Goal: Task Accomplishment & Management: Manage account settings

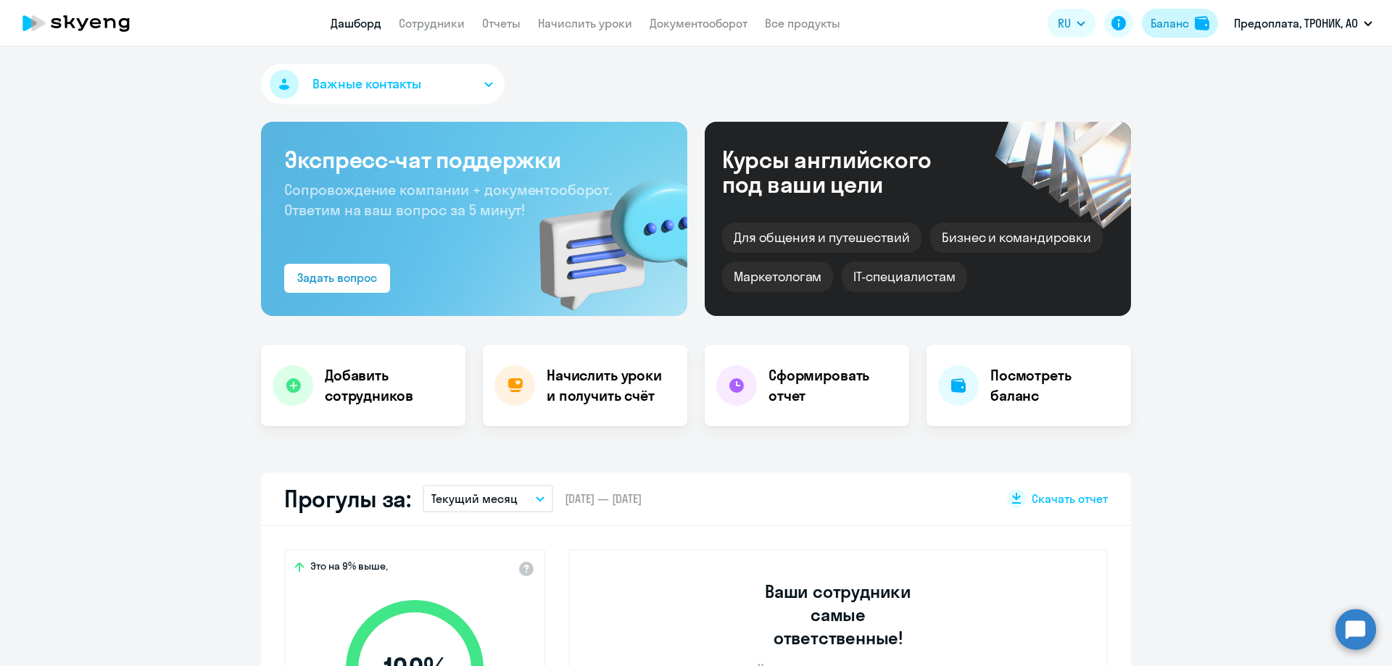
select select "30"
click at [1171, 22] on div "Баланс" at bounding box center [1170, 23] width 38 height 17
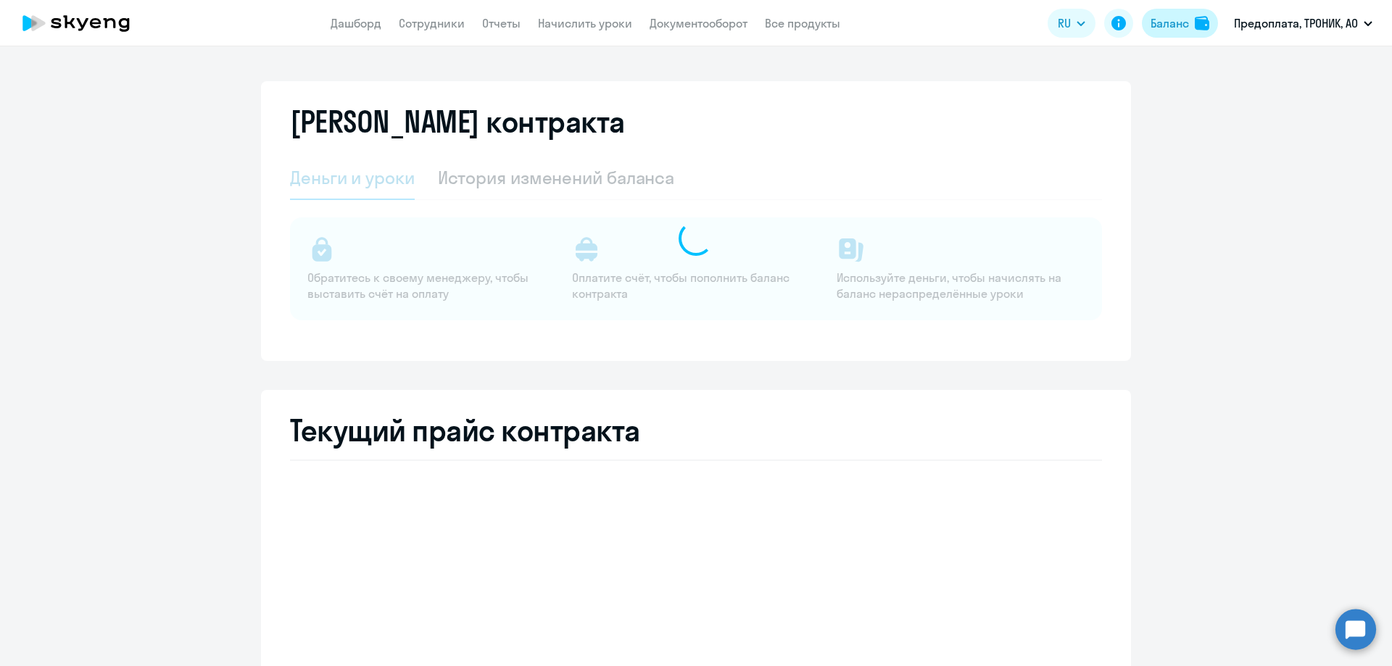
select select "english_adult_not_native_speaker"
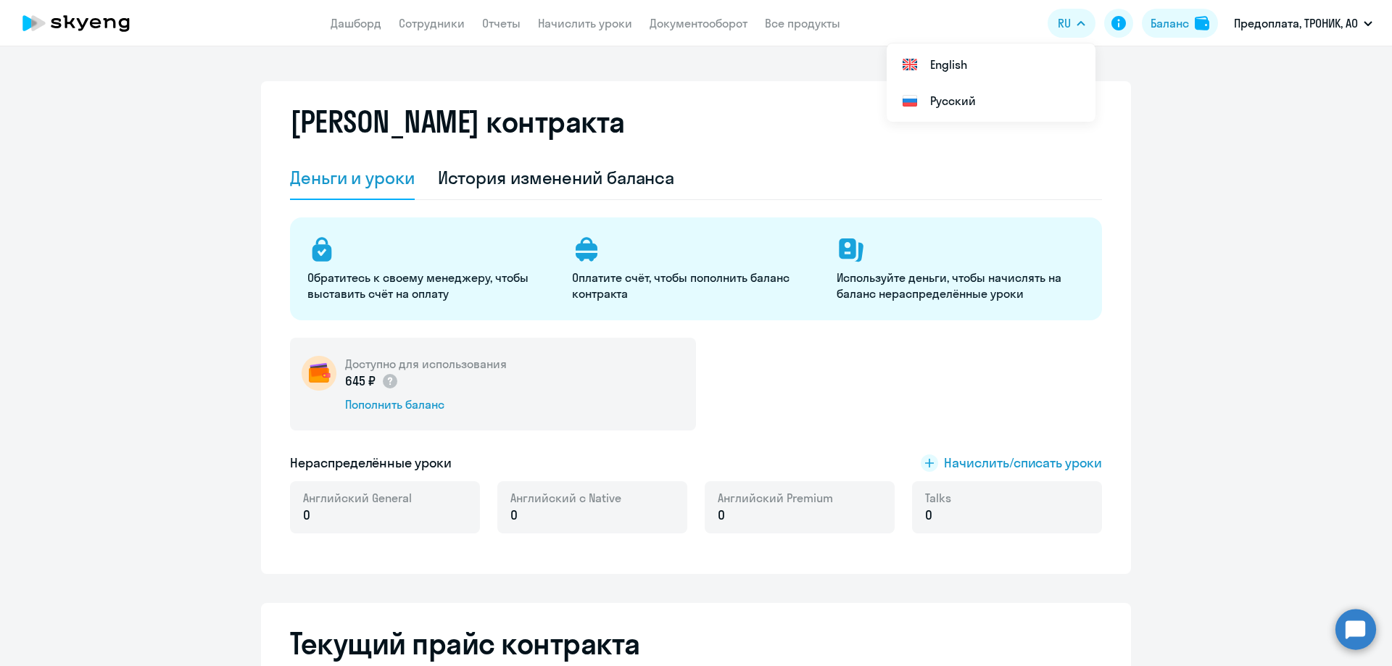
click at [426, 33] on app-header "Дашборд Сотрудники Отчеты Начислить уроки Документооборот Все продукты Дашборд …" at bounding box center [696, 23] width 1392 height 46
click at [426, 28] on link "Сотрудники" at bounding box center [432, 23] width 66 height 15
select select "30"
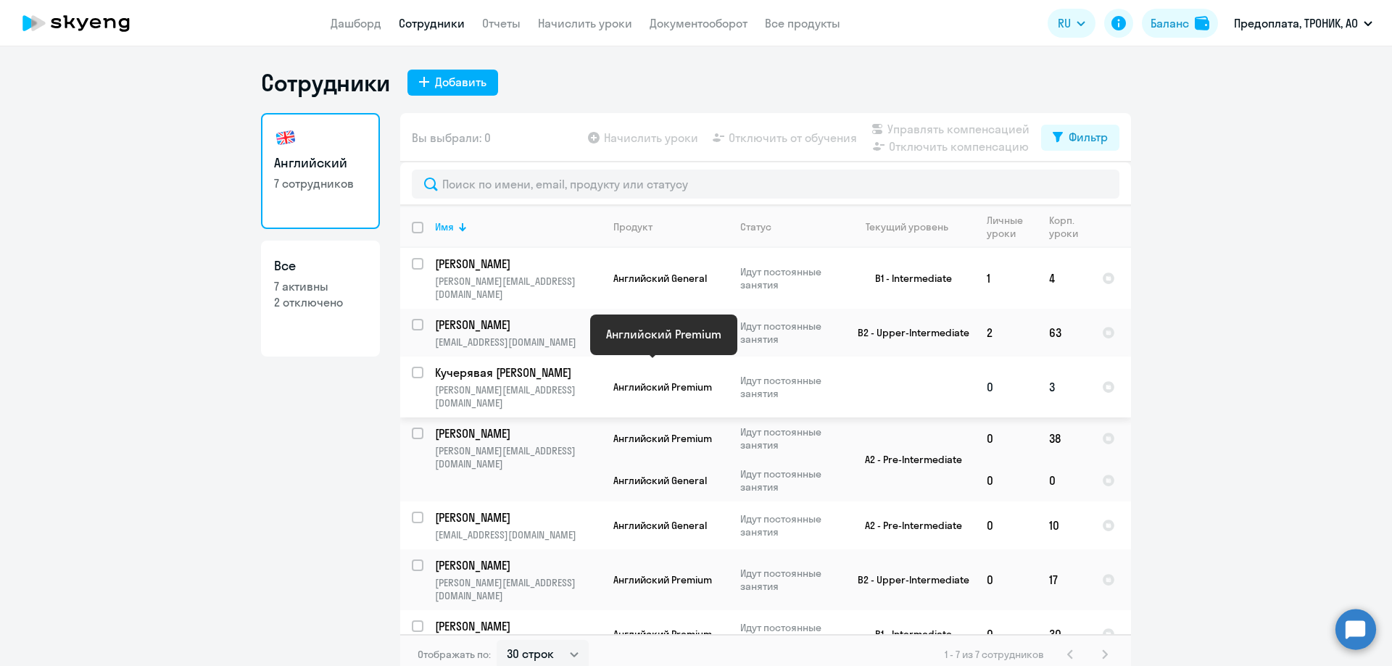
click at [633, 381] on span "Английский Premium" at bounding box center [663, 387] width 99 height 13
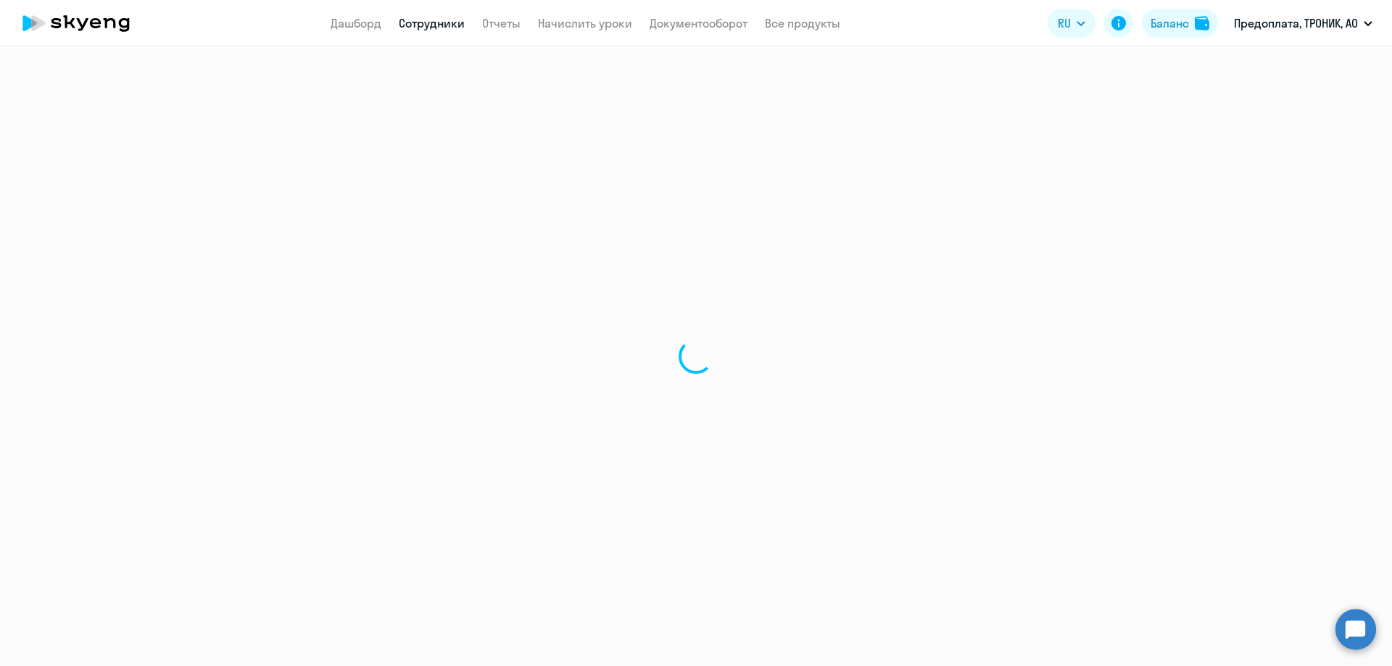
select select "english"
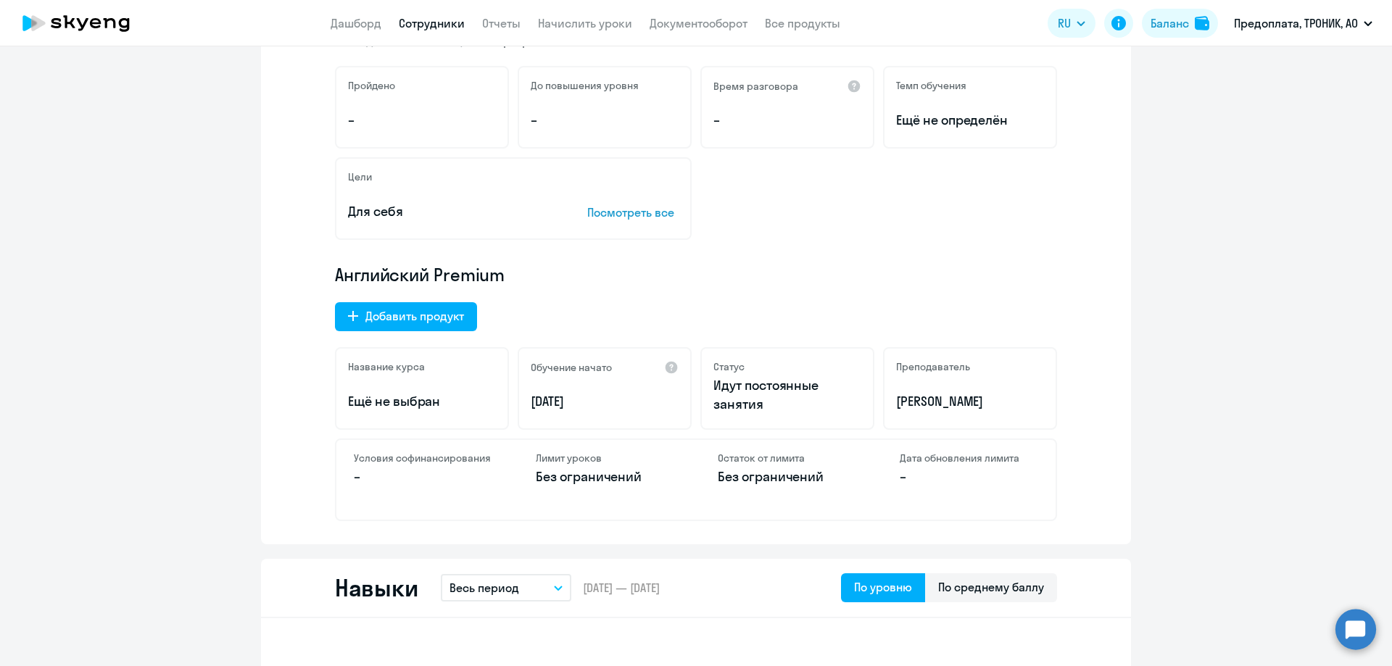
scroll to position [290, 0]
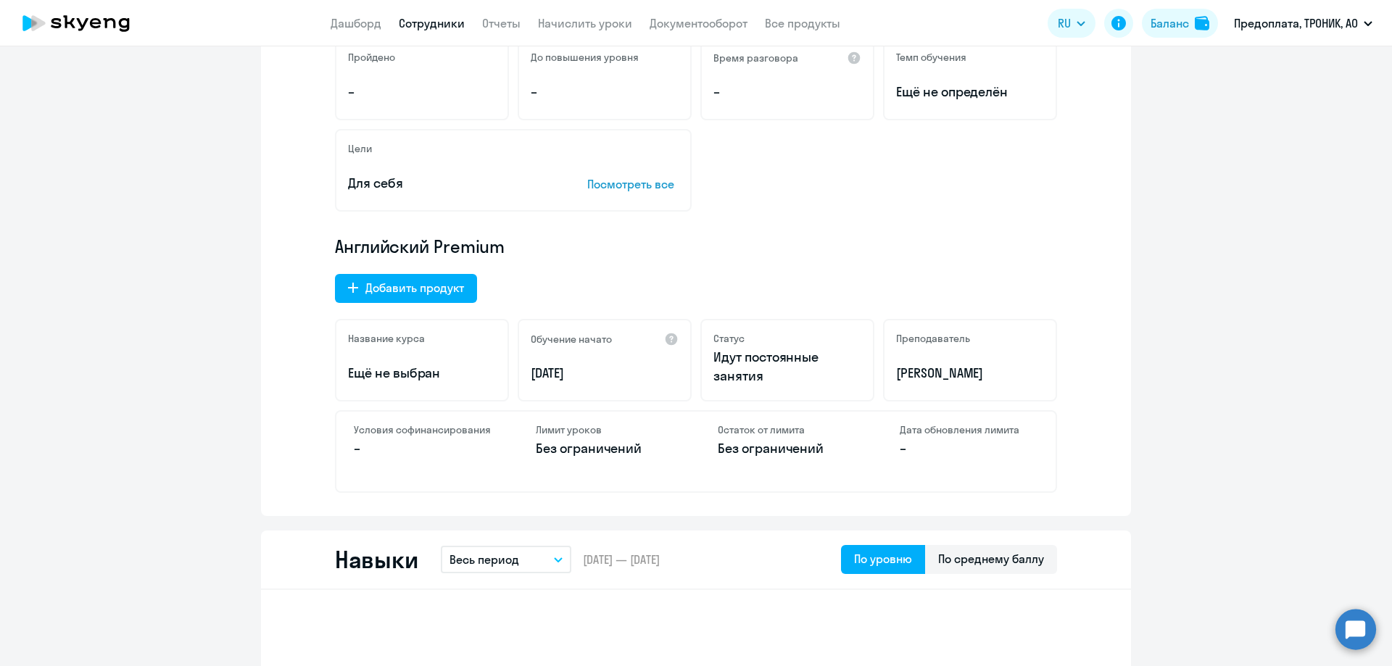
click at [410, 371] on p "Ещё не выбран" at bounding box center [422, 373] width 148 height 19
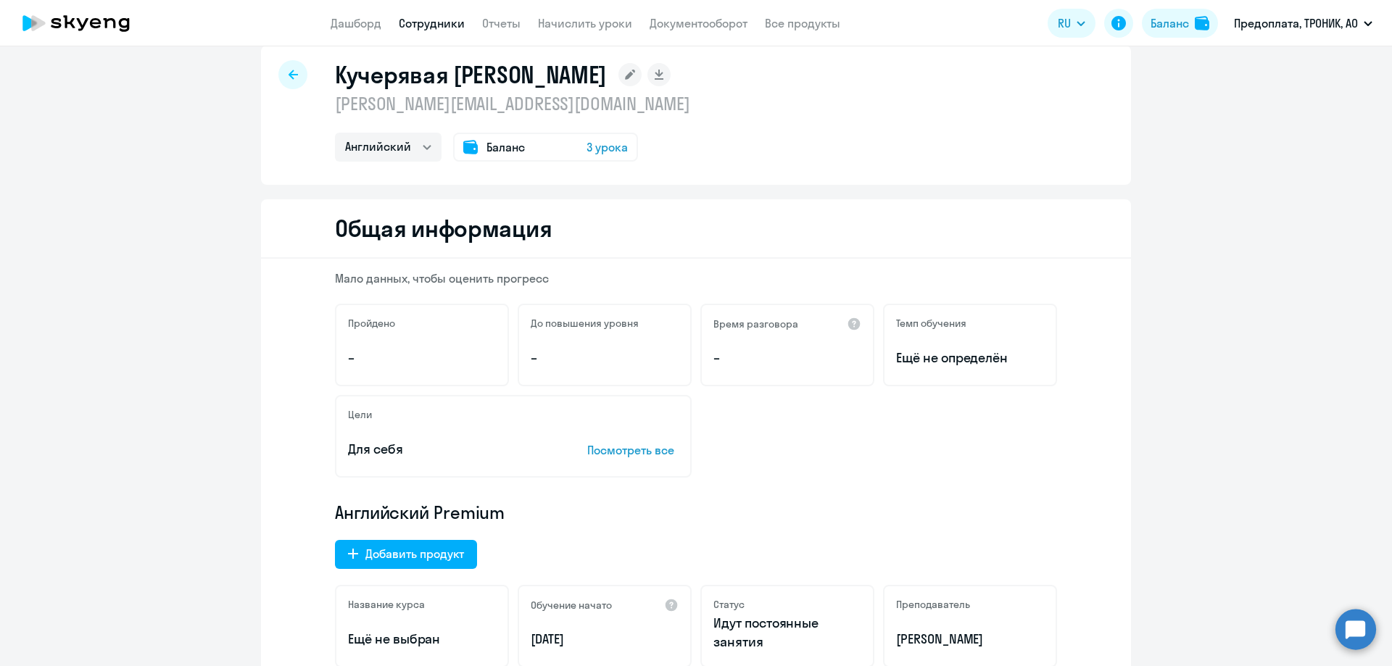
scroll to position [0, 0]
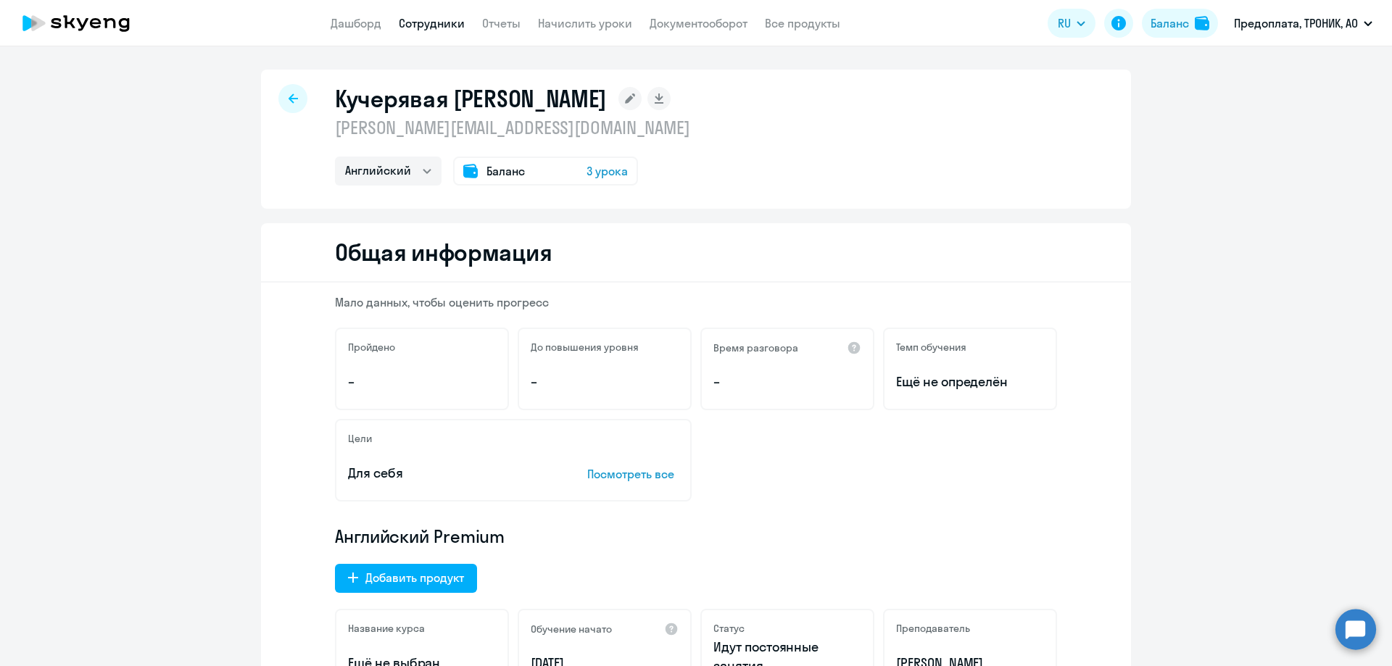
drag, startPoint x: 326, startPoint y: 103, endPoint x: 628, endPoint y: 105, distance: 302.4
click at [628, 105] on div "Кучерявая Елена Сергеевна [EMAIL_ADDRESS][DOMAIN_NAME] Английский Баланс 3 урока" at bounding box center [696, 139] width 870 height 139
copy h1 "Кучерявая [PERSON_NAME]"
drag, startPoint x: 484, startPoint y: 125, endPoint x: 311, endPoint y: 131, distance: 172.7
click at [311, 131] on div "Кучерявая Елена Сергеевна [EMAIL_ADDRESS][DOMAIN_NAME] Английский Баланс 3 урока" at bounding box center [696, 139] width 870 height 139
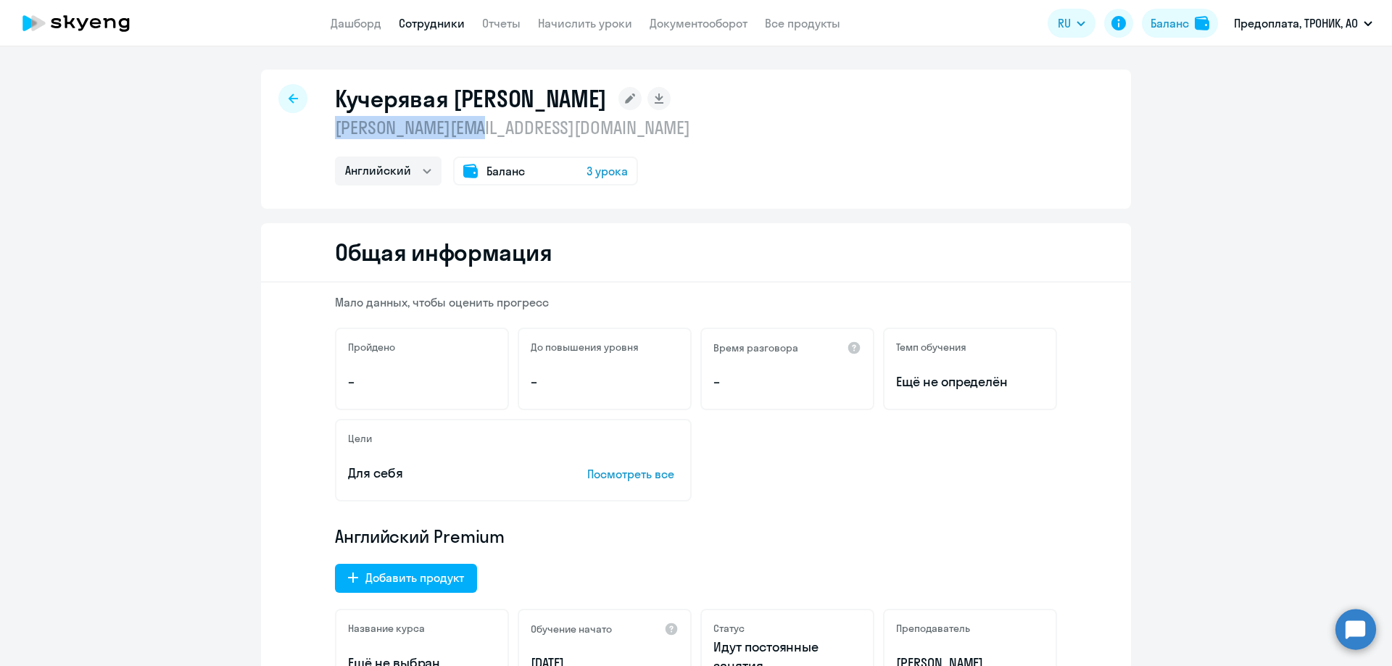
copy p "[PERSON_NAME][EMAIL_ADDRESS][DOMAIN_NAME]"
click at [616, 165] on span "3 урока" at bounding box center [607, 170] width 41 height 17
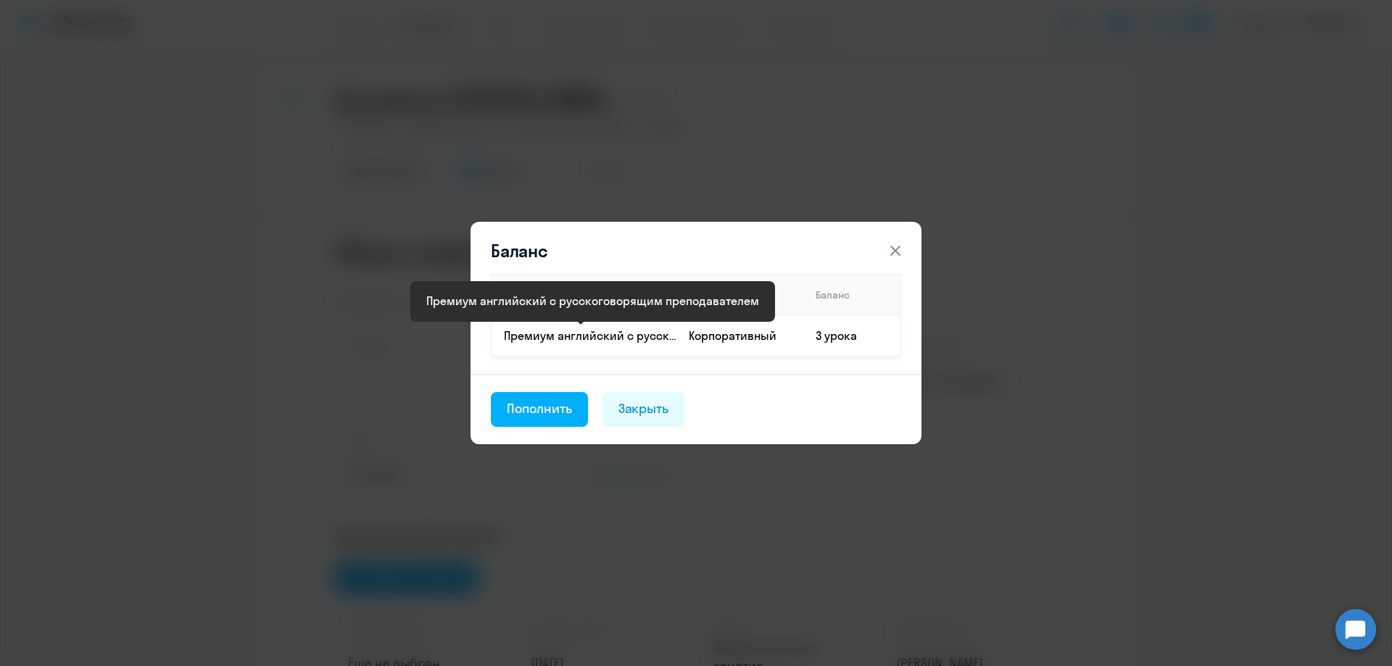
click at [650, 339] on p "Премиум английский с русскоговорящим преподавателем" at bounding box center [590, 336] width 173 height 16
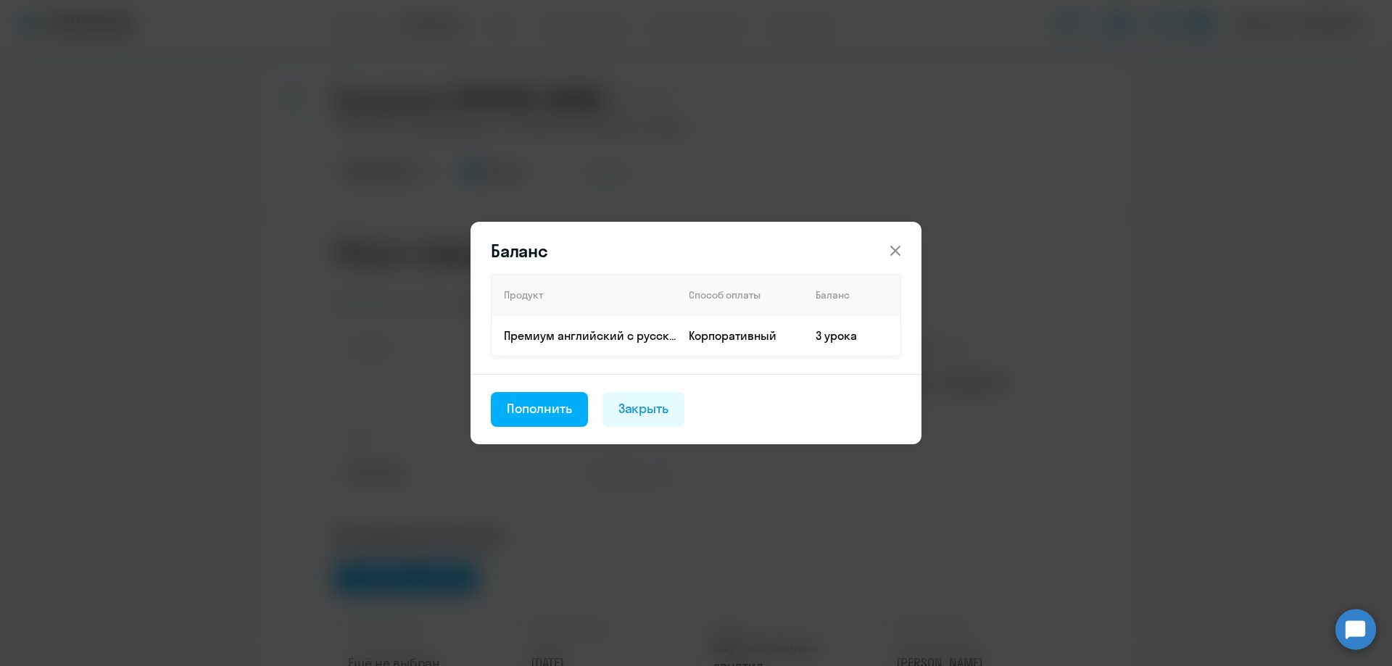
click at [769, 349] on td "Корпоративный" at bounding box center [740, 335] width 127 height 41
click at [901, 251] on icon at bounding box center [895, 250] width 17 height 17
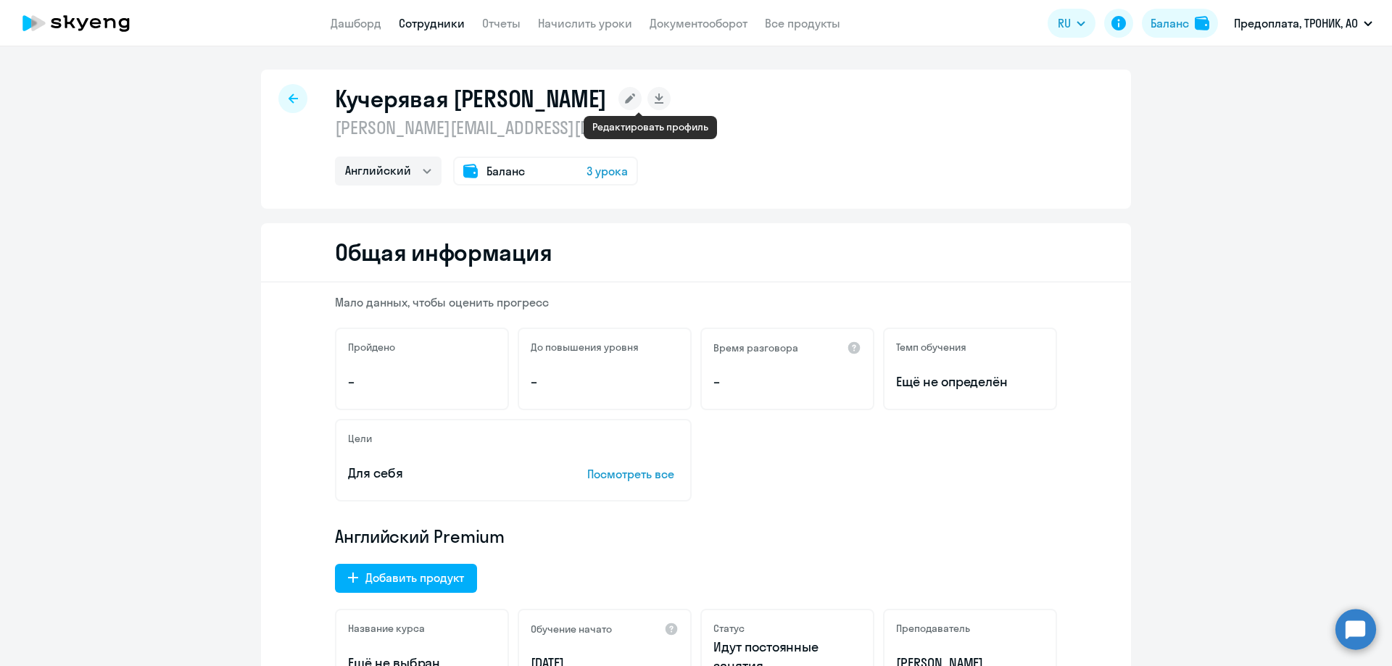
click at [635, 96] on icon at bounding box center [630, 99] width 10 height 10
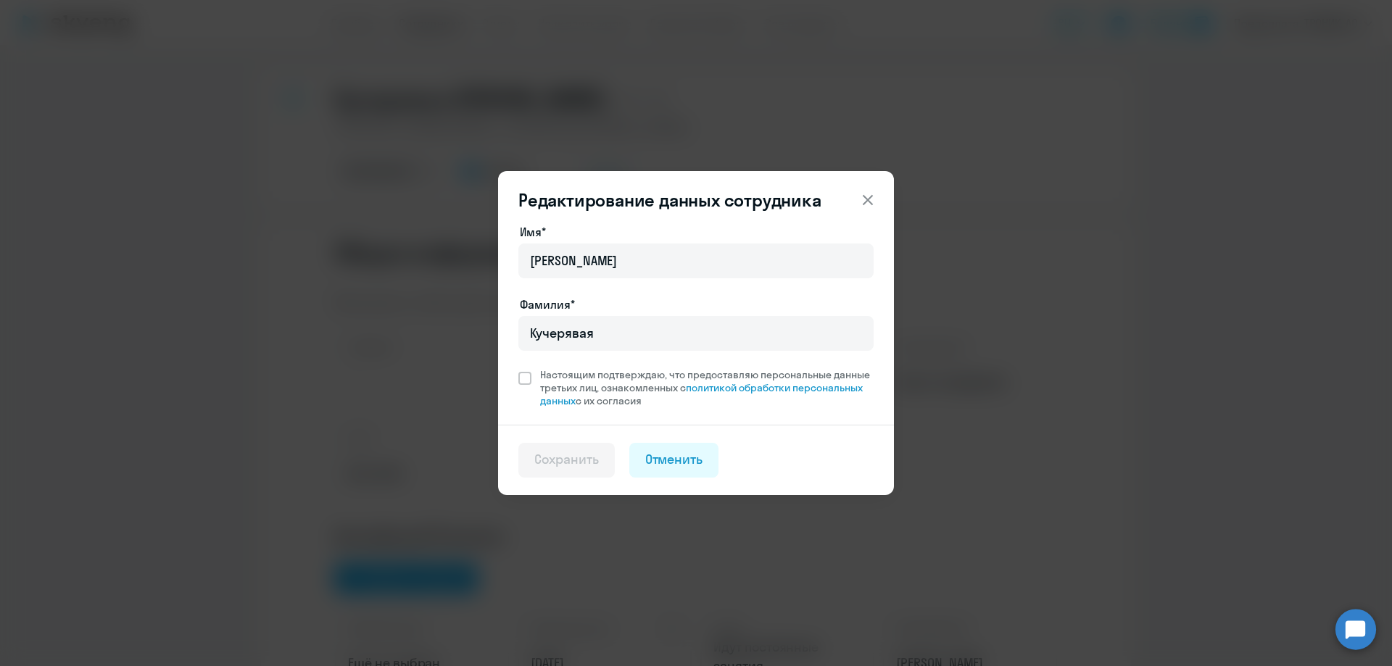
click at [872, 197] on icon at bounding box center [868, 200] width 10 height 10
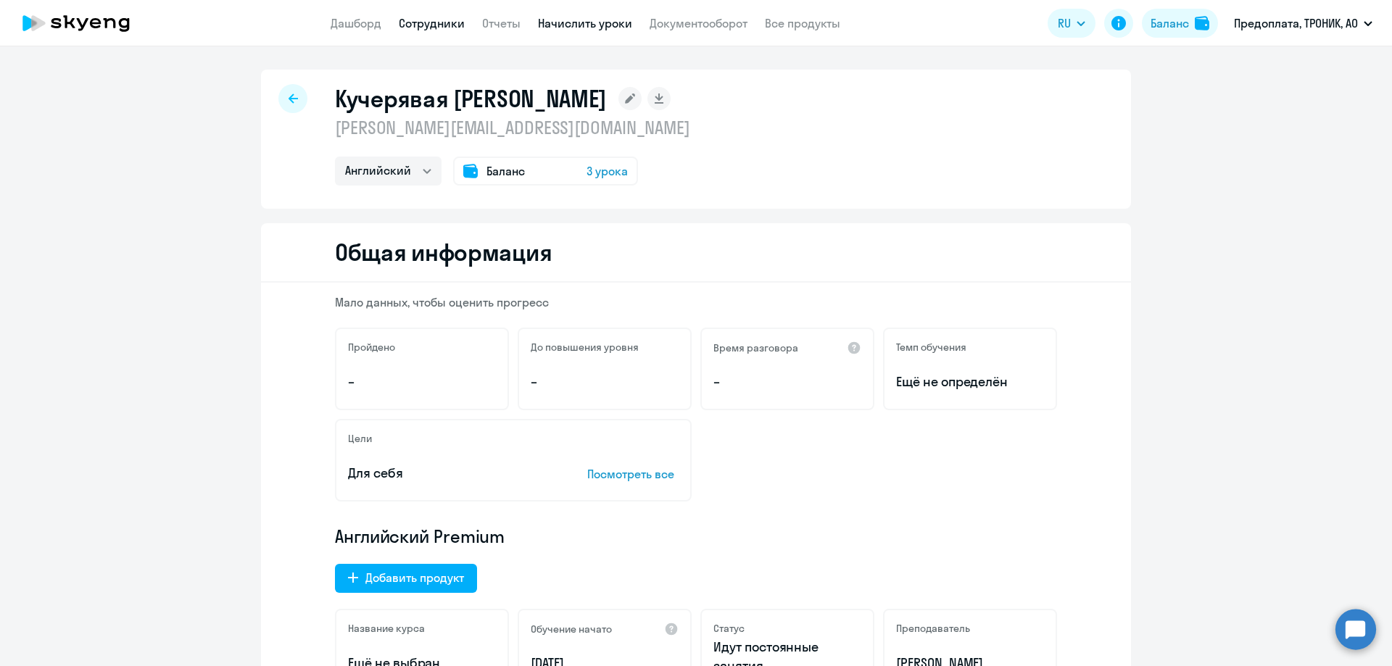
click at [589, 25] on link "Начислить уроки" at bounding box center [585, 23] width 94 height 15
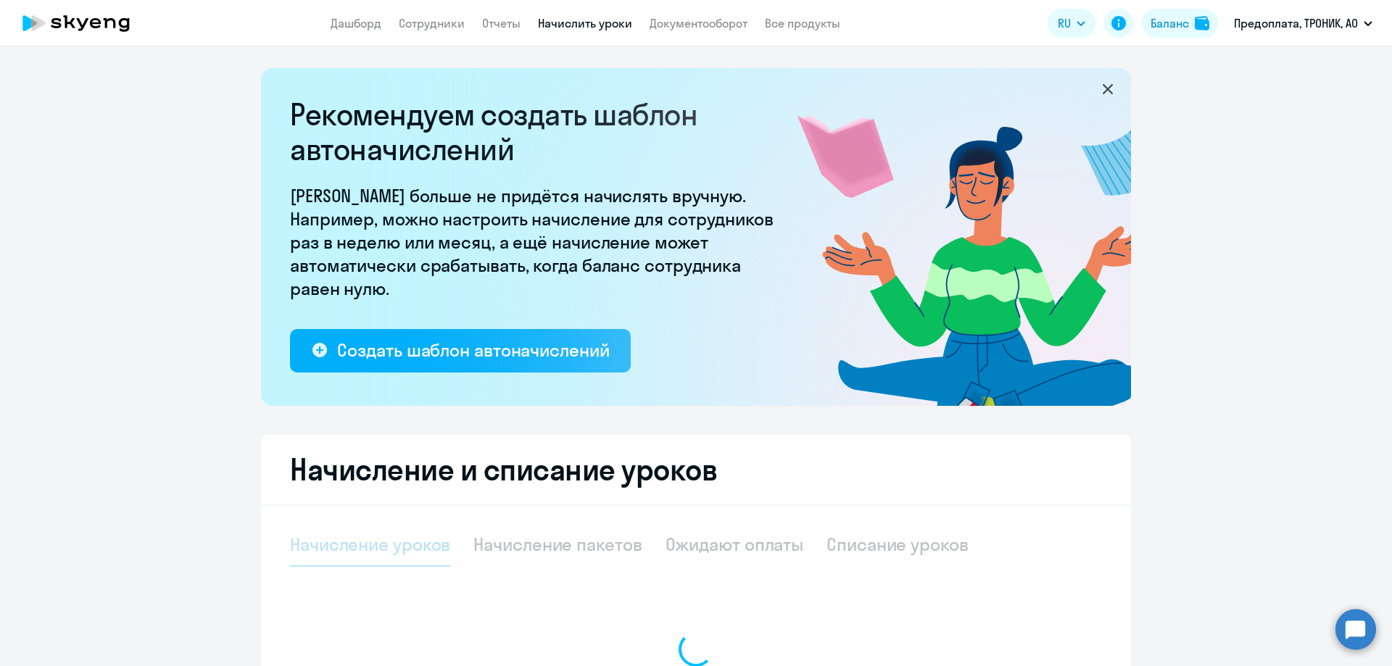
select select "10"
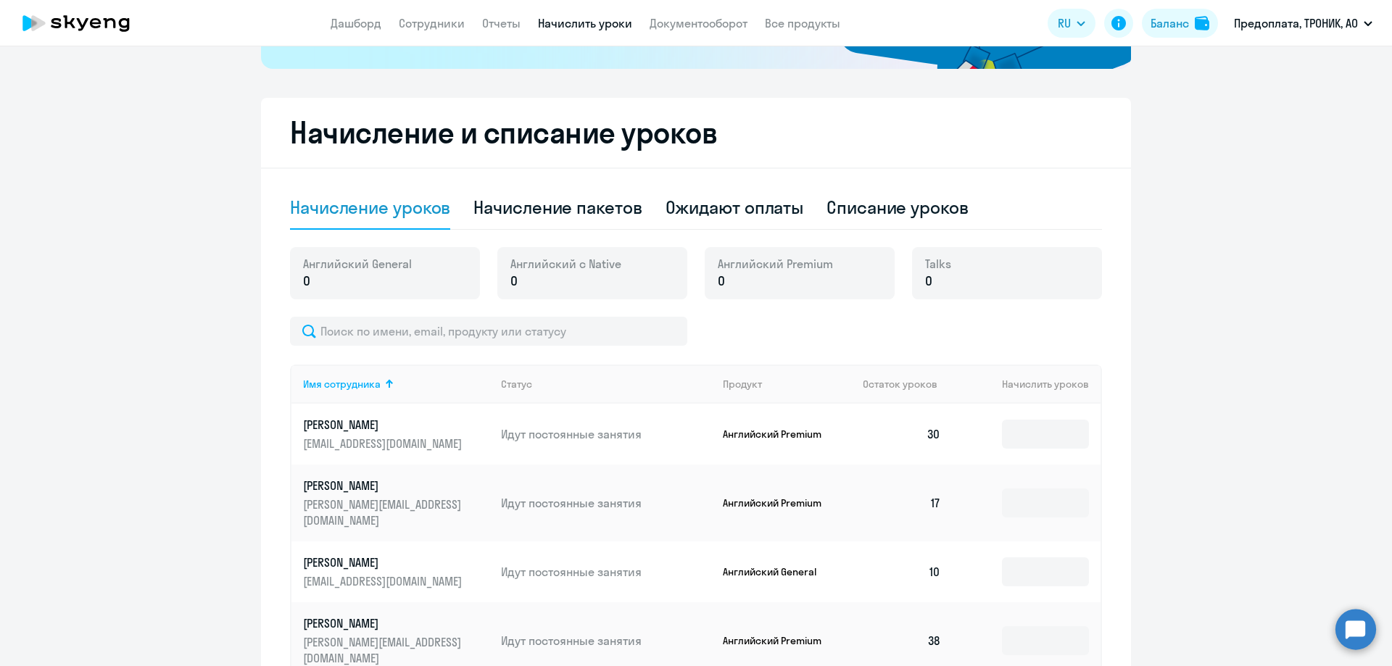
scroll to position [363, 0]
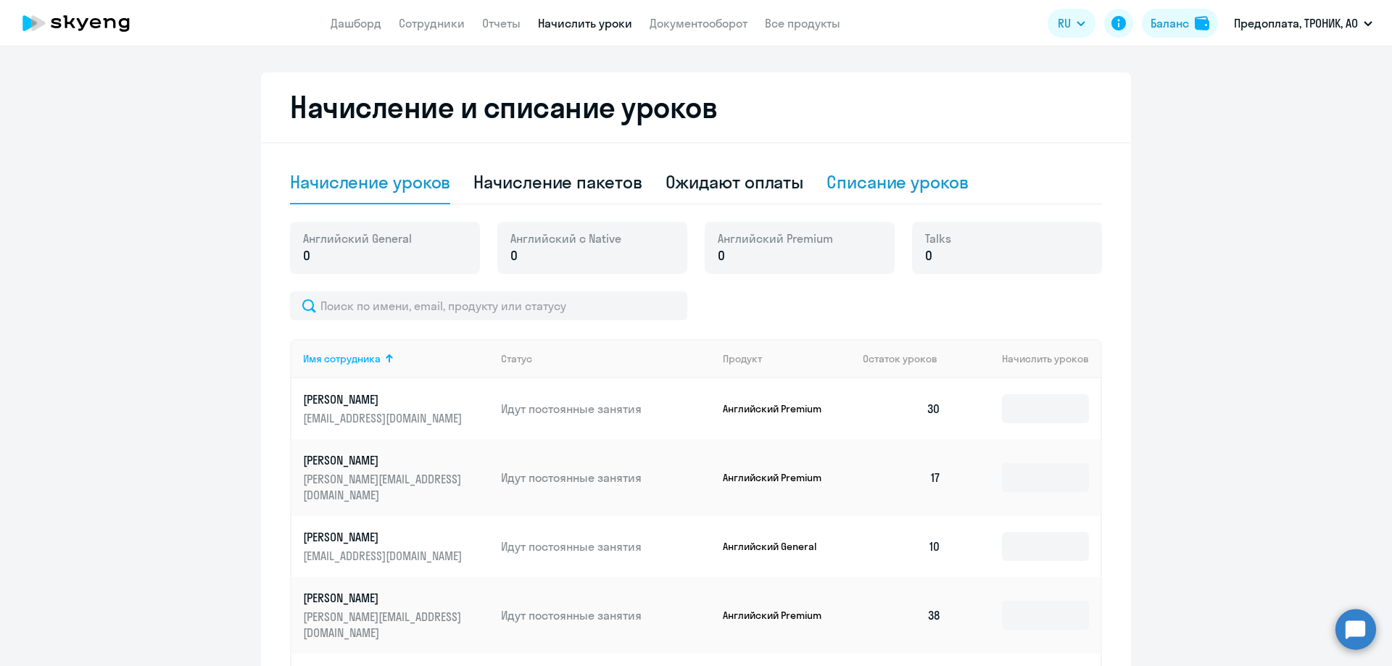
click at [874, 186] on div "Списание уроков" at bounding box center [898, 181] width 142 height 23
select select "10"
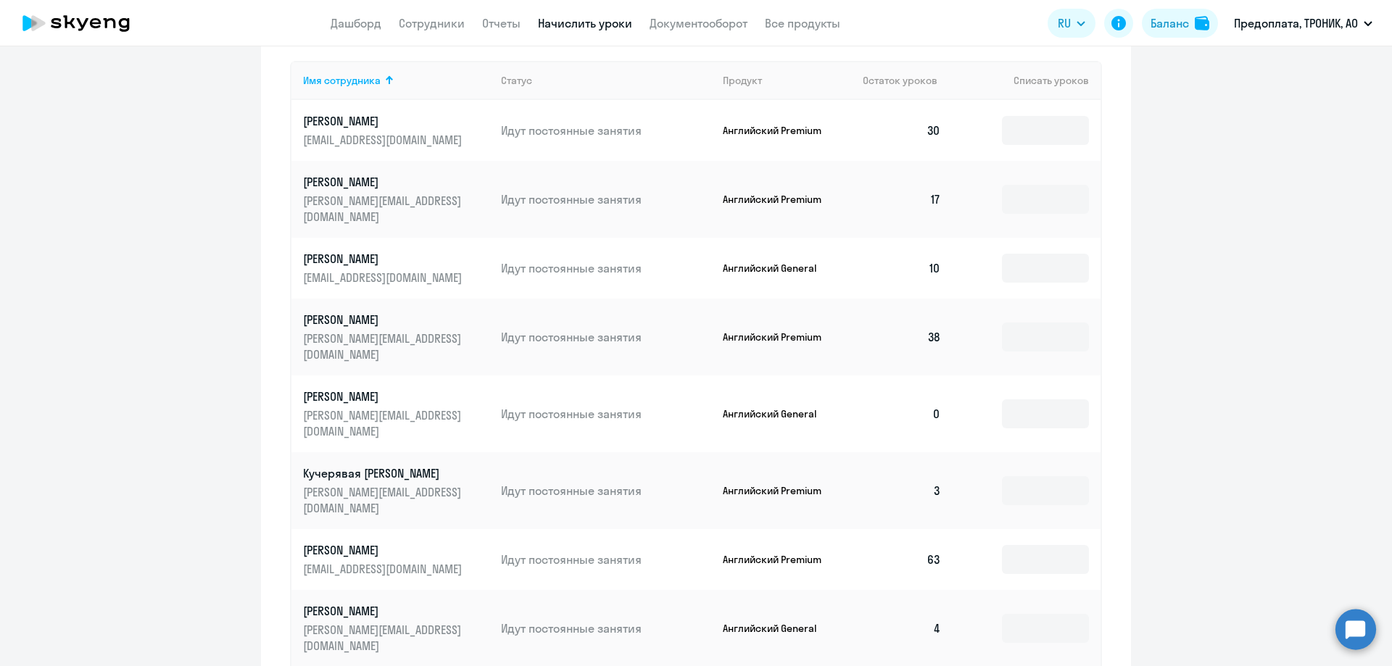
scroll to position [580, 0]
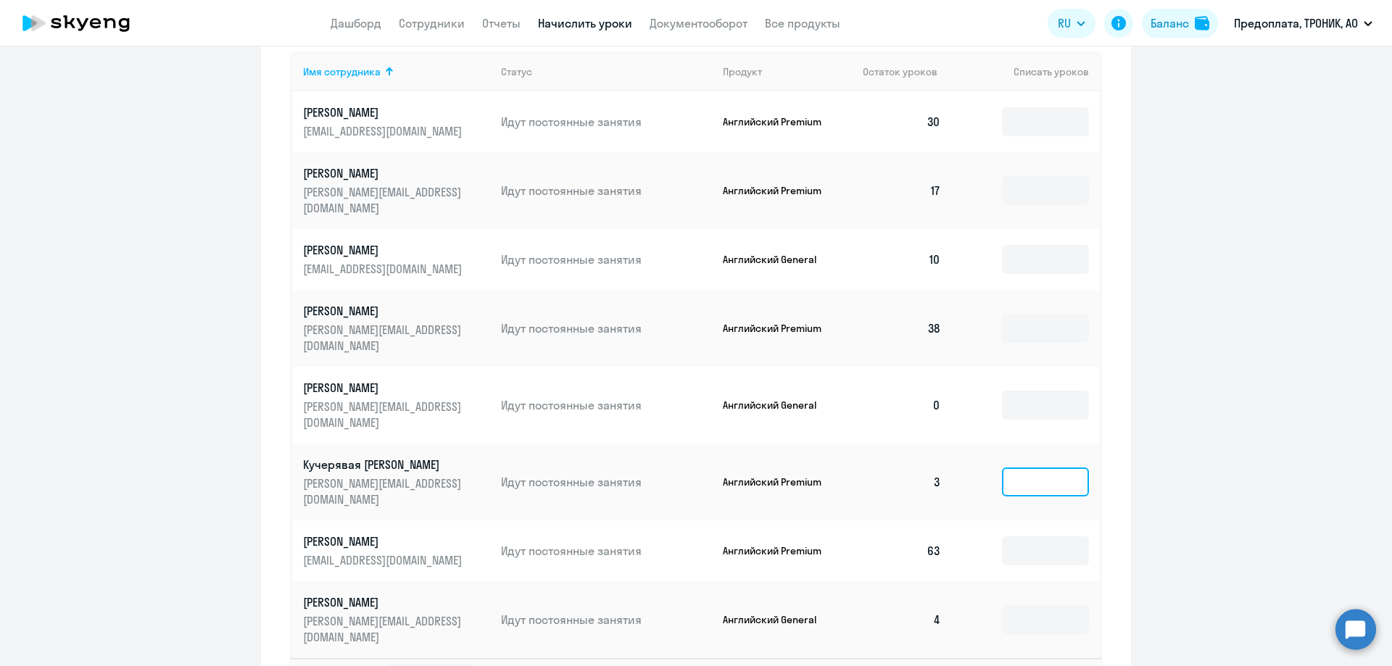
click at [1040, 468] on input at bounding box center [1045, 482] width 87 height 29
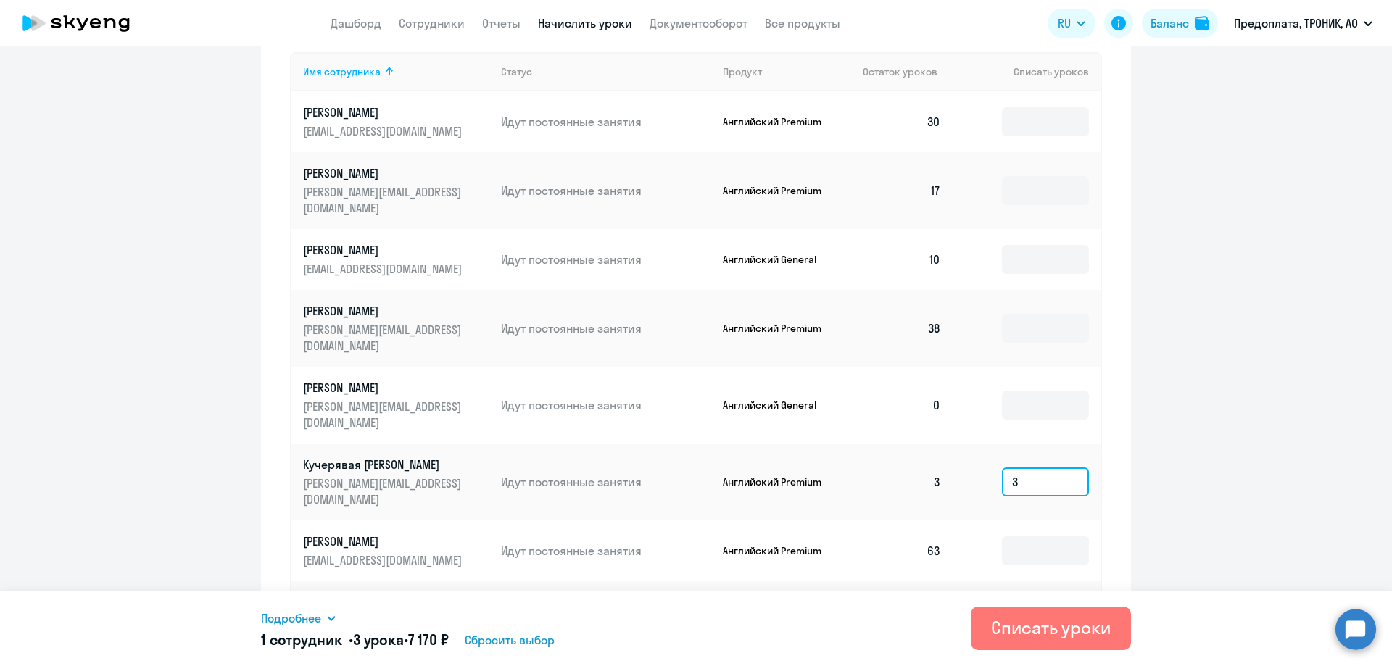
scroll to position [614, 0]
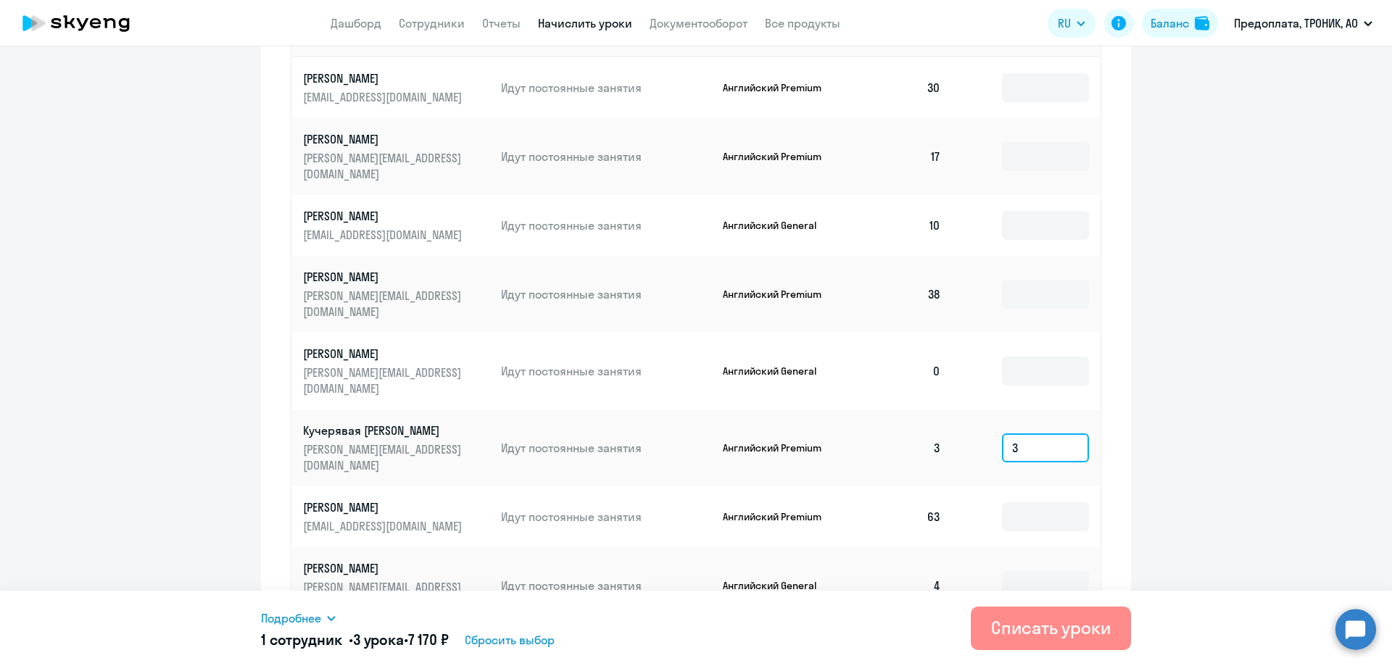
type input "3"
click at [1041, 639] on div "Списать уроки" at bounding box center [1051, 627] width 120 height 23
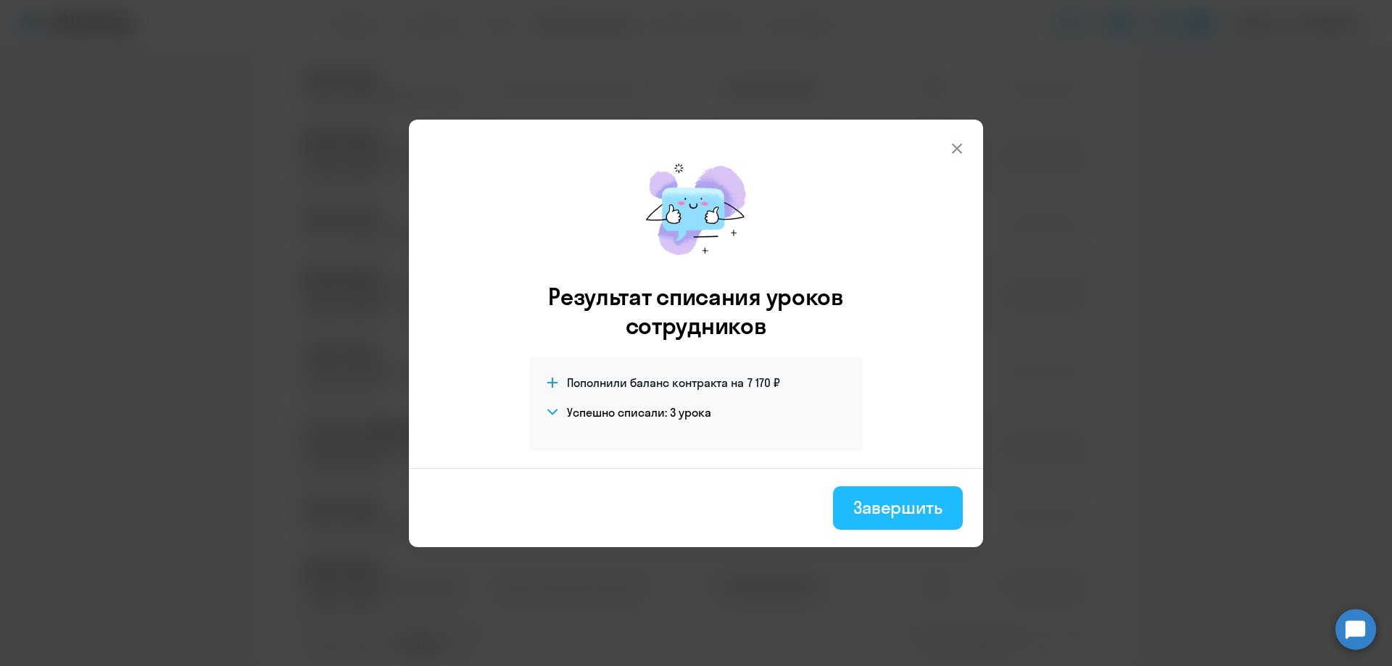
click at [898, 502] on div "Завершить" at bounding box center [898, 507] width 89 height 23
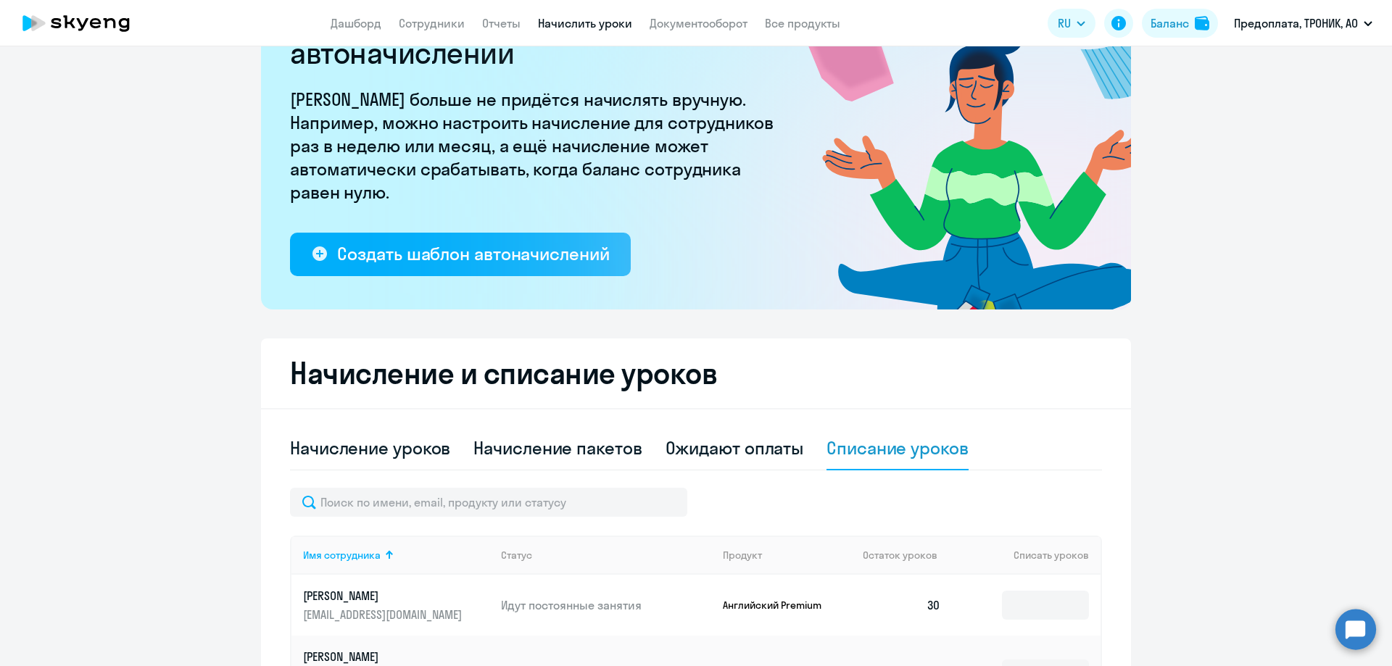
scroll to position [0, 0]
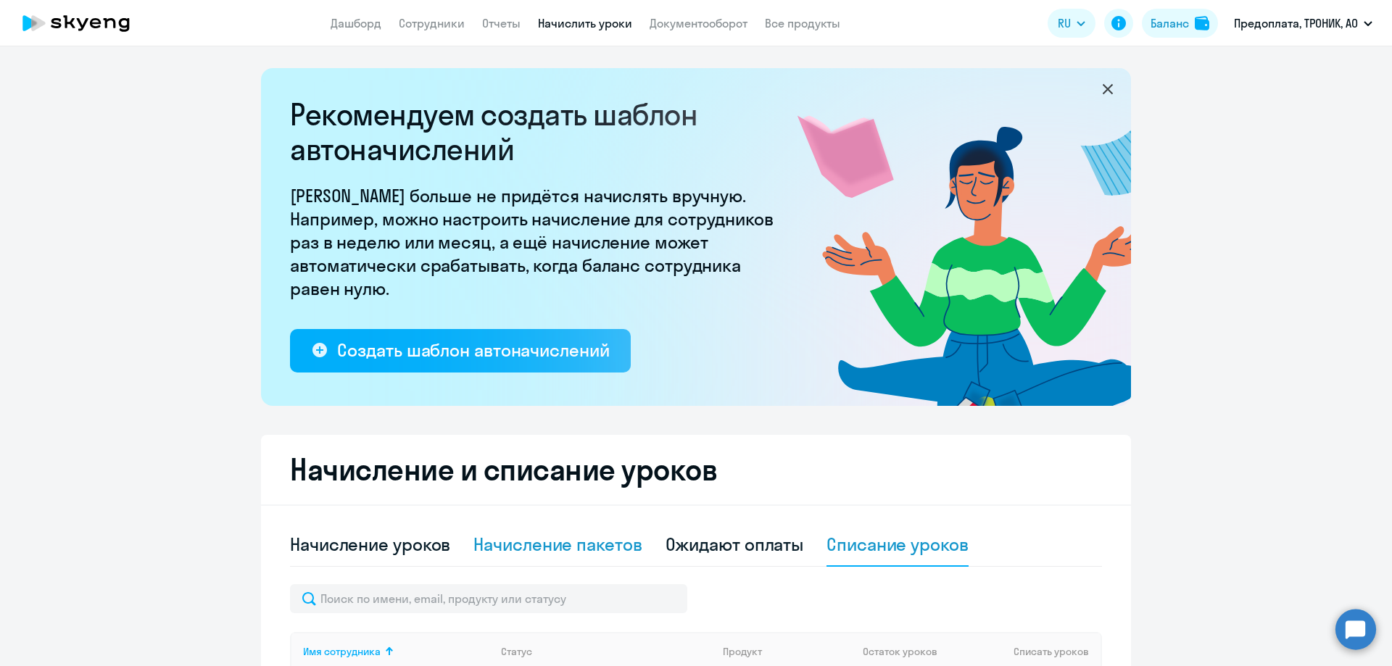
click at [553, 547] on div "Начисление пакетов" at bounding box center [558, 544] width 168 height 23
select select "10"
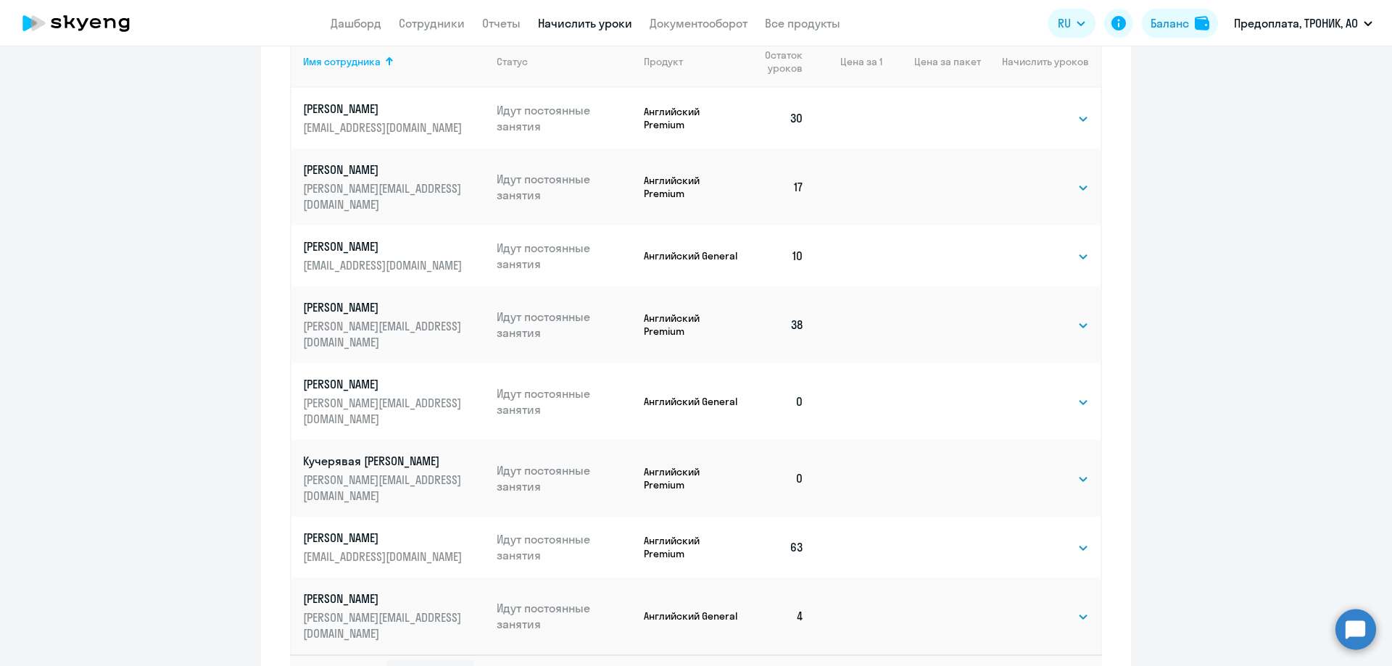
scroll to position [725, 0]
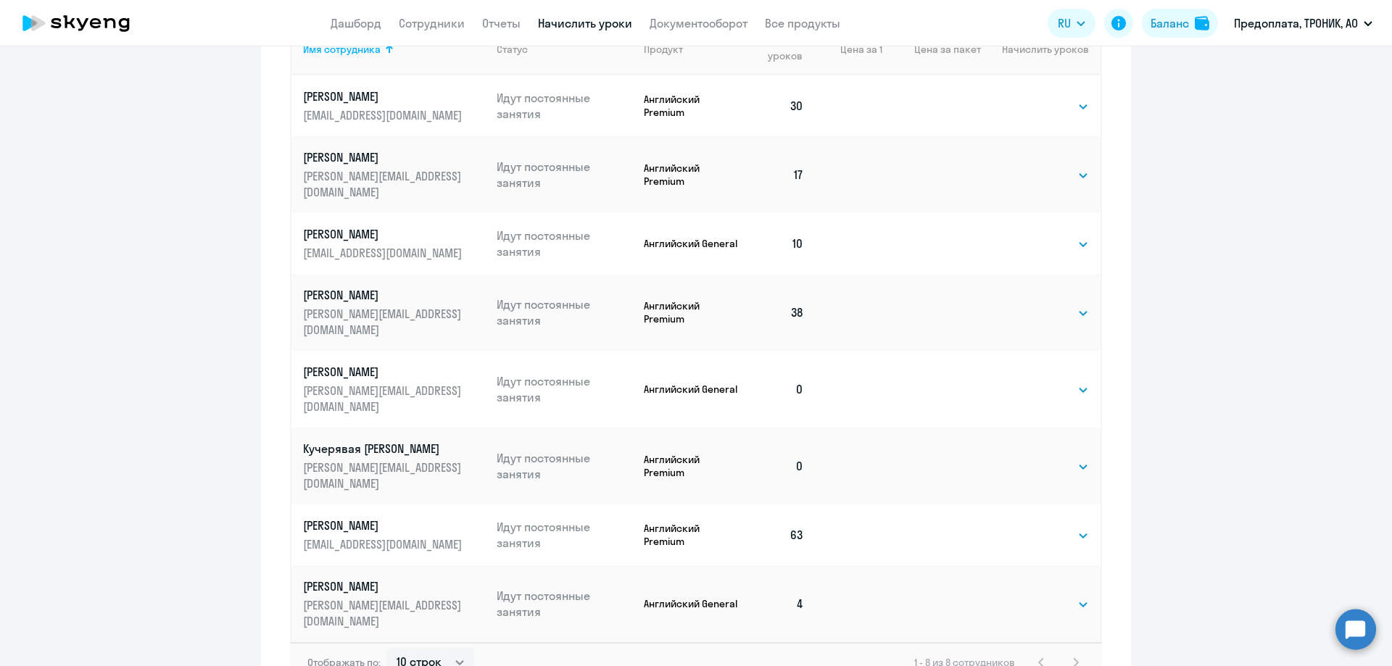
click at [949, 428] on td at bounding box center [932, 466] width 99 height 77
click at [1038, 458] on select "Выбрать 4 8 16 32 64 96 128" at bounding box center [1059, 466] width 59 height 17
click at [890, 428] on td at bounding box center [932, 466] width 99 height 77
click at [654, 453] on p "Английский Premium" at bounding box center [693, 466] width 98 height 26
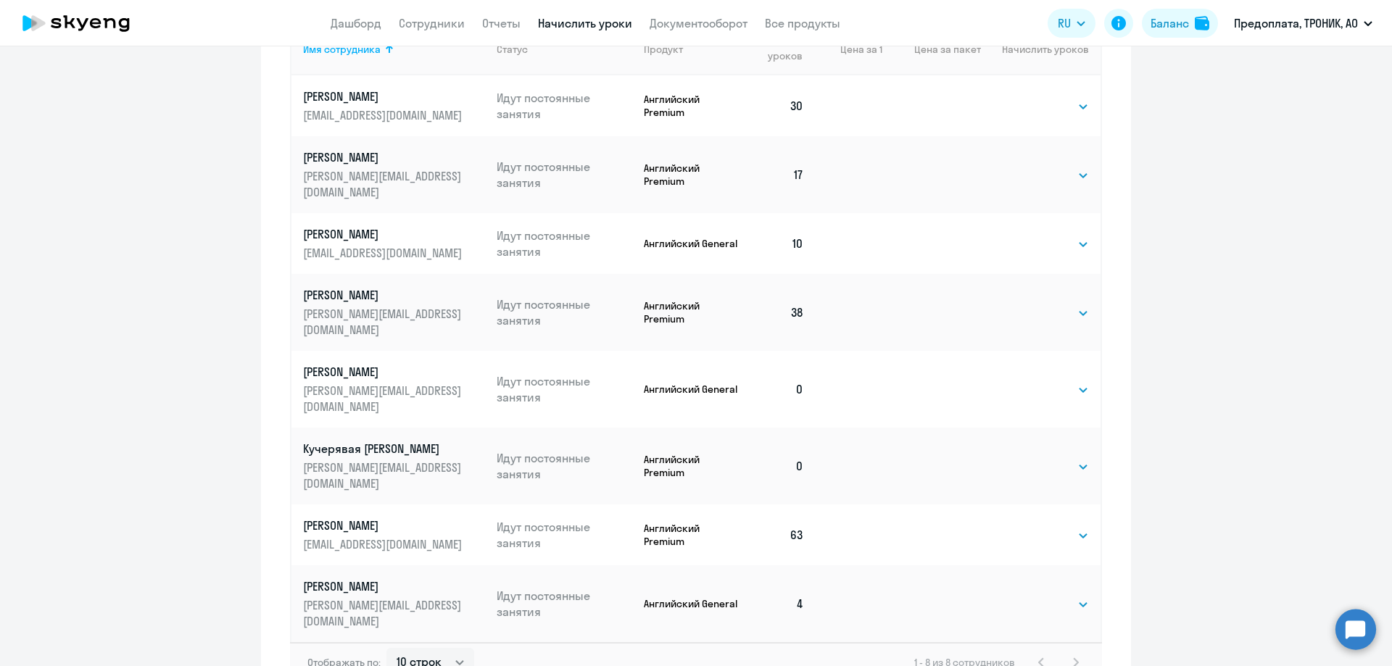
click at [671, 453] on p "Английский Premium" at bounding box center [693, 466] width 98 height 26
click at [537, 450] on p "Идут постоянные занятия" at bounding box center [565, 466] width 136 height 32
click at [1043, 458] on select "Выбрать 4 8 16 32 64 96 128" at bounding box center [1059, 466] width 59 height 17
click at [955, 428] on td at bounding box center [932, 466] width 99 height 77
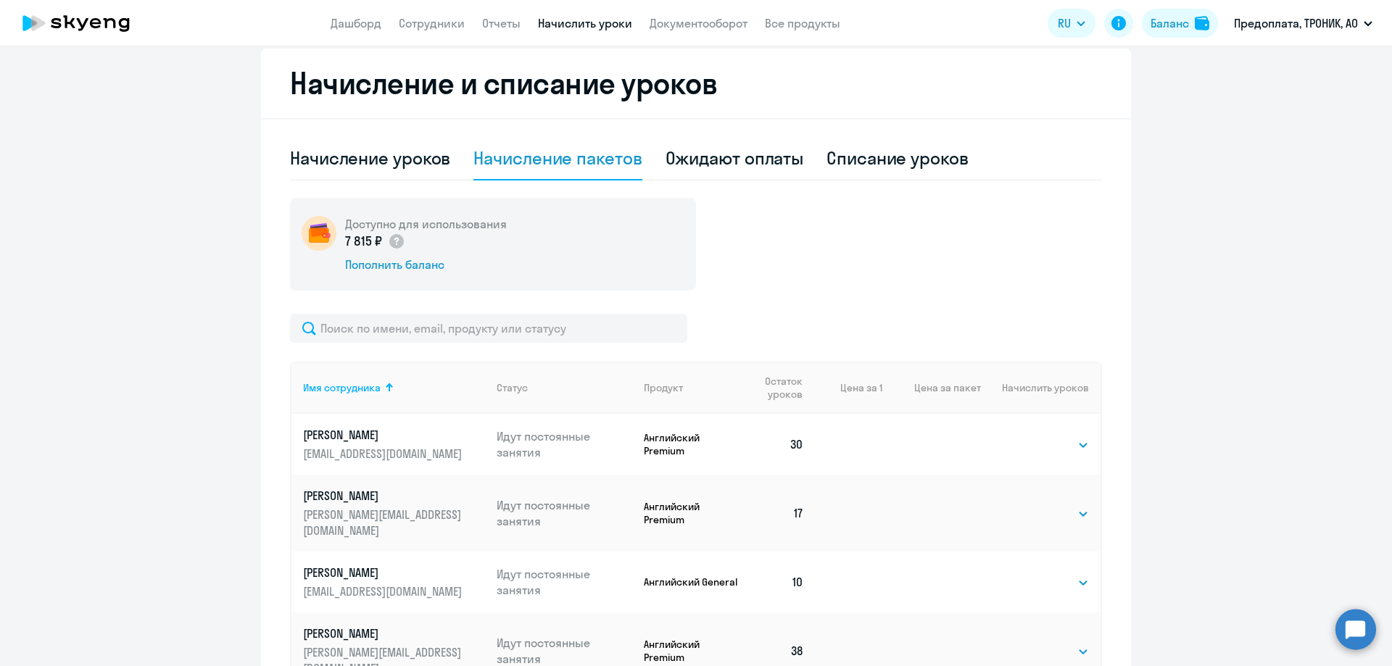
scroll to position [363, 0]
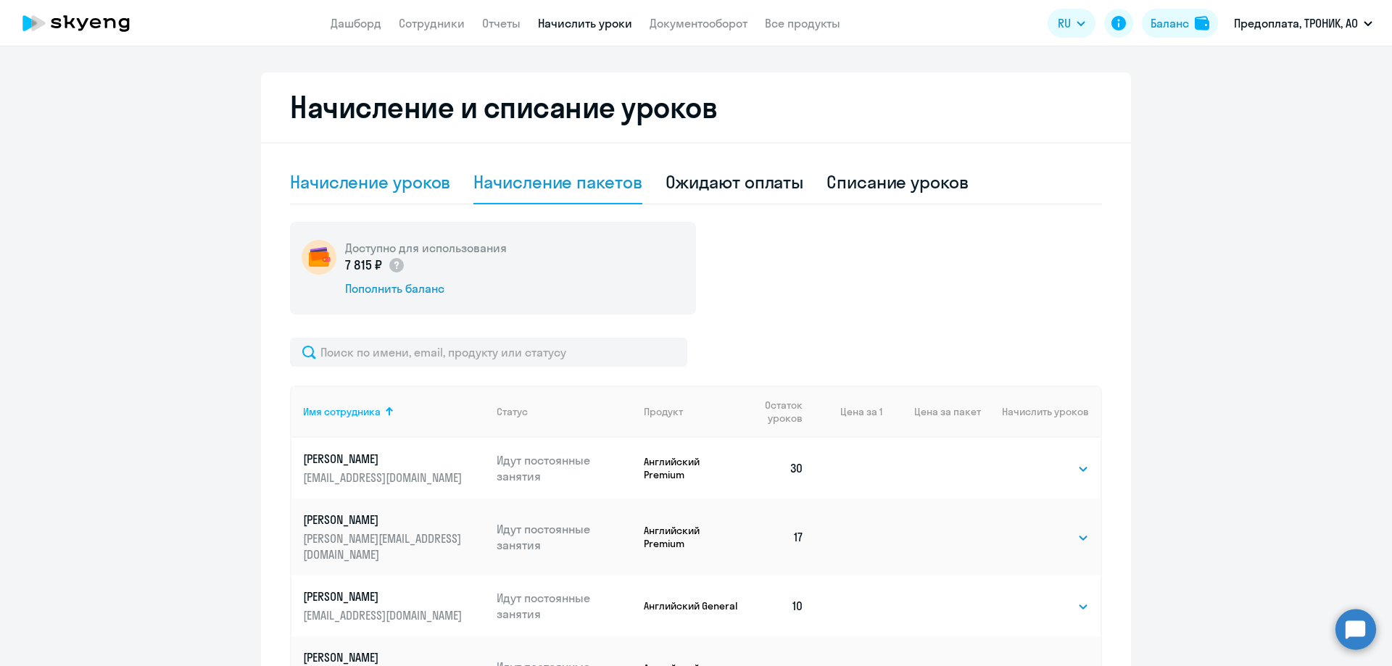
click at [370, 190] on div "Начисление уроков" at bounding box center [370, 181] width 160 height 23
select select "10"
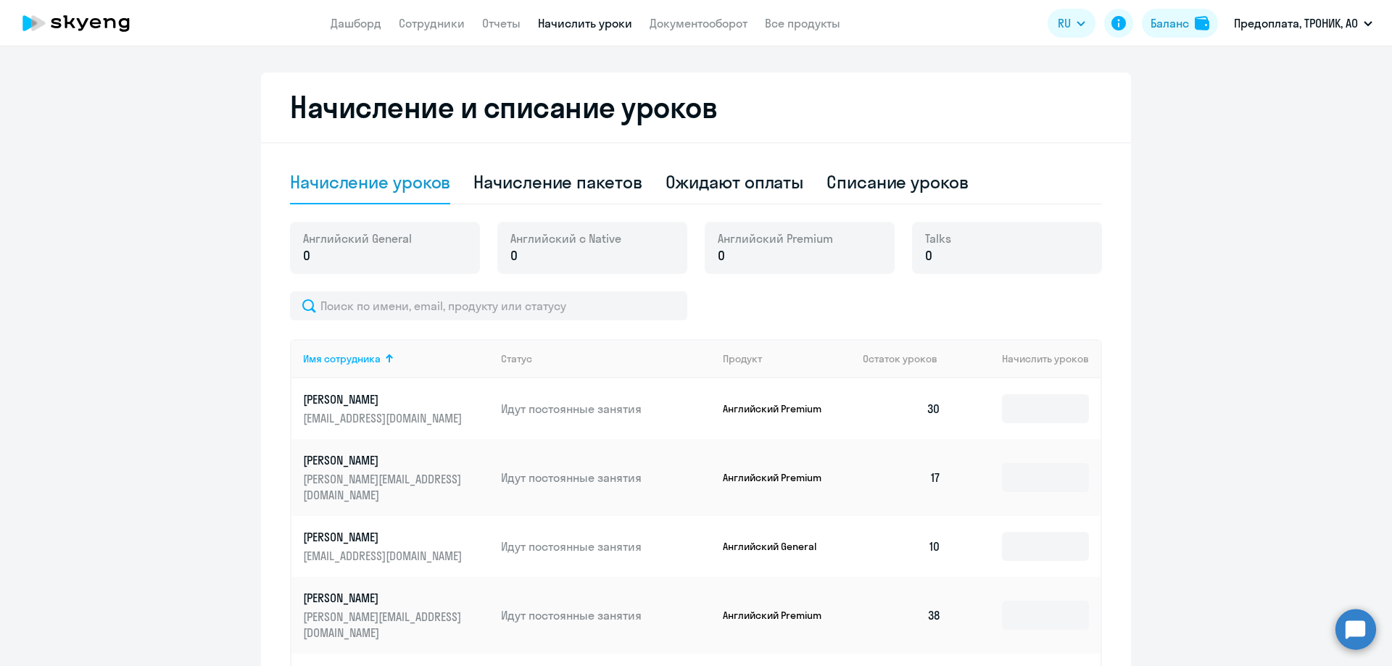
click at [625, 251] on div "Английский с Native 0" at bounding box center [592, 248] width 190 height 52
click at [532, 272] on div "Английский с Native 0" at bounding box center [592, 248] width 190 height 52
click at [650, 253] on div "Английский с Native 0" at bounding box center [592, 248] width 190 height 52
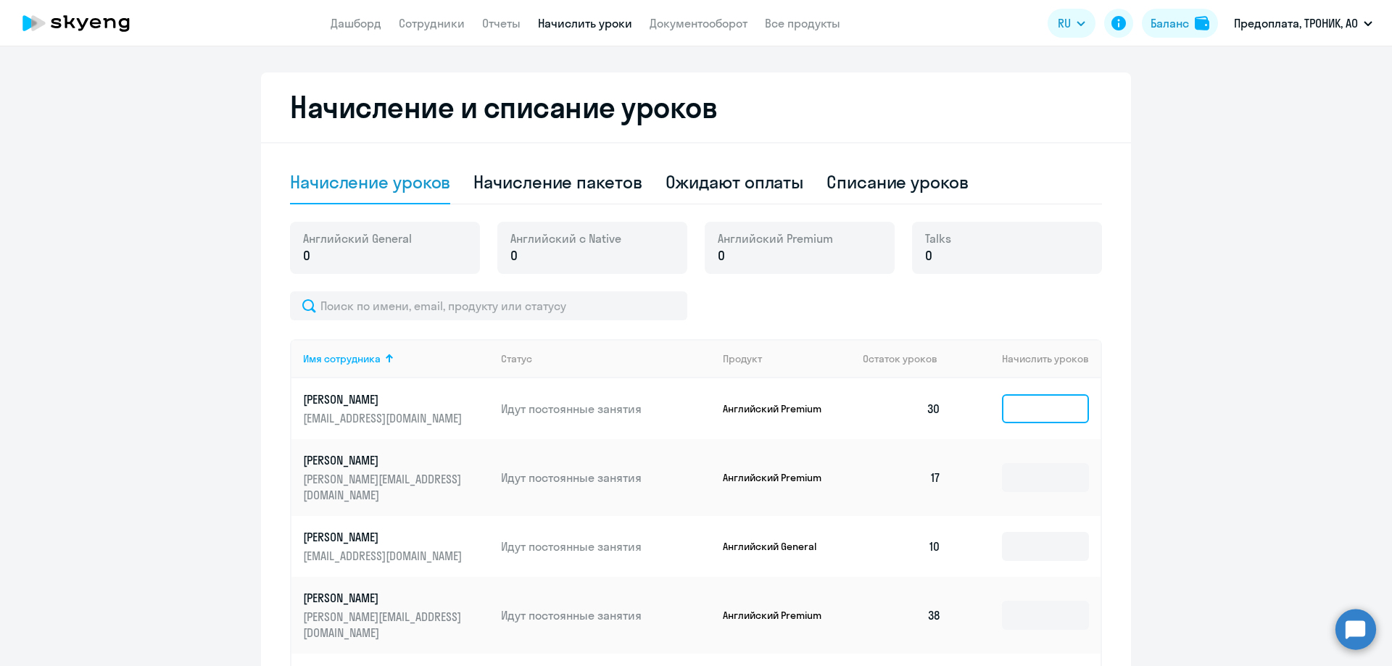
click at [1020, 408] on input at bounding box center [1045, 409] width 87 height 29
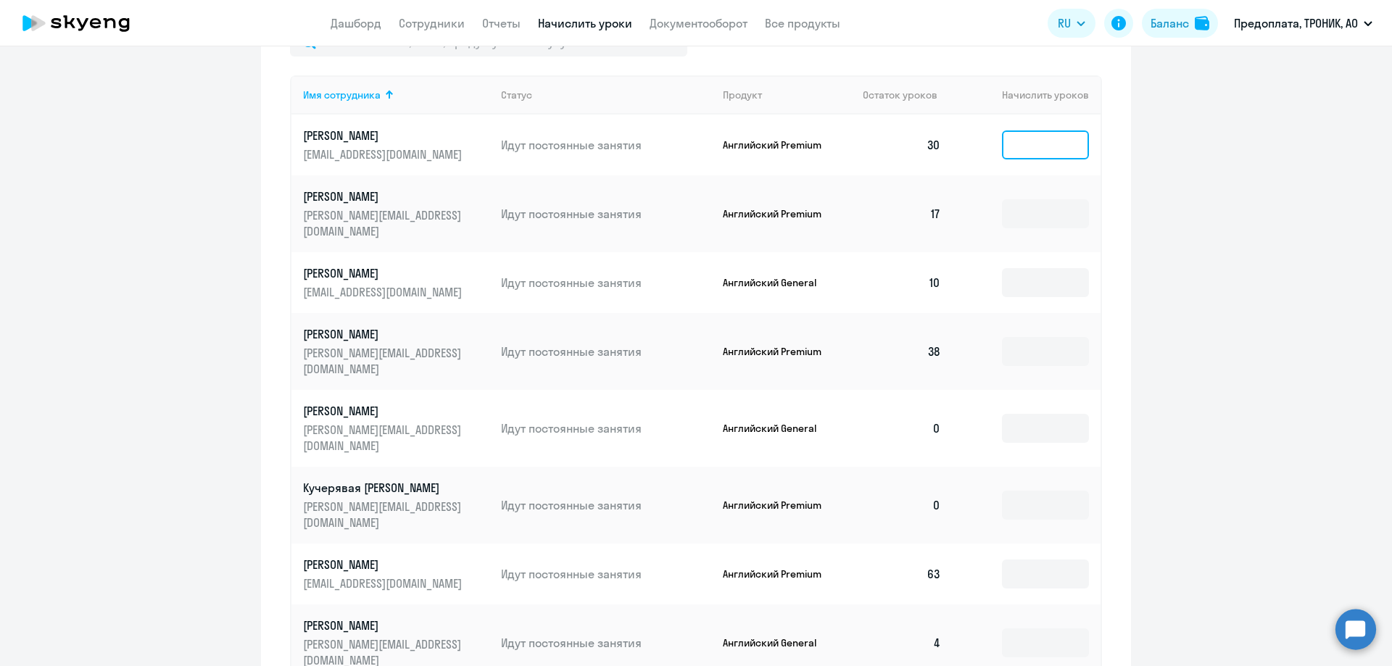
scroll to position [653, 0]
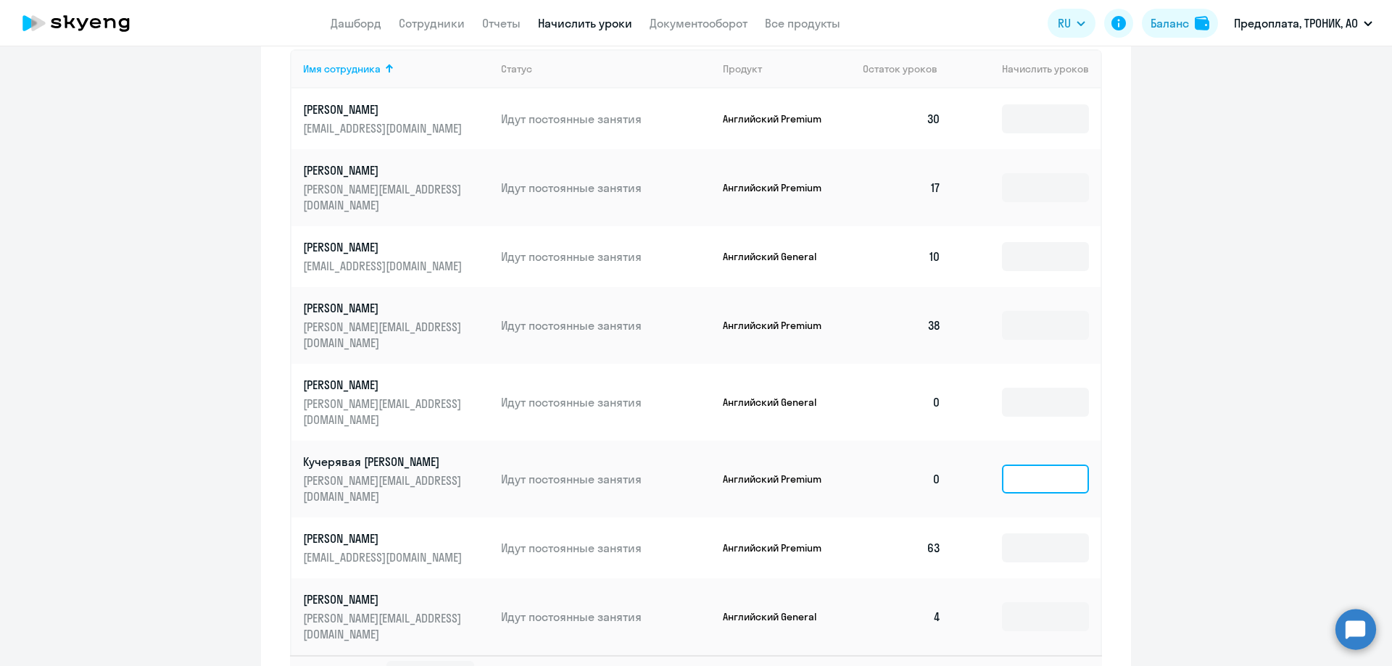
click at [1049, 465] on input at bounding box center [1045, 479] width 87 height 29
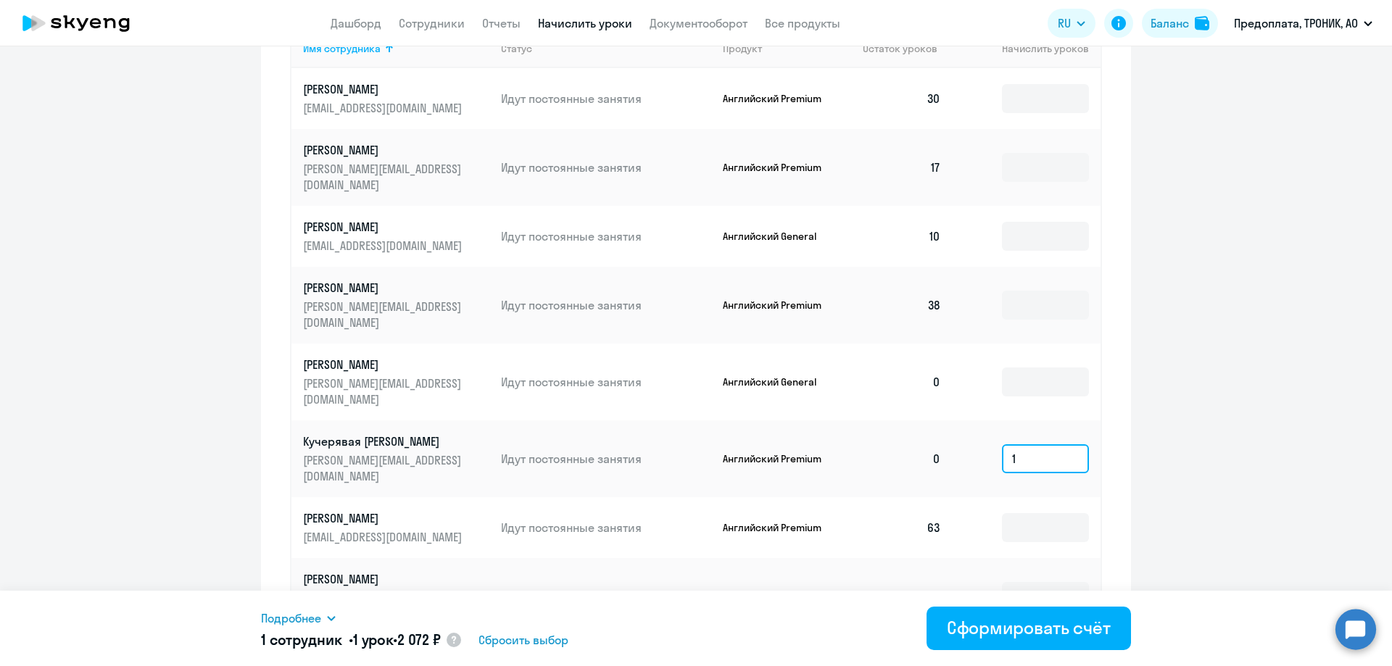
scroll to position [684, 0]
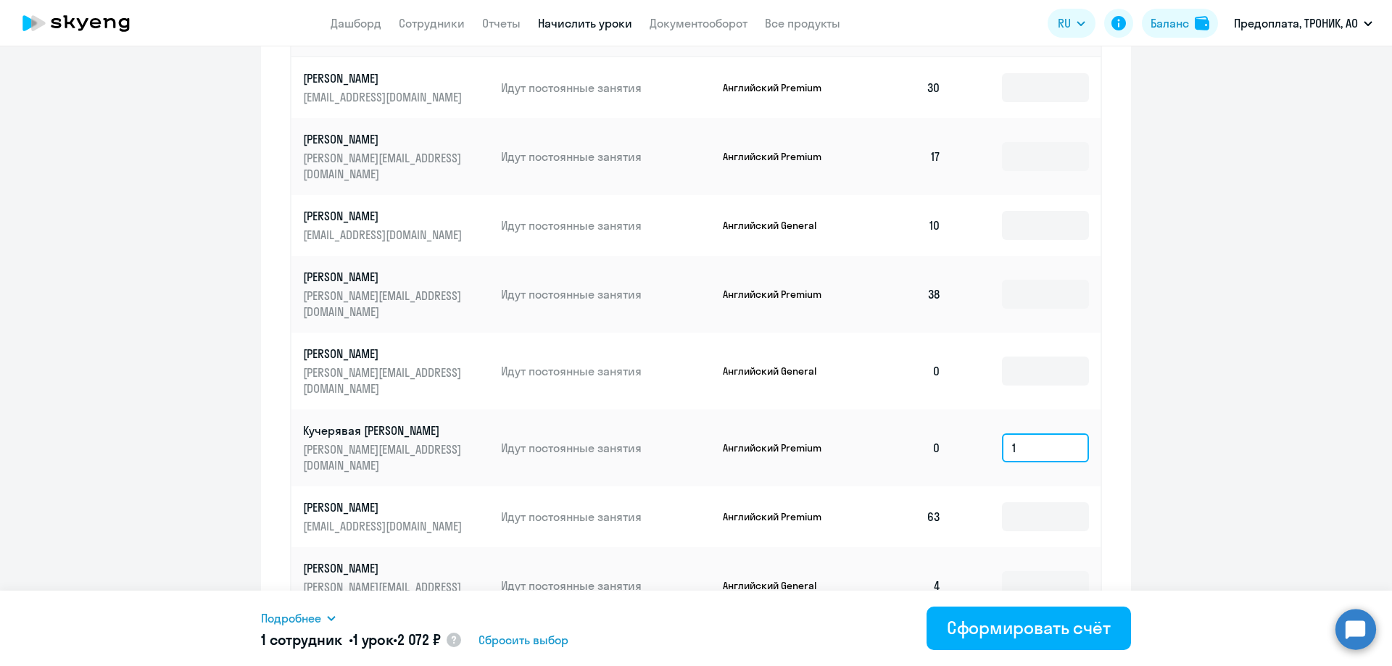
type input "1"
click at [321, 614] on span "Подробнее" at bounding box center [291, 618] width 60 height 17
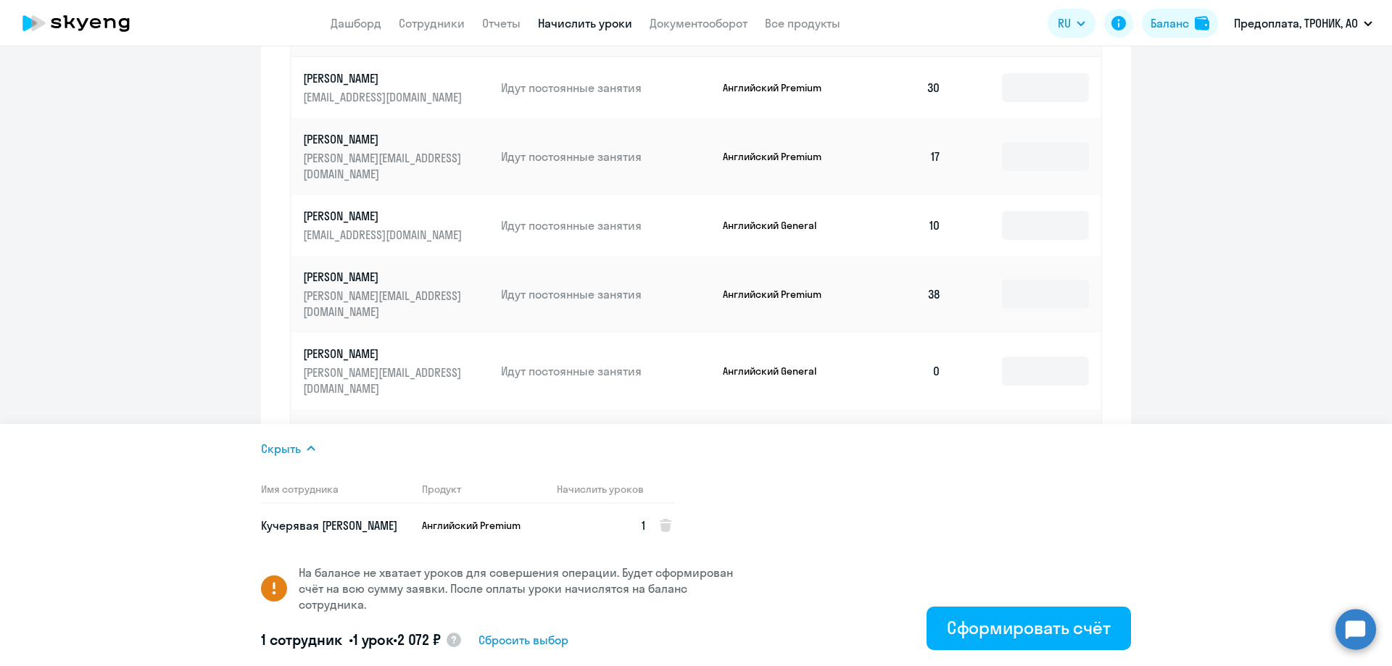
click at [1216, 261] on ng-component "Рекомендуем создать шаблон автоначислений Уроки больше не придётся начислять вр…" at bounding box center [696, 36] width 1392 height 1304
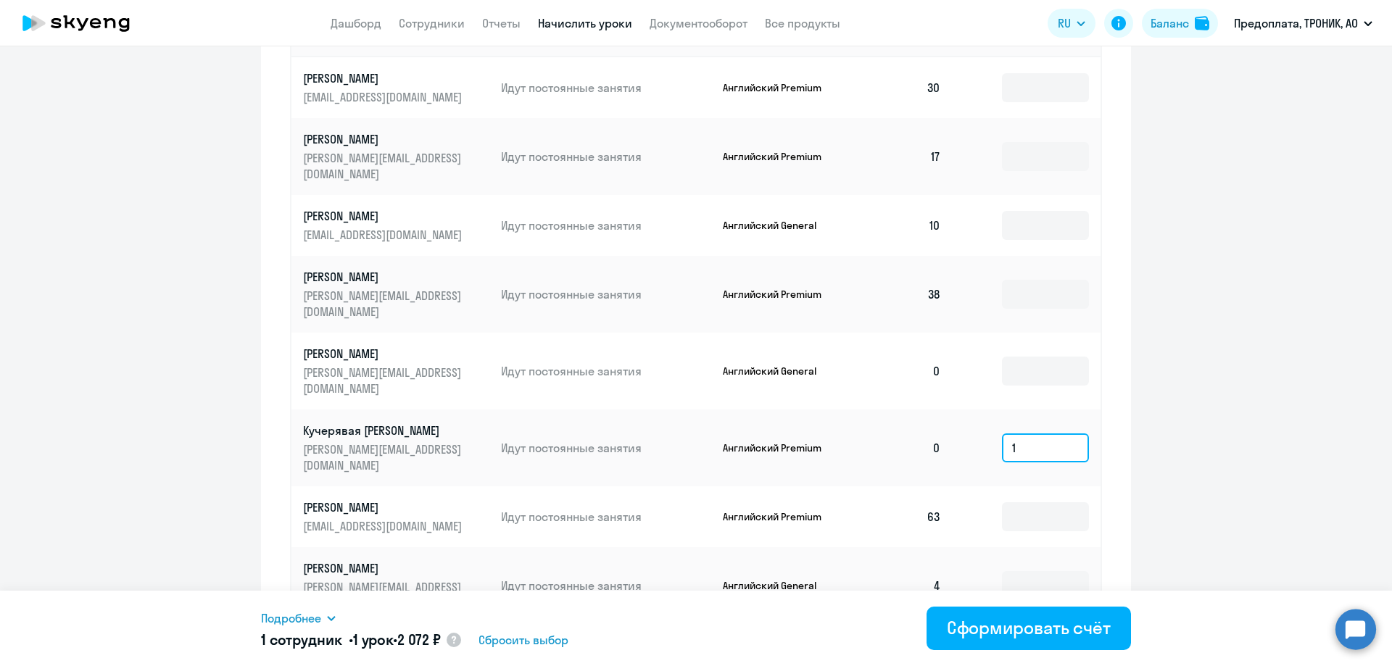
click at [1047, 434] on input "1" at bounding box center [1045, 448] width 87 height 29
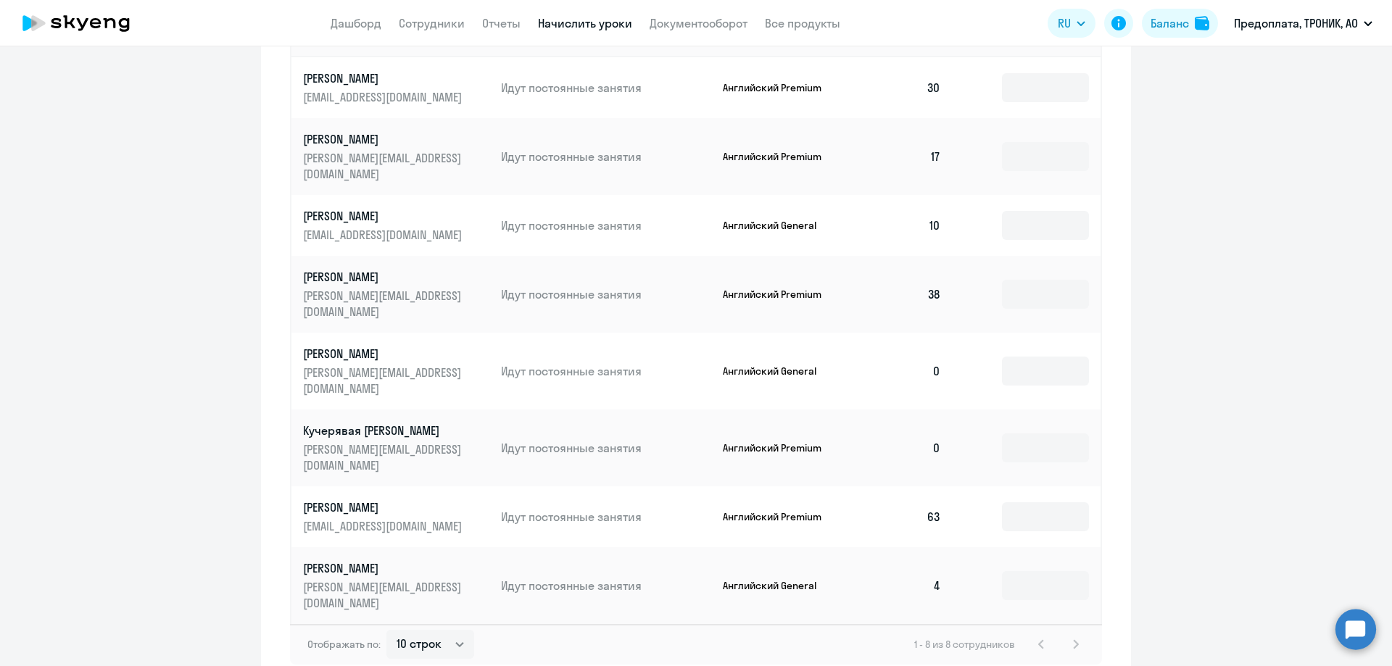
click at [1238, 395] on ng-component "Рекомендуем создать шаблон автоначислений Уроки больше не придётся начислять вр…" at bounding box center [696, 36] width 1392 height 1304
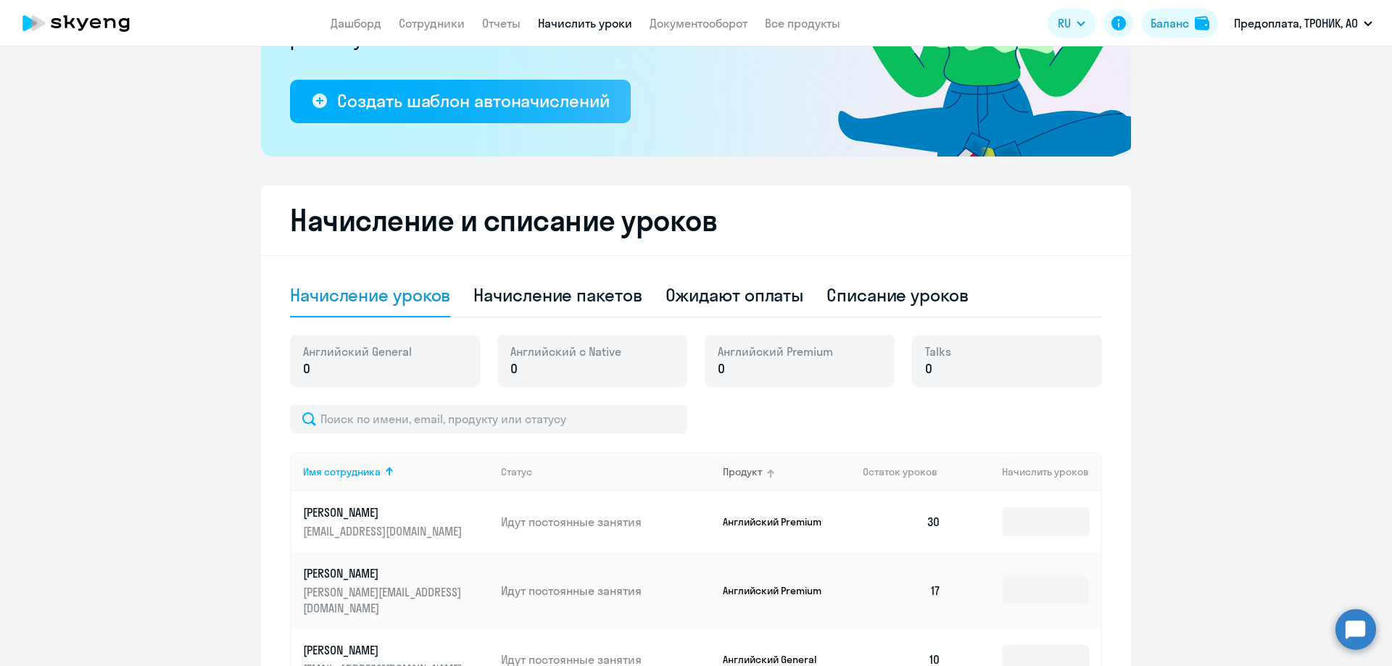
scroll to position [249, 0]
click at [551, 369] on p "0" at bounding box center [566, 369] width 111 height 19
click at [518, 366] on p "0" at bounding box center [566, 369] width 111 height 19
click at [511, 369] on span "0" at bounding box center [514, 369] width 7 height 19
click at [580, 352] on span "Английский с Native" at bounding box center [566, 352] width 111 height 16
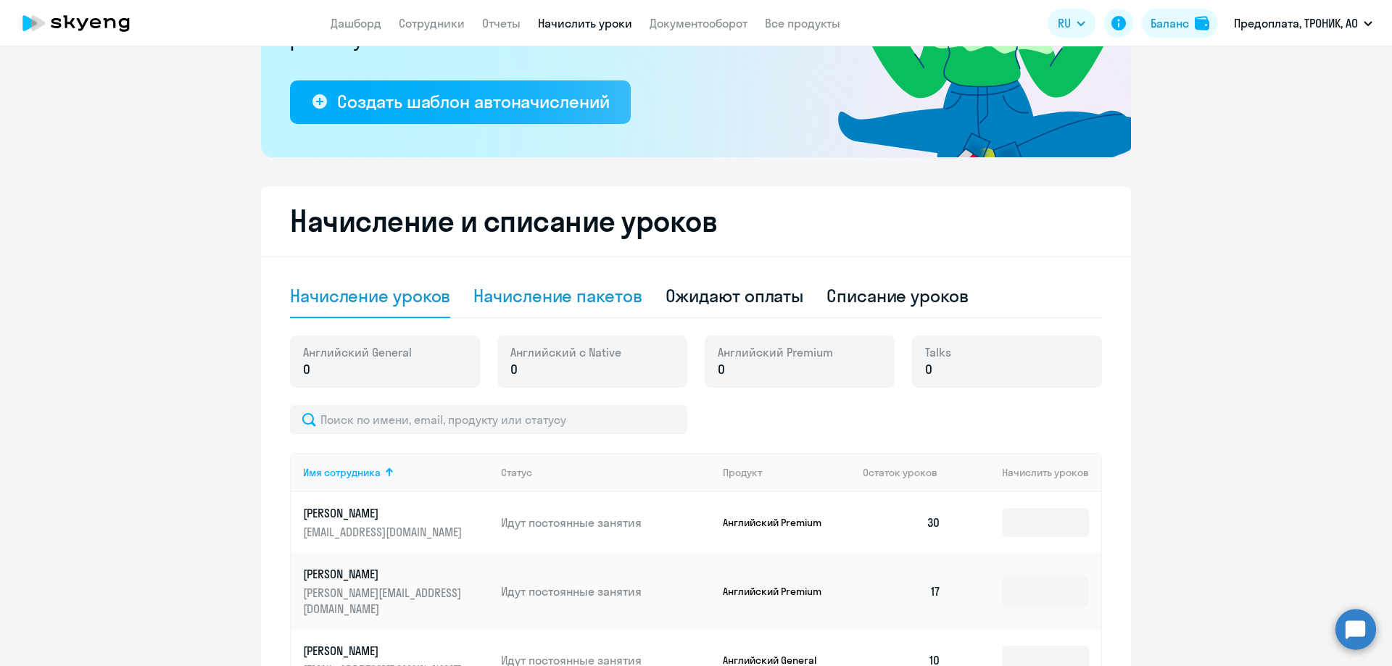
click at [580, 302] on div "Начисление пакетов" at bounding box center [558, 295] width 168 height 23
select select "10"
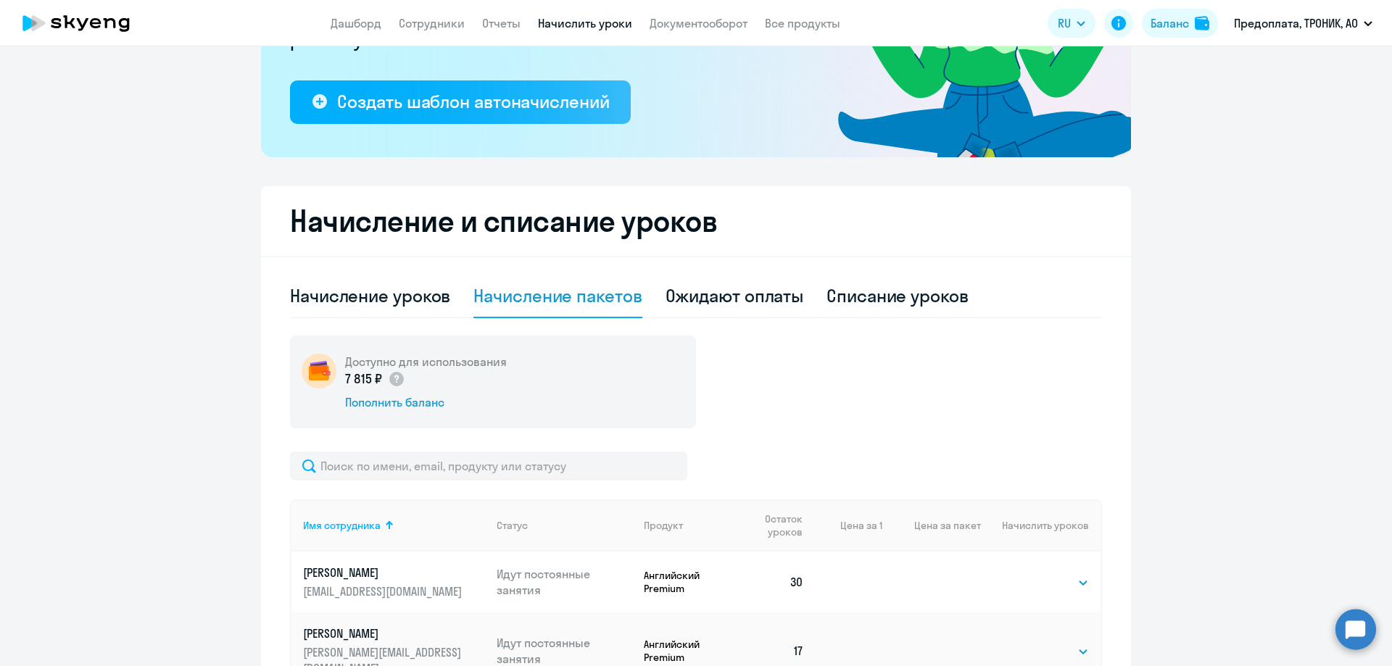
click at [425, 381] on div "7 815 ₽" at bounding box center [426, 379] width 162 height 19
click at [412, 366] on h5 "Доступно для использования" at bounding box center [426, 362] width 162 height 16
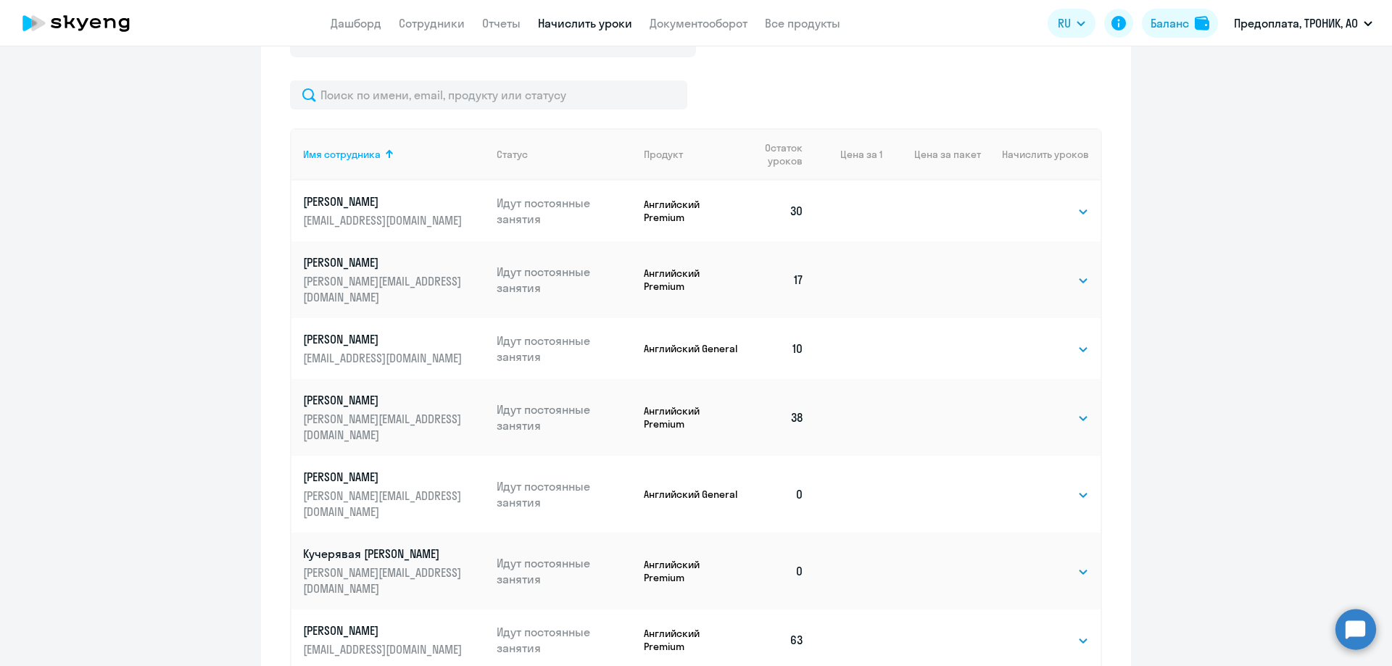
scroll to position [743, 0]
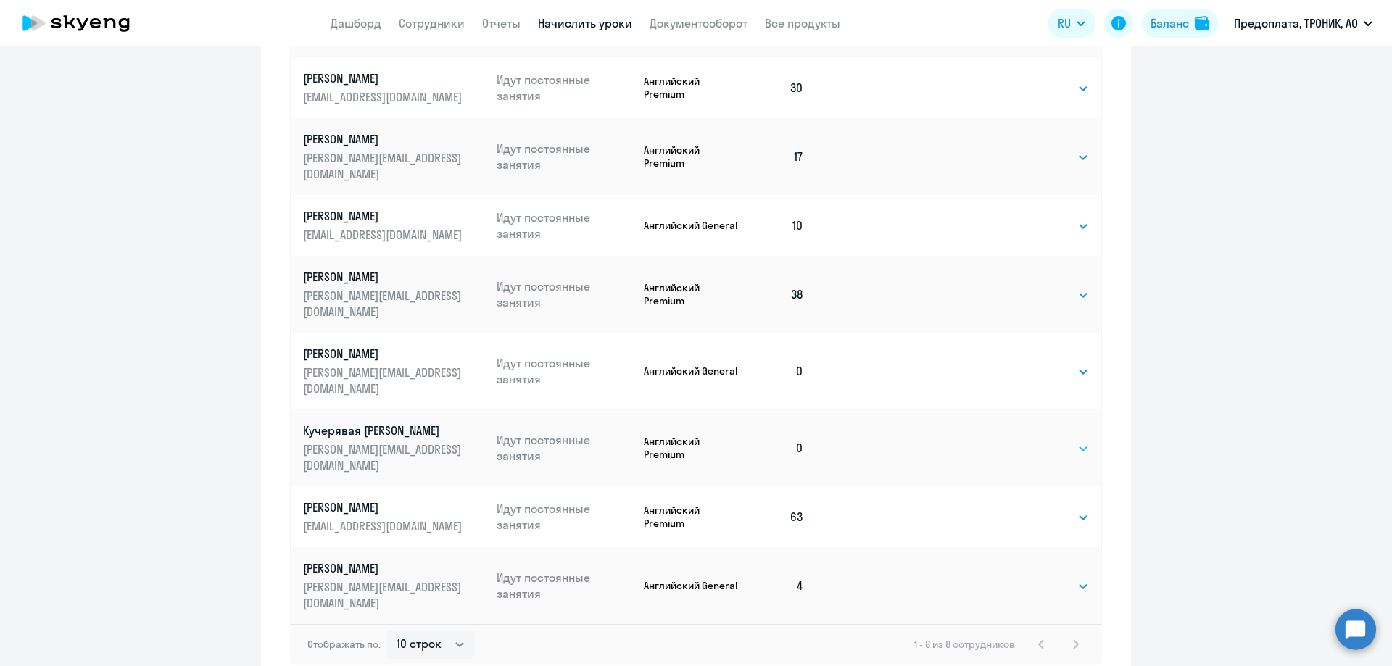
click at [1049, 440] on select "Выбрать 4 8 16 32 64 96 128" at bounding box center [1059, 448] width 59 height 17
select select "4"
click at [1030, 440] on select "Выбрать 4 8 16 32 64 96 128" at bounding box center [1059, 448] width 59 height 17
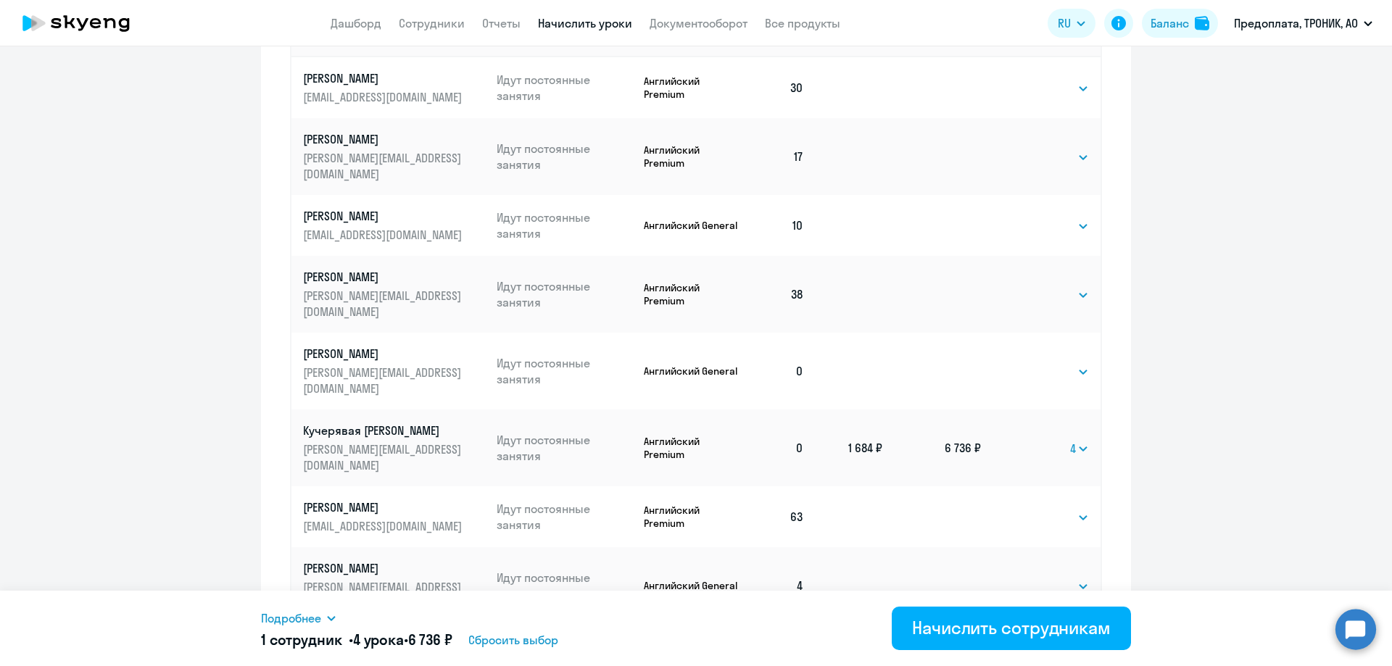
click at [911, 410] on td "6 736 ₽" at bounding box center [932, 448] width 99 height 77
click at [962, 410] on td "6 736 ₽" at bounding box center [932, 448] width 99 height 77
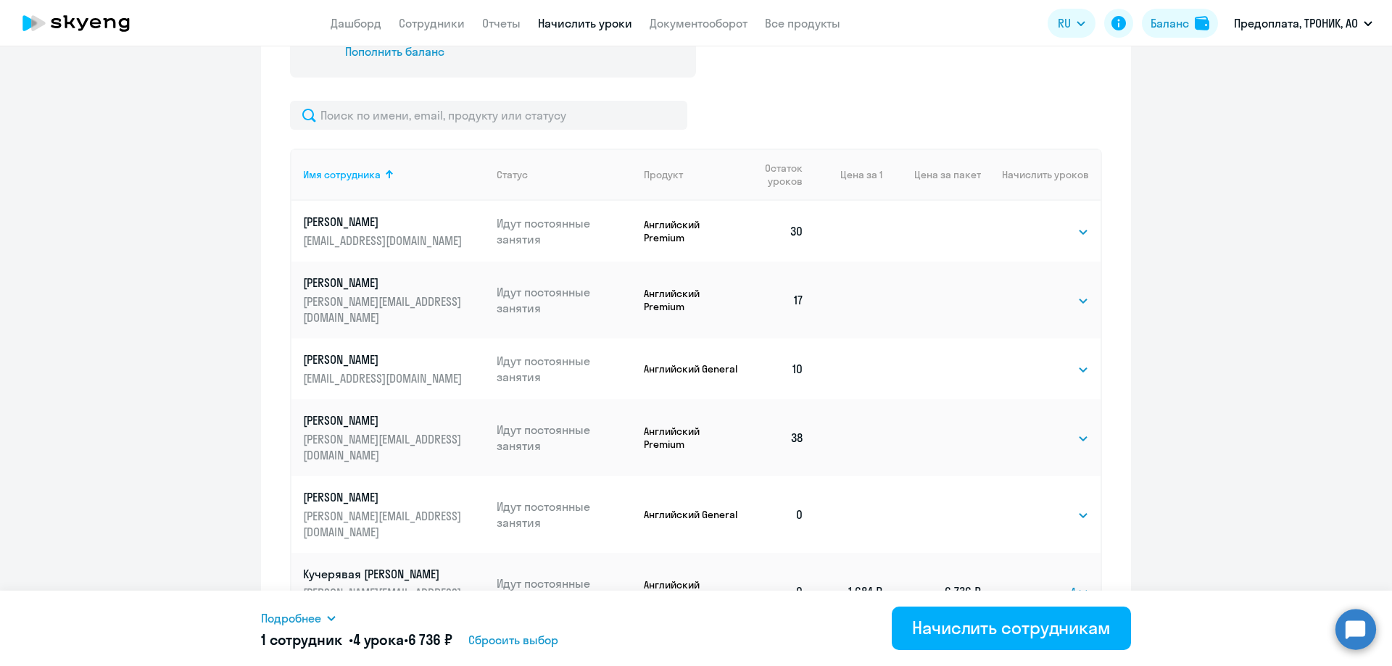
scroll to position [598, 0]
click at [863, 555] on td "1 684 ₽" at bounding box center [849, 593] width 67 height 77
click at [901, 555] on td "6 736 ₽" at bounding box center [932, 593] width 99 height 77
click at [968, 555] on td "6 736 ₽" at bounding box center [932, 593] width 99 height 77
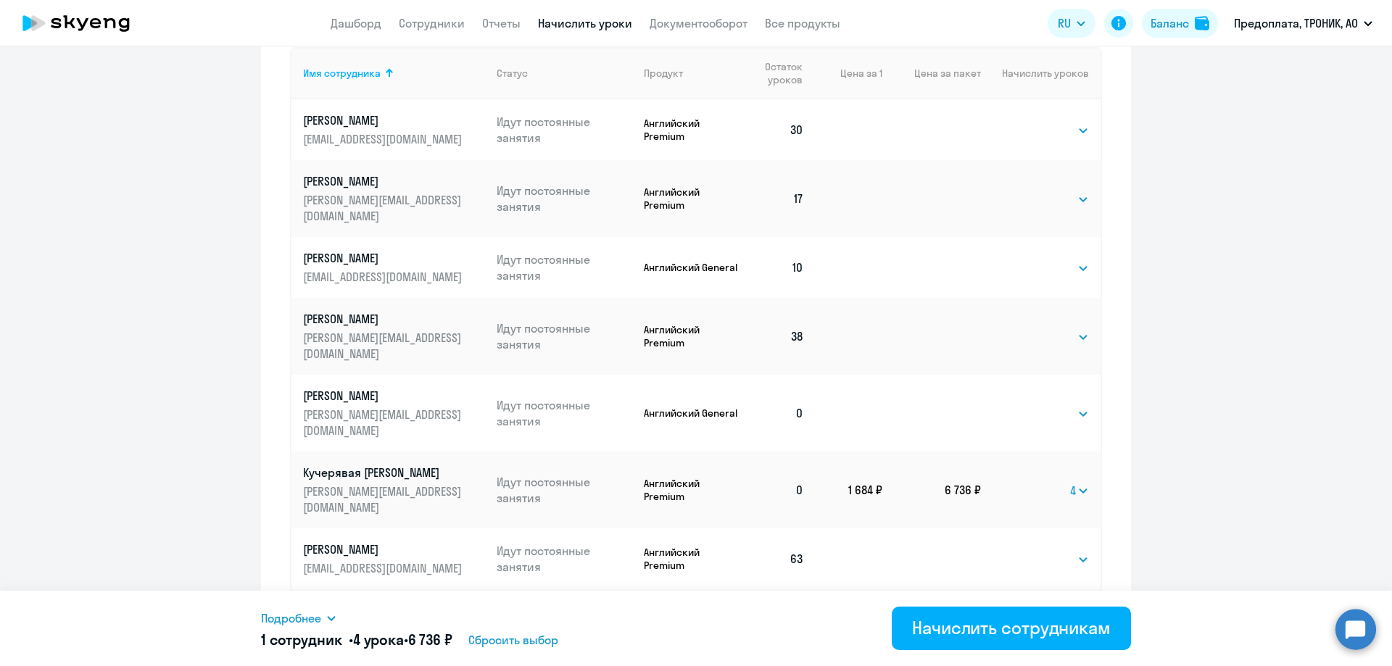
scroll to position [743, 0]
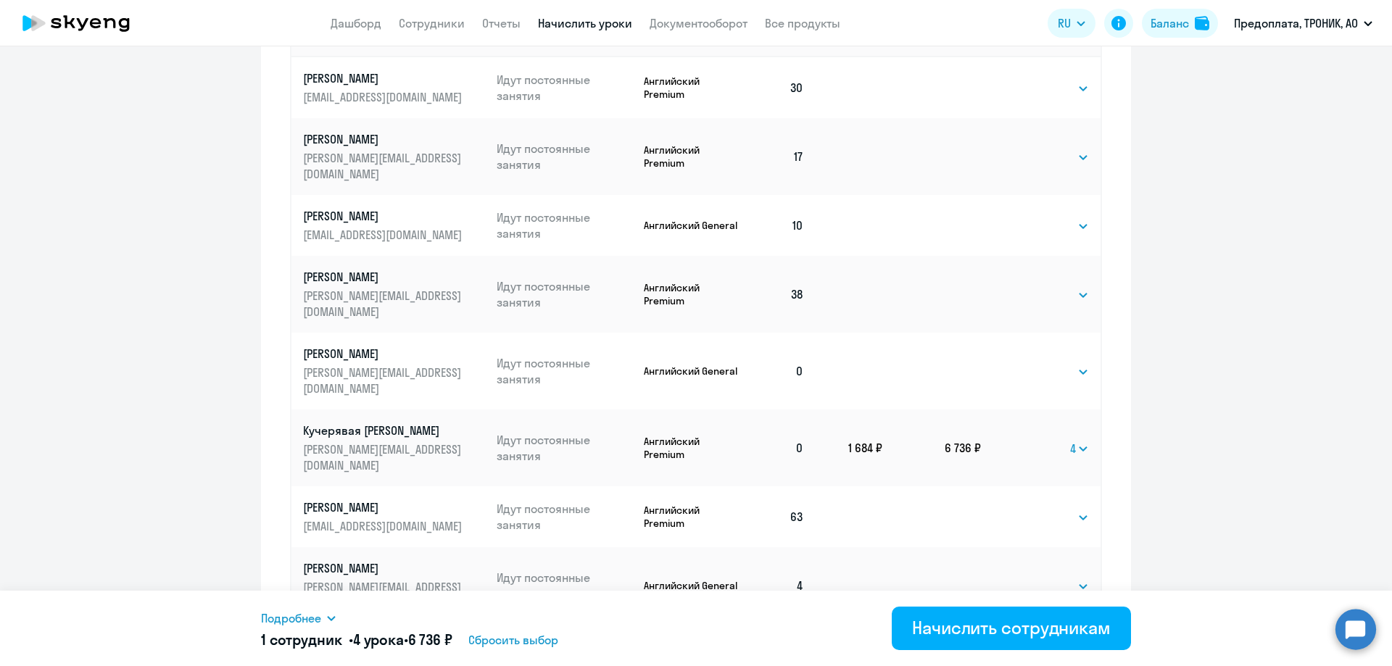
click at [315, 614] on span "Подробнее" at bounding box center [291, 618] width 60 height 17
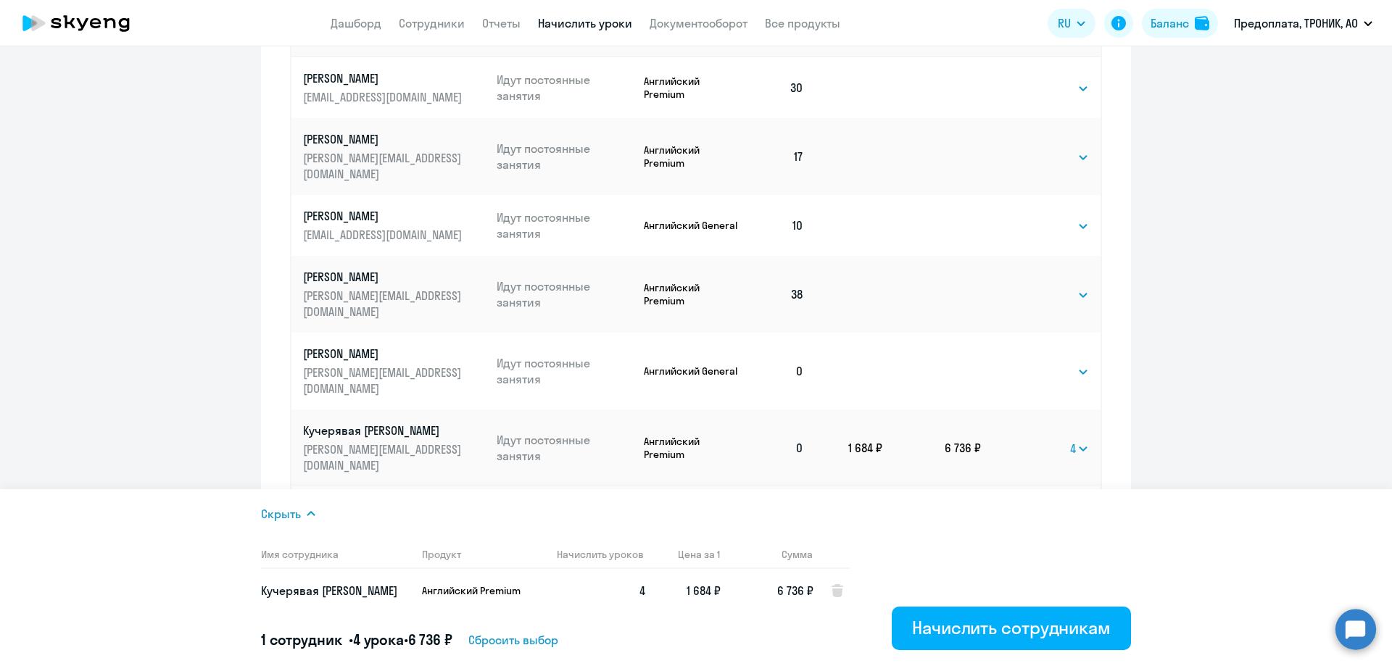
click at [500, 593] on p "Английский Premium" at bounding box center [476, 591] width 109 height 13
click at [496, 590] on p "Английский Premium" at bounding box center [476, 591] width 109 height 13
drag, startPoint x: 496, startPoint y: 590, endPoint x: 600, endPoint y: 595, distance: 103.9
click at [519, 597] on p "Английский Premium" at bounding box center [476, 591] width 109 height 13
click at [672, 590] on td "1 684 ₽" at bounding box center [682, 591] width 75 height 44
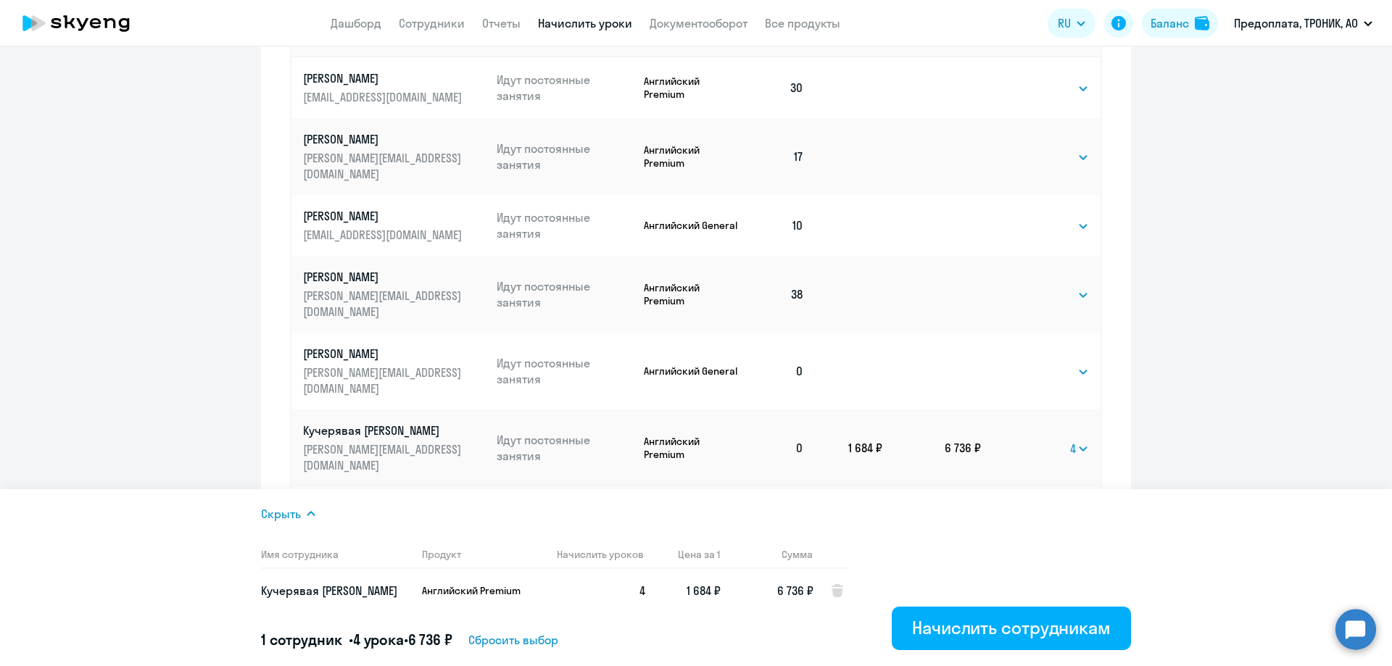
click at [846, 592] on td at bounding box center [832, 591] width 36 height 44
click at [1271, 386] on ng-component "Рекомендуем создать шаблон автоначислений Уроки больше не придётся начислять вр…" at bounding box center [696, 6] width 1392 height 1363
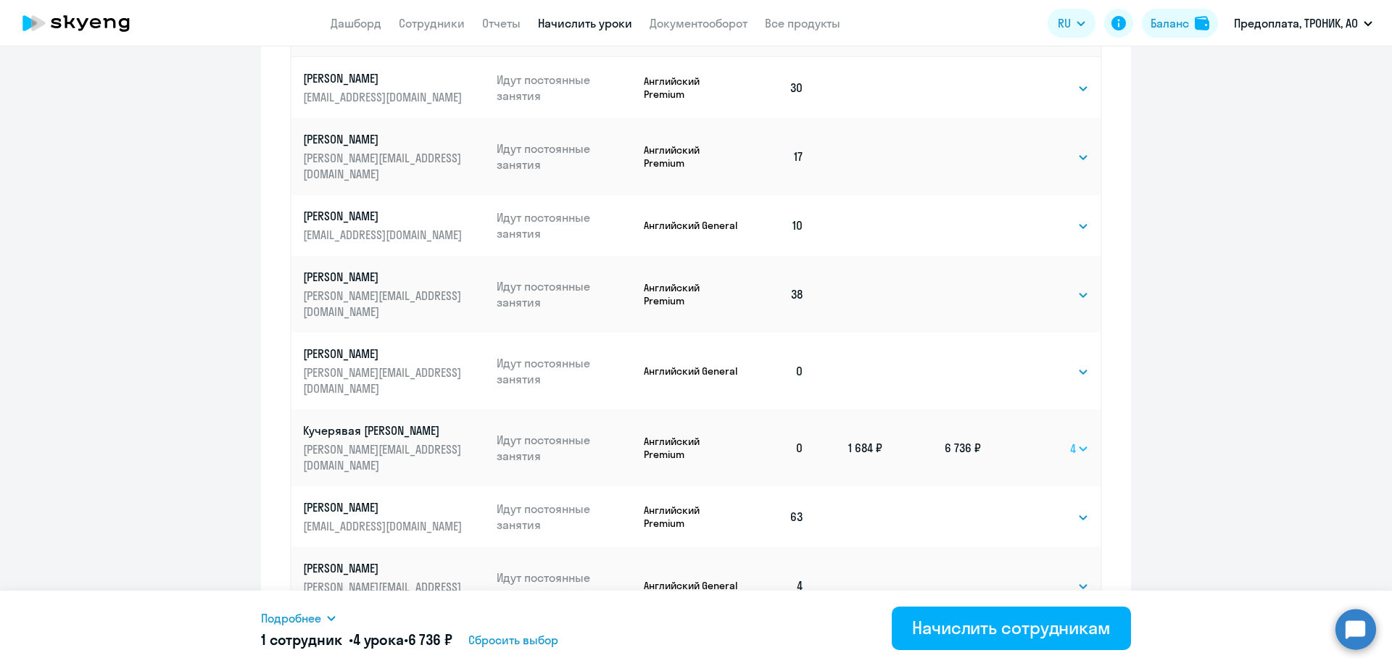
click at [1073, 440] on select "Выбрать 4 8 16 32 64 96 128" at bounding box center [1079, 448] width 19 height 17
select select
click at [1070, 440] on select "Выбрать 4 8 16 32 64 96 128" at bounding box center [1079, 448] width 19 height 17
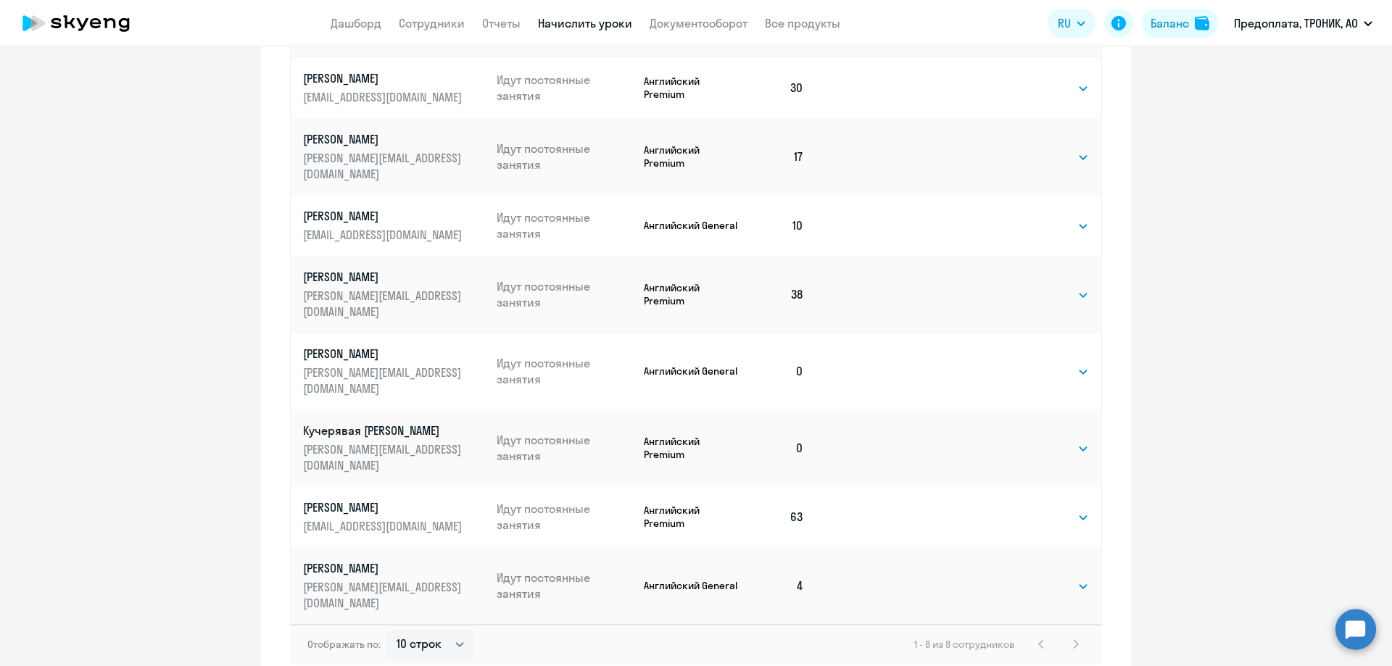
click at [1174, 397] on ng-component "Рекомендуем создать шаблон автоначислений Уроки больше не придётся начислять вр…" at bounding box center [696, 6] width 1392 height 1363
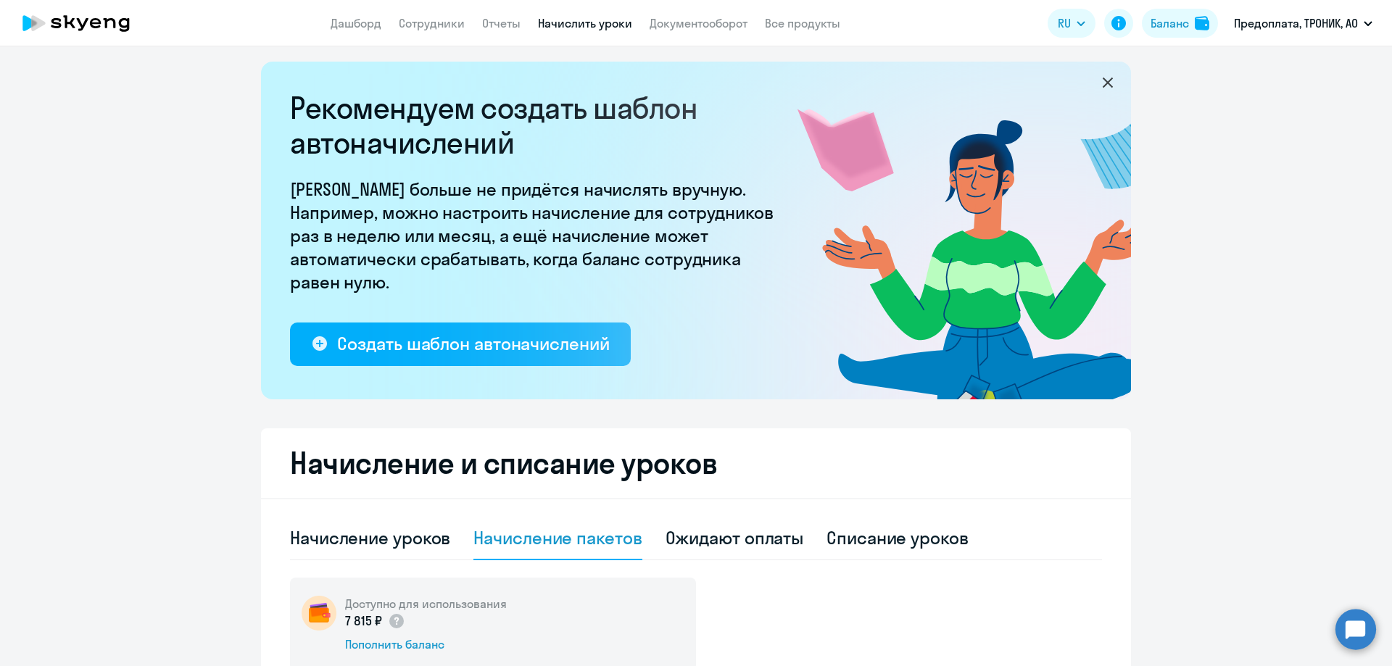
scroll to position [0, 0]
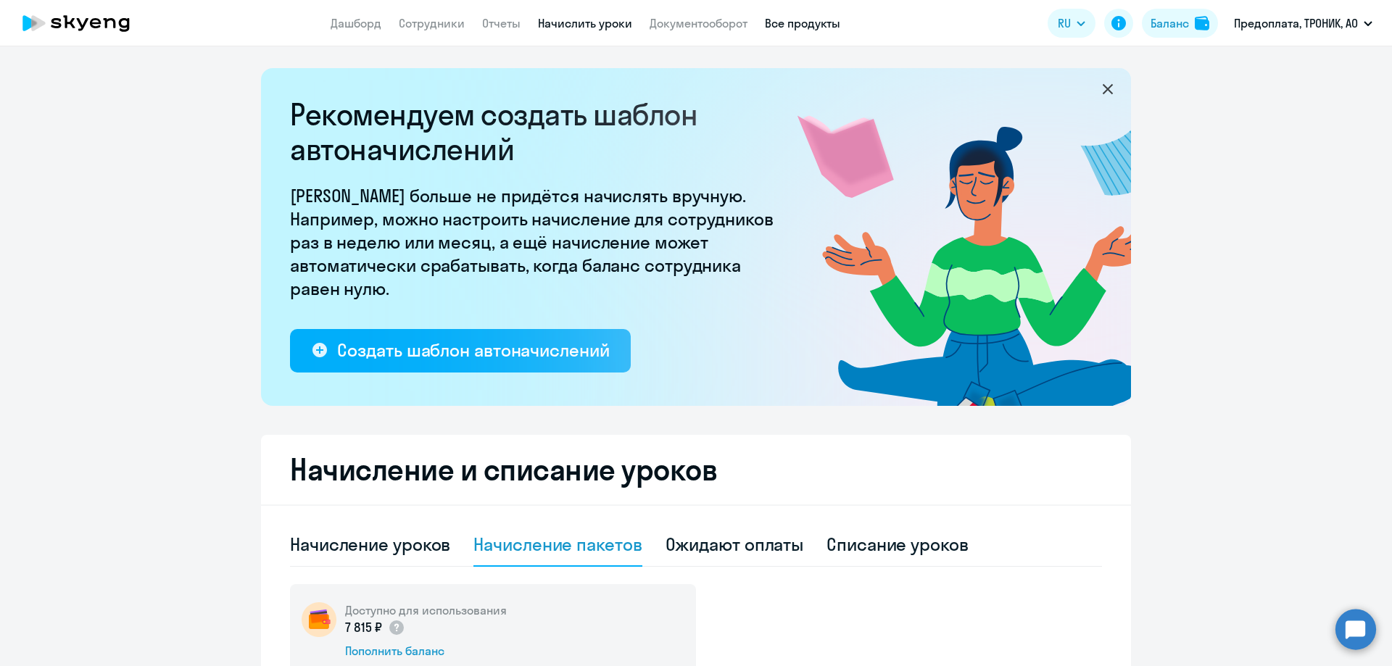
click at [807, 25] on link "Все продукты" at bounding box center [802, 23] width 75 height 15
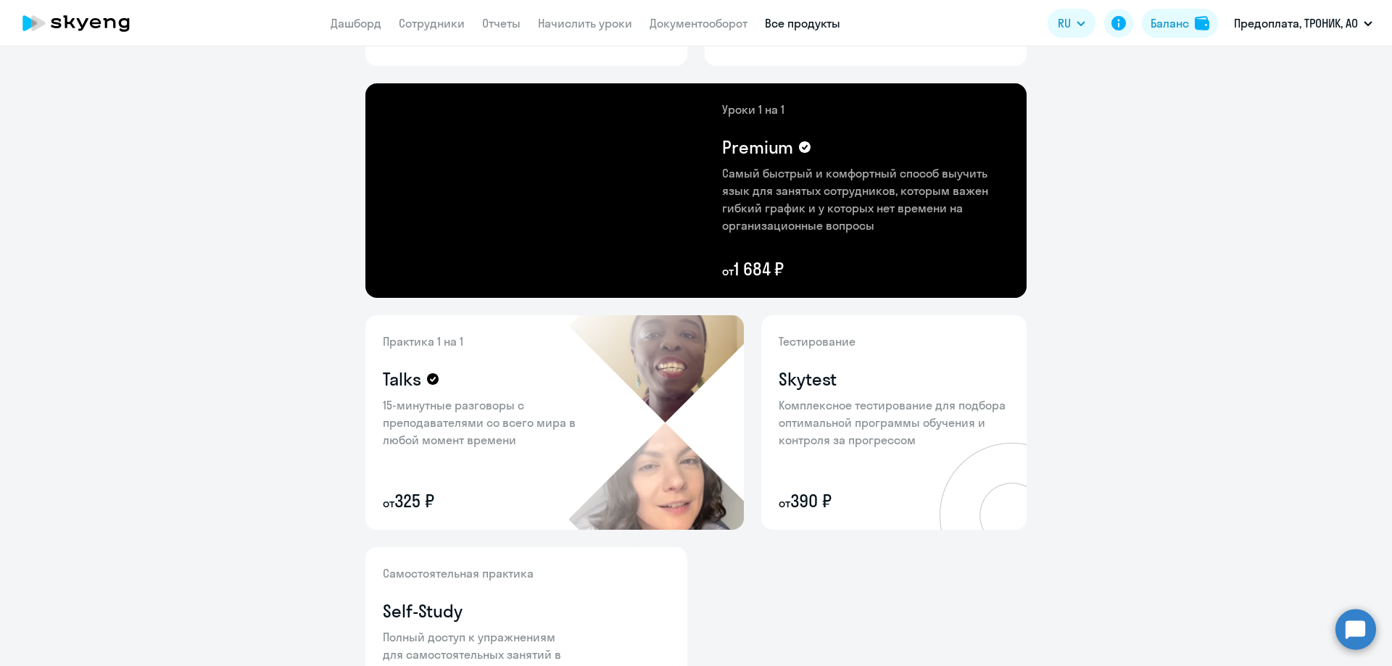
scroll to position [186, 0]
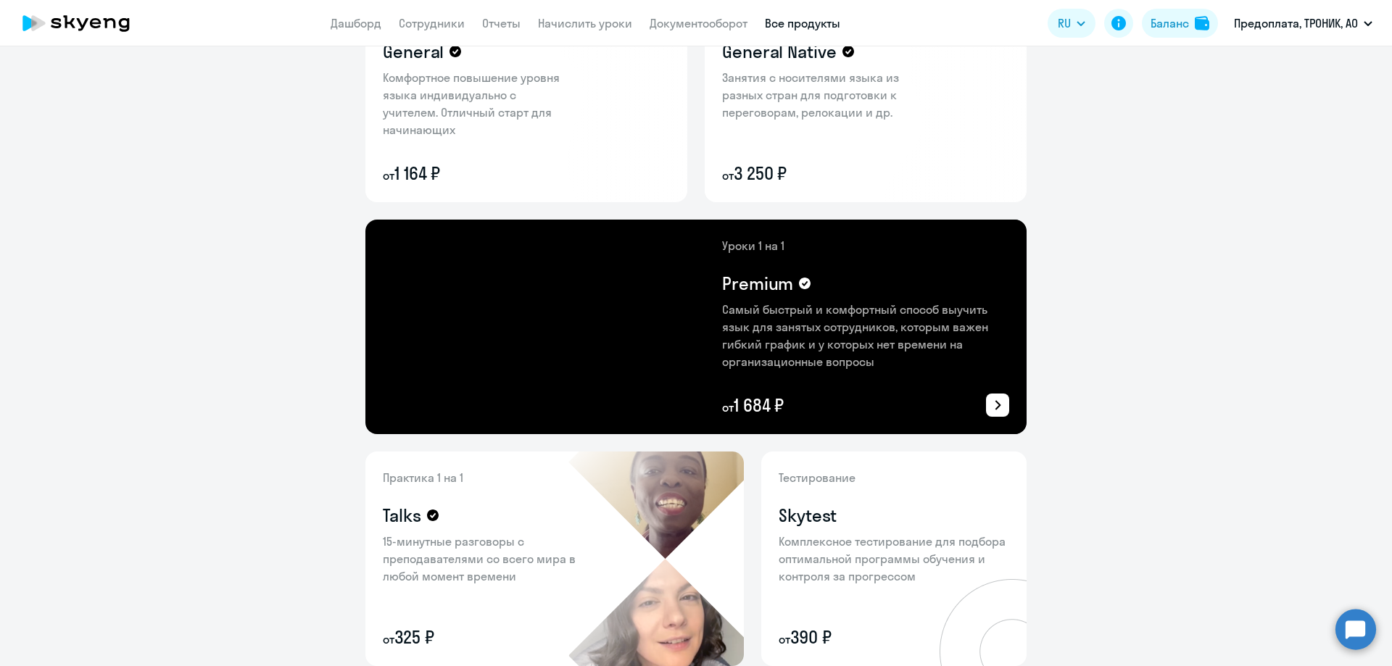
click at [834, 285] on div "Premium" at bounding box center [865, 283] width 287 height 23
click at [989, 403] on icon at bounding box center [997, 405] width 17 height 17
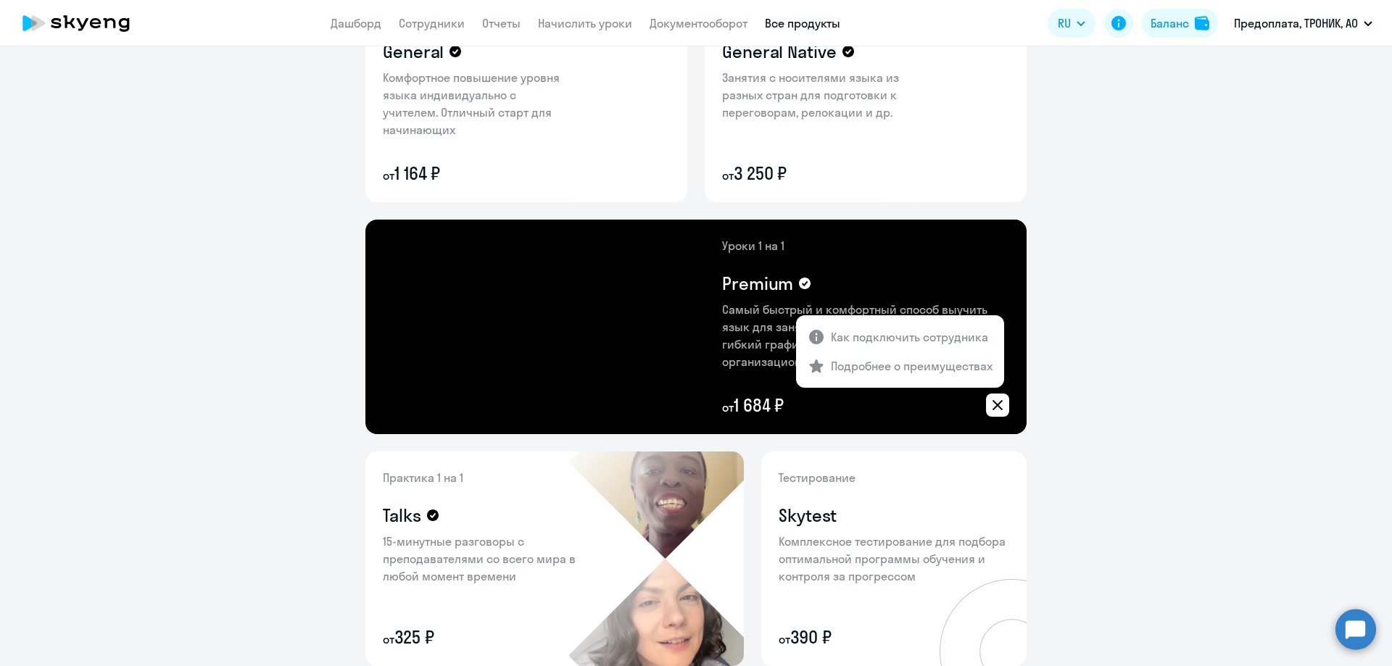
click at [671, 383] on div at bounding box center [696, 333] width 1392 height 666
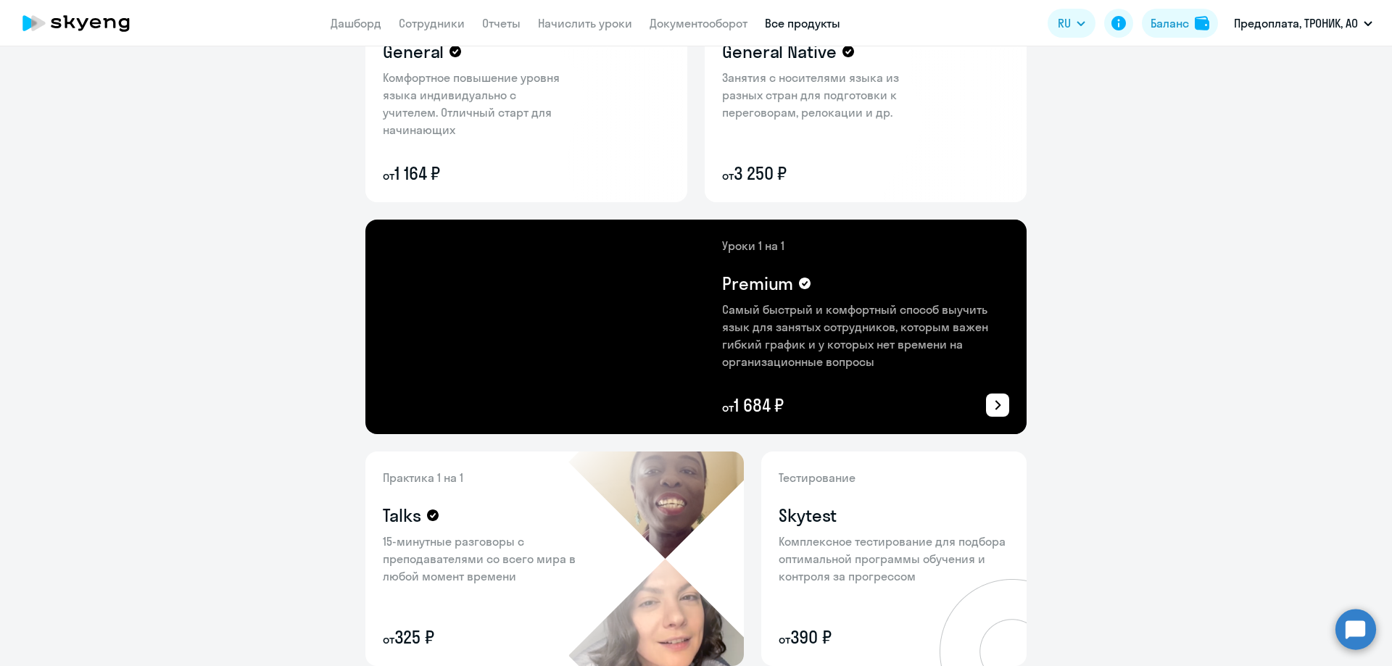
click at [593, 311] on img at bounding box center [774, 327] width 506 height 215
click at [763, 288] on h4 "Premium" at bounding box center [757, 283] width 71 height 23
click at [801, 284] on icon at bounding box center [805, 284] width 12 height 12
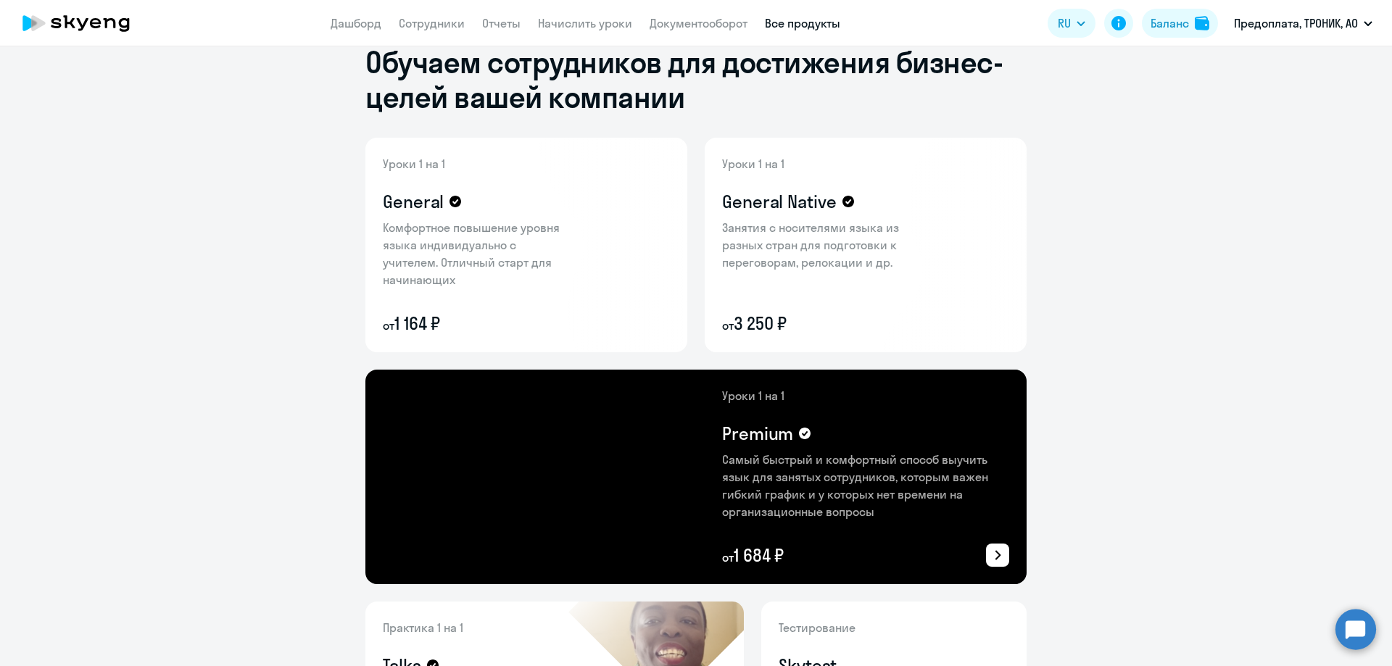
scroll to position [0, 0]
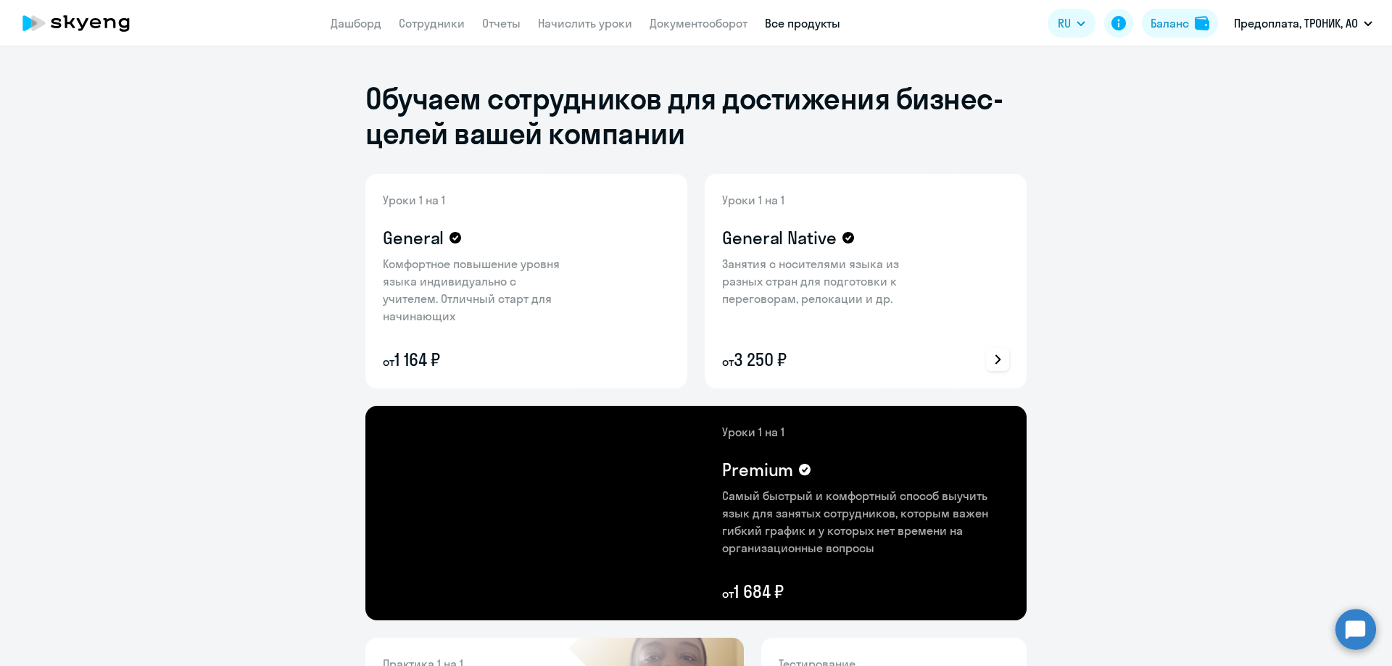
click at [994, 354] on icon at bounding box center [997, 359] width 17 height 17
click at [920, 298] on p "Как подключить сотрудника" at bounding box center [909, 291] width 157 height 17
click at [991, 363] on icon at bounding box center [997, 359] width 17 height 17
click at [898, 328] on p "Подробнее о преимуществах" at bounding box center [912, 320] width 162 height 17
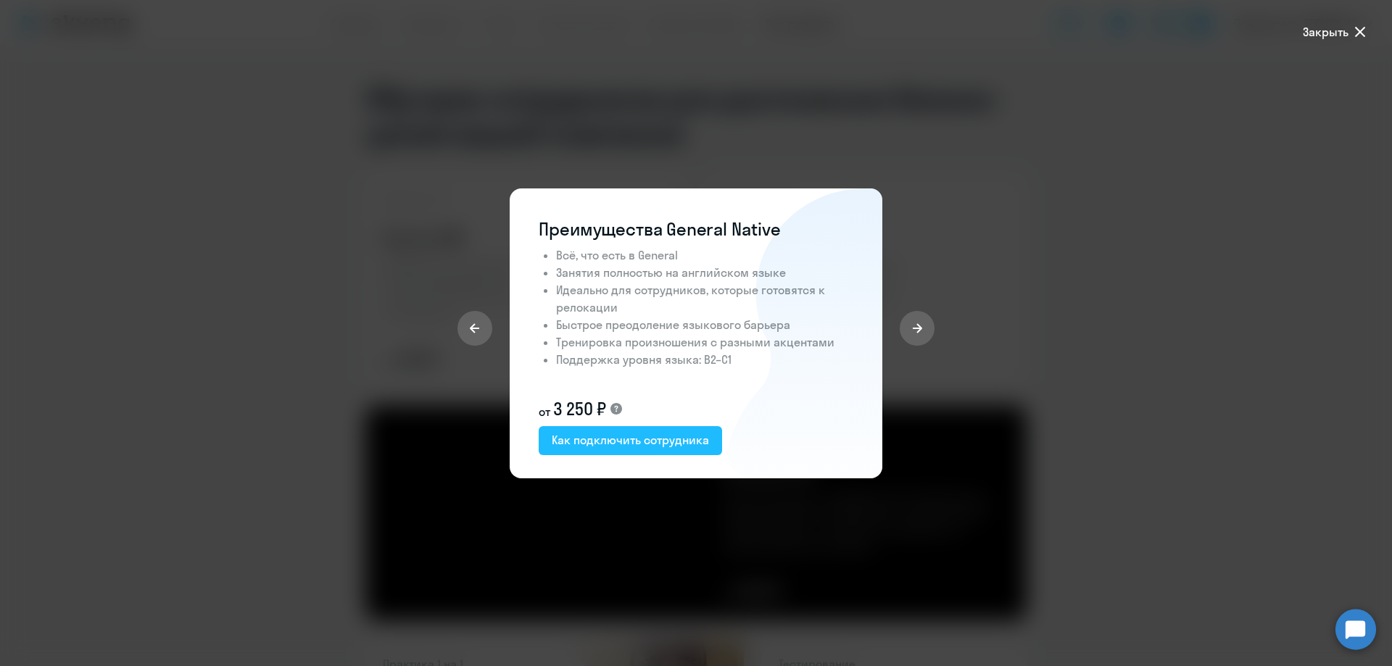
click at [643, 435] on div "Как подключить сотрудника" at bounding box center [630, 439] width 157 height 17
click at [1357, 39] on icon at bounding box center [1360, 31] width 17 height 17
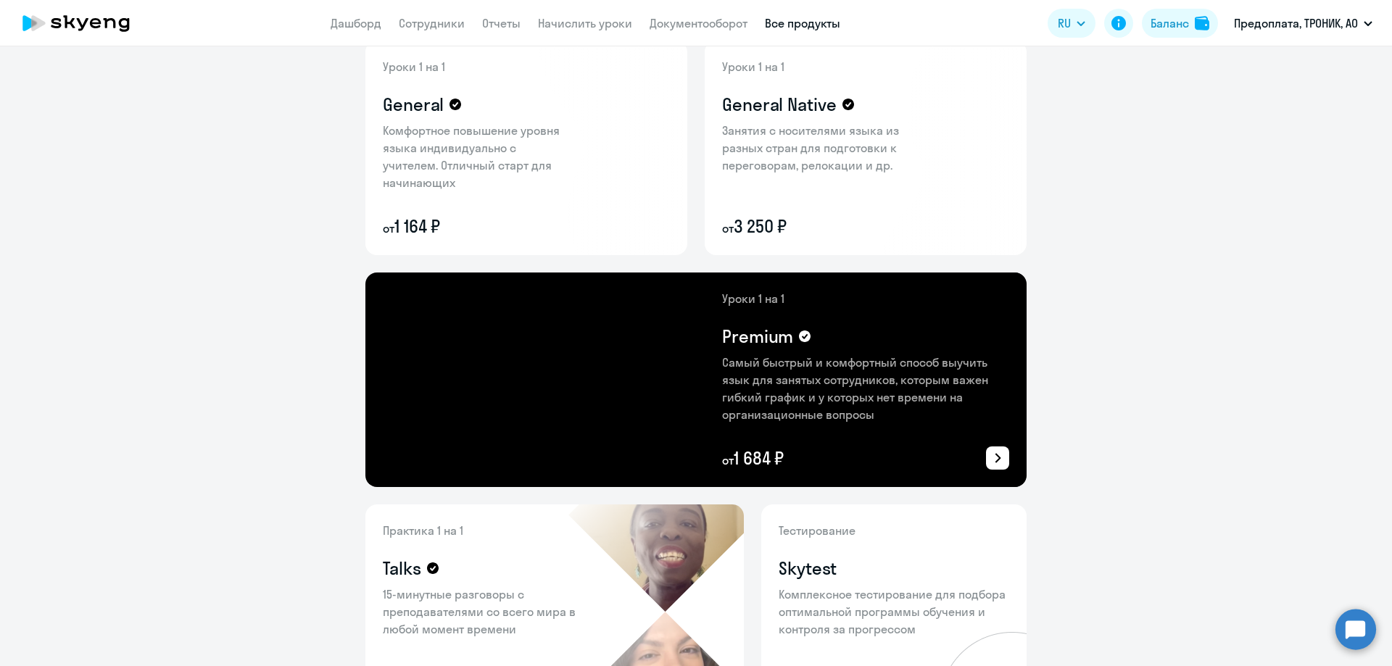
scroll to position [218, 0]
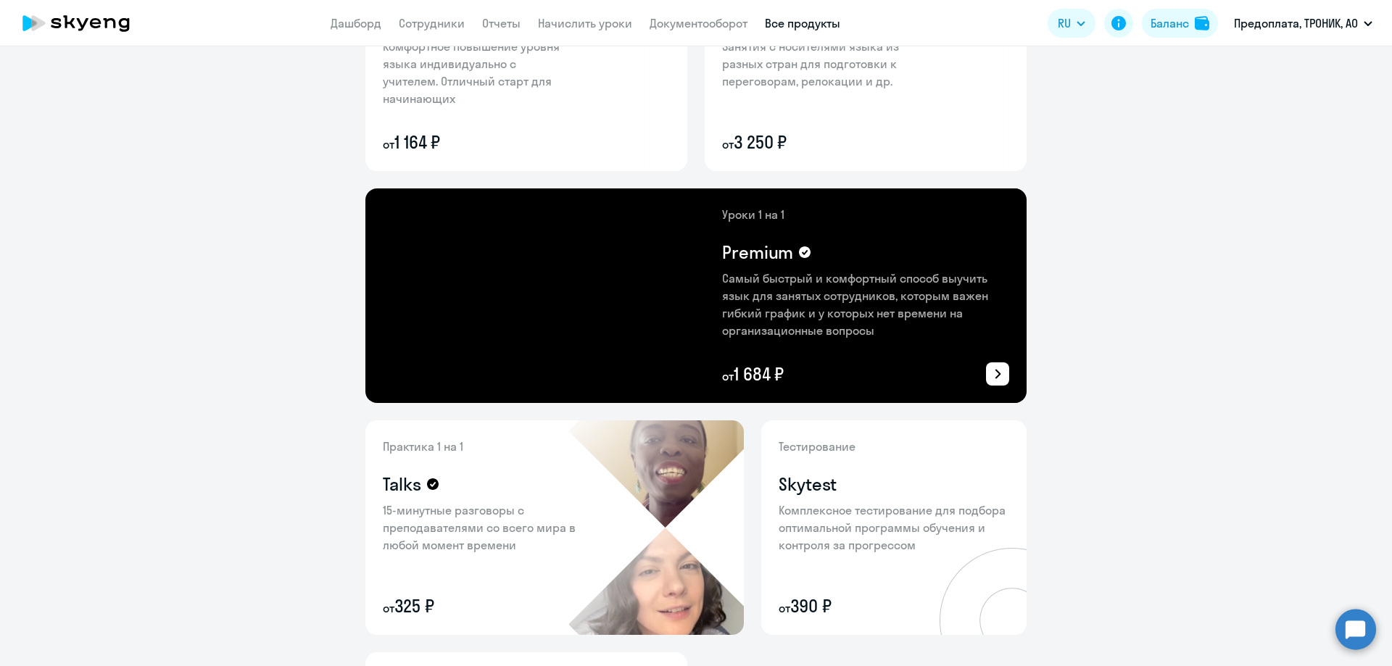
drag, startPoint x: 818, startPoint y: 356, endPoint x: 812, endPoint y: 326, distance: 31.2
click at [819, 355] on div "Уроки 1 на 1 Premium Самый быстрый и комфортный способ выучить язык для занятых…" at bounding box center [865, 296] width 287 height 180
click at [998, 373] on icon at bounding box center [997, 374] width 17 height 17
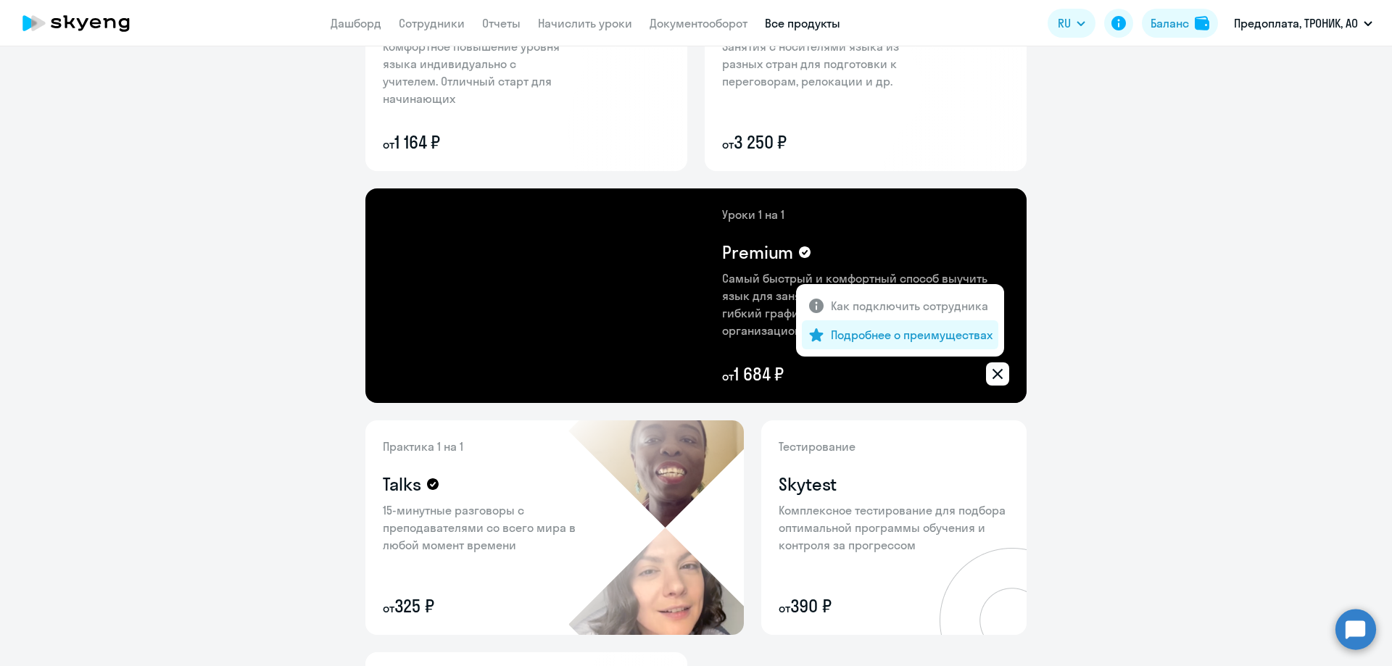
click at [952, 336] on p "Подробнее о преимуществах" at bounding box center [912, 334] width 162 height 17
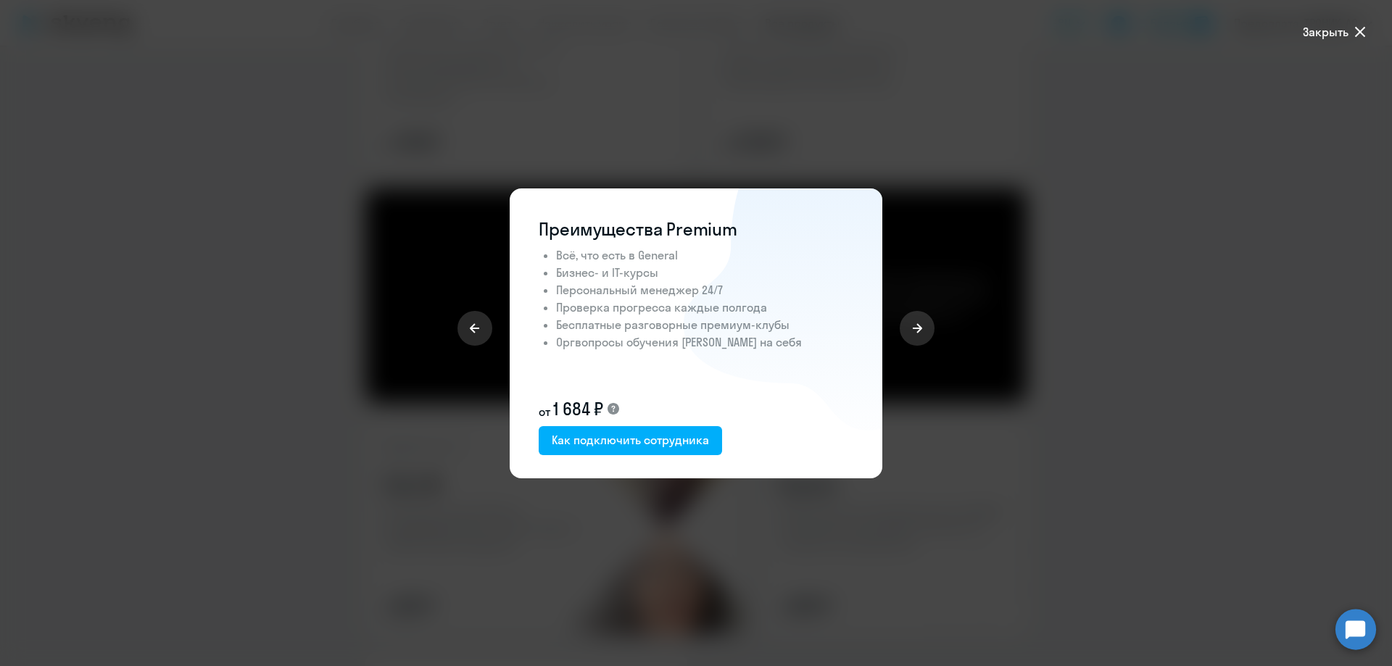
click at [711, 325] on li "Бесплатные разговорные премиум-клубы" at bounding box center [704, 324] width 297 height 17
click at [601, 438] on div "Как подключить сотрудника" at bounding box center [630, 439] width 157 height 17
click at [1350, 35] on span "Закрыть" at bounding box center [1336, 31] width 66 height 17
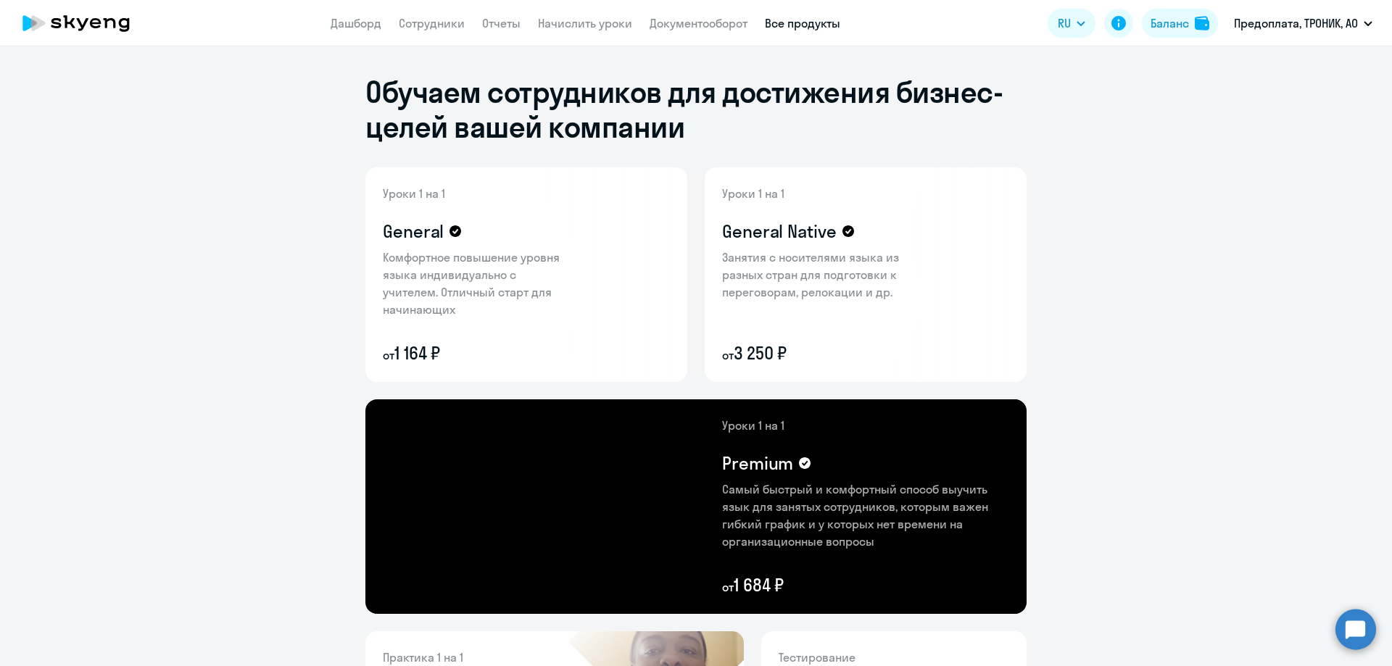
scroll to position [0, 0]
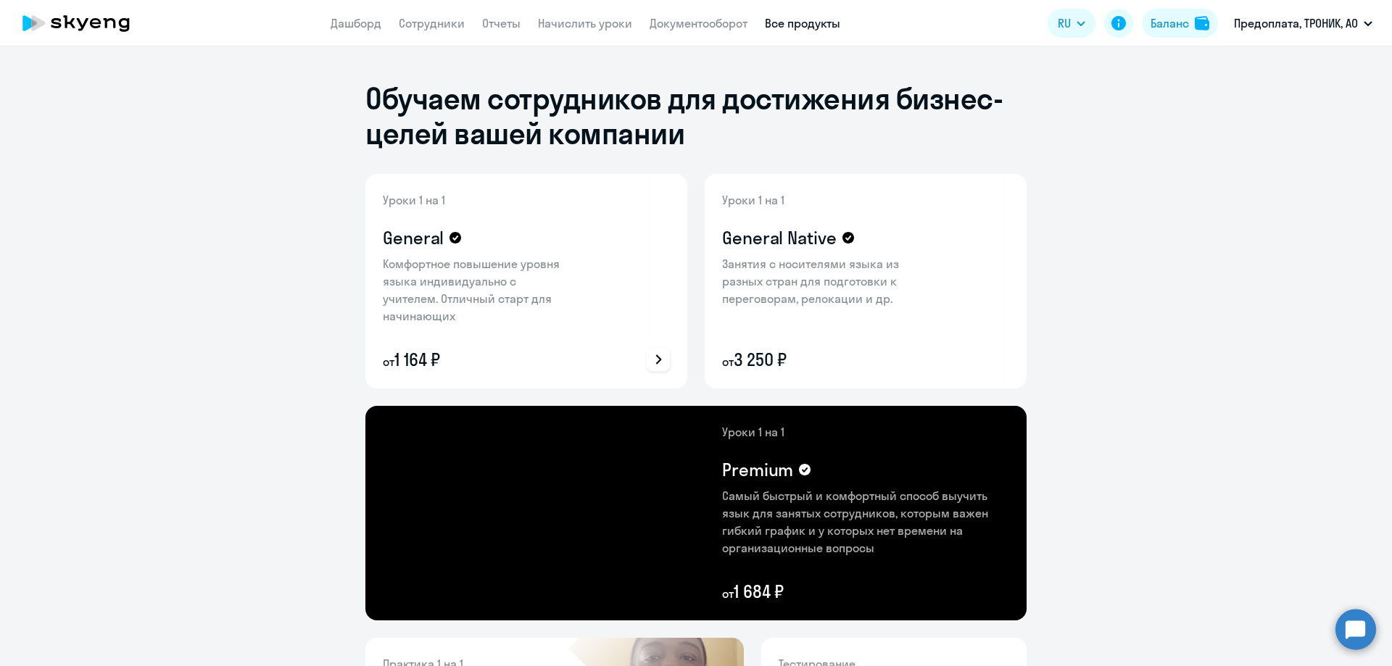
click at [653, 359] on icon at bounding box center [658, 360] width 10 height 10
click at [1156, 250] on div at bounding box center [696, 333] width 1392 height 666
click at [568, 30] on app-menu-item-link "Начислить уроки" at bounding box center [585, 24] width 94 height 18
click at [568, 22] on link "Начислить уроки" at bounding box center [585, 23] width 94 height 15
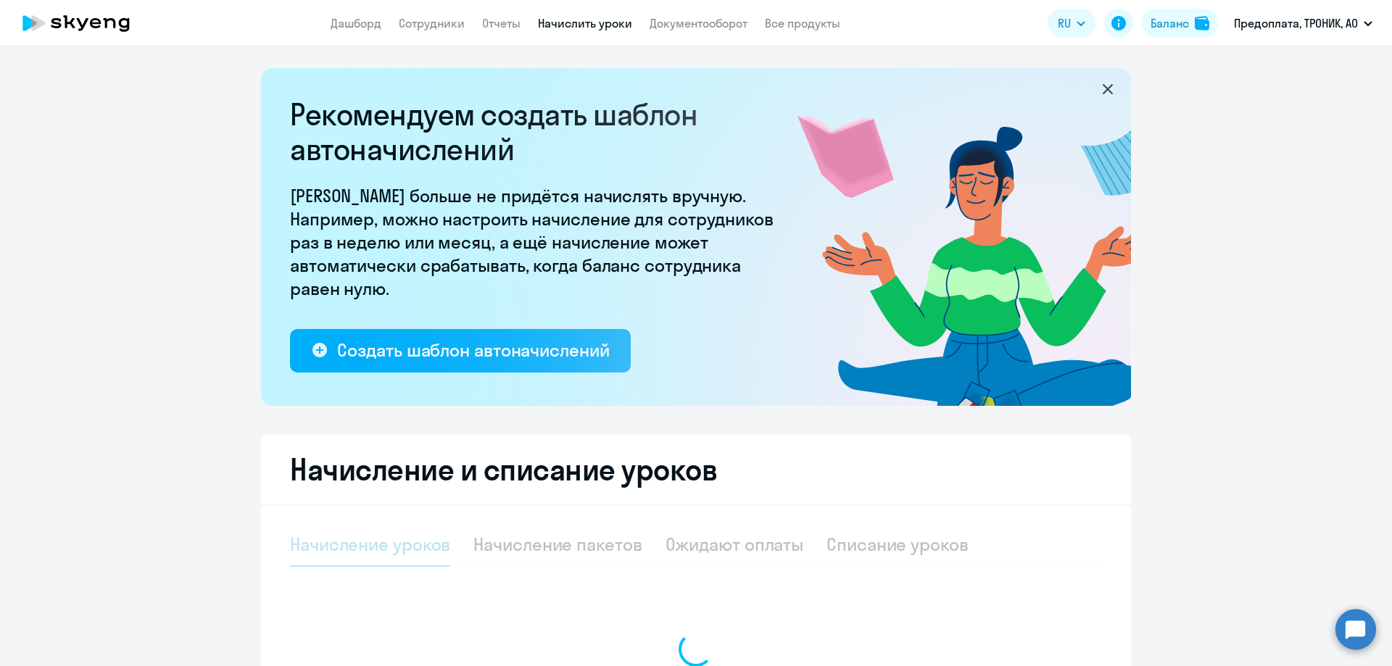
select select "10"
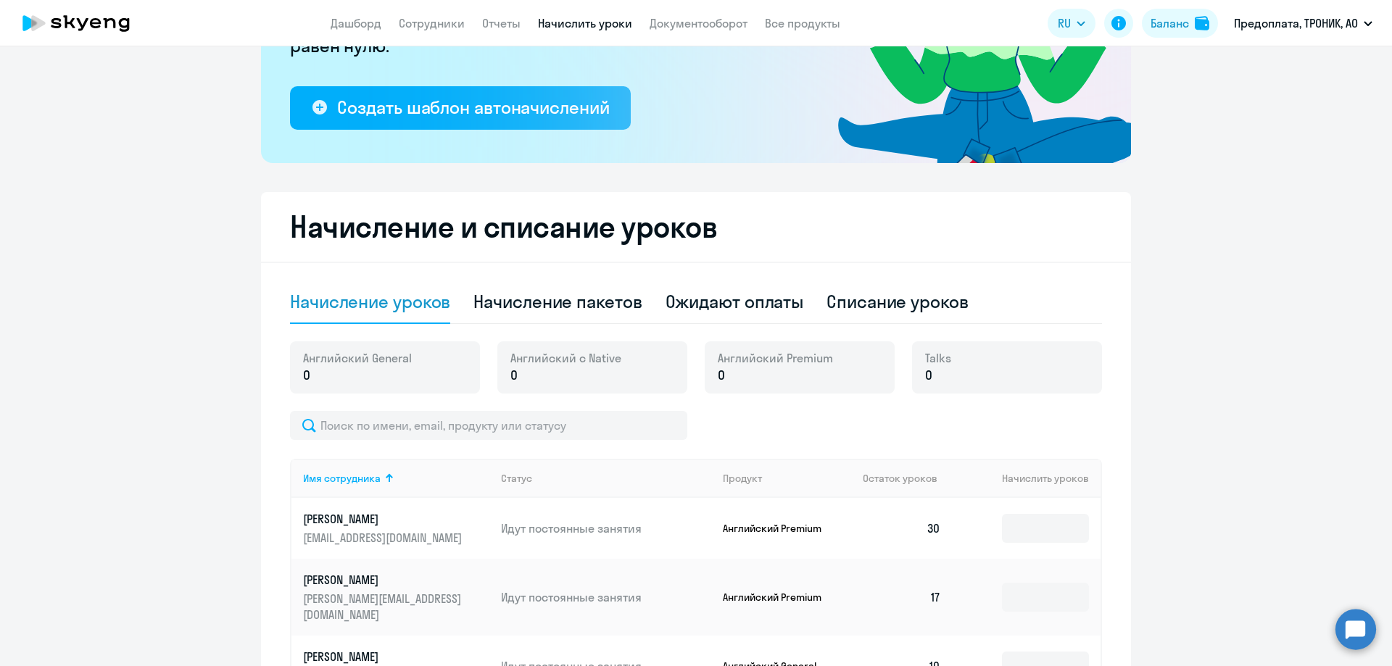
scroll to position [290, 0]
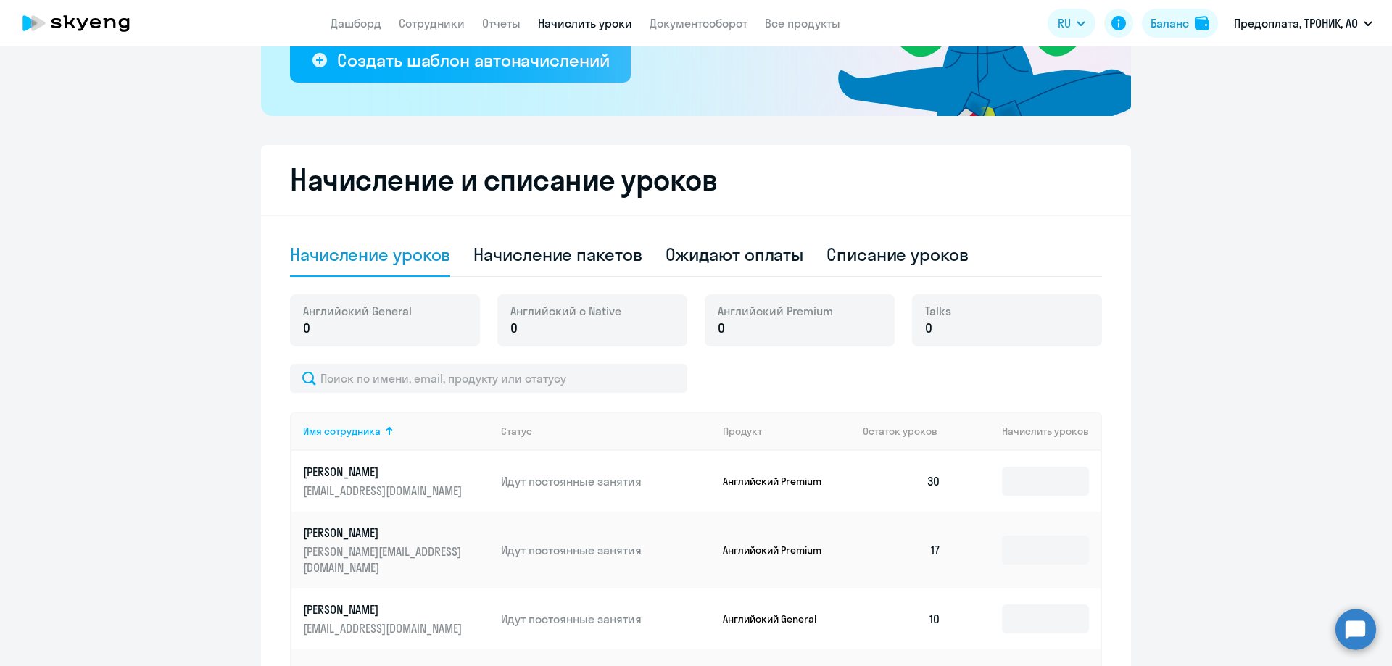
click at [546, 311] on span "Английский с Native" at bounding box center [566, 311] width 111 height 16
click at [526, 327] on p "0" at bounding box center [566, 328] width 111 height 19
click at [511, 328] on span "0" at bounding box center [514, 328] width 7 height 19
click at [511, 323] on span "0" at bounding box center [514, 328] width 7 height 19
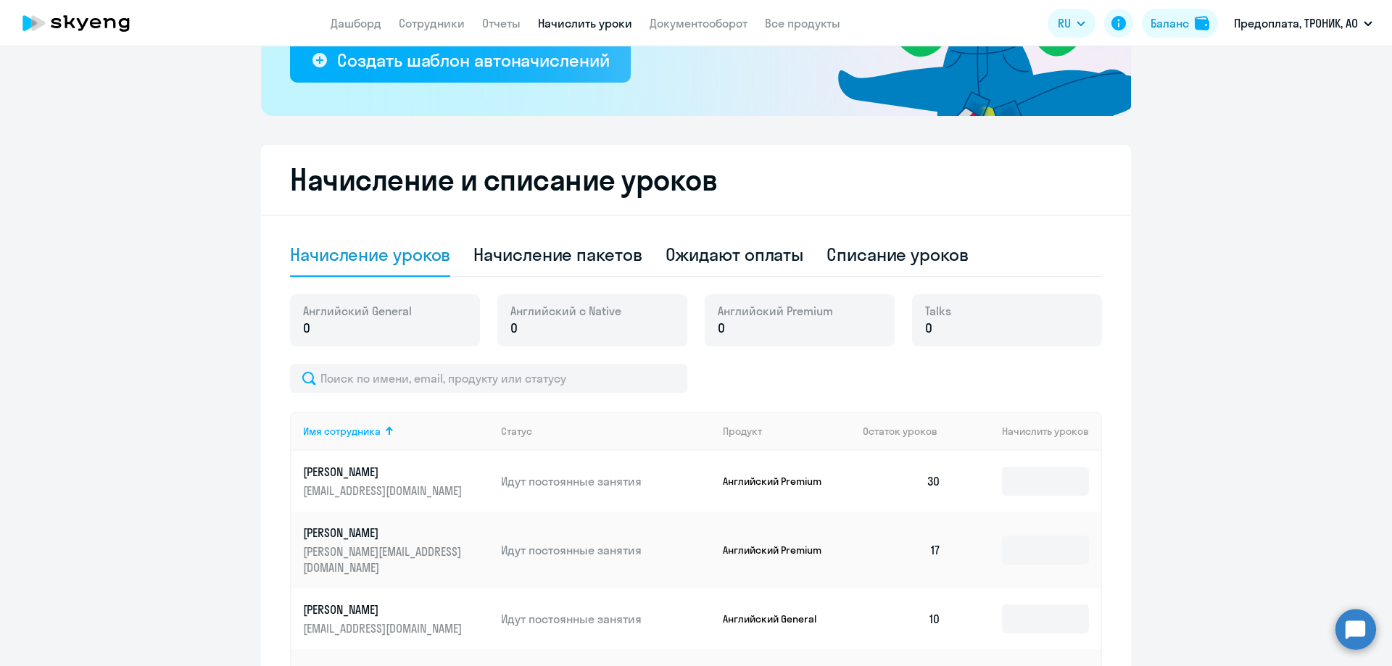
click at [511, 323] on span "0" at bounding box center [514, 328] width 7 height 19
click at [563, 257] on div "Начисление пакетов" at bounding box center [558, 254] width 168 height 23
select select "10"
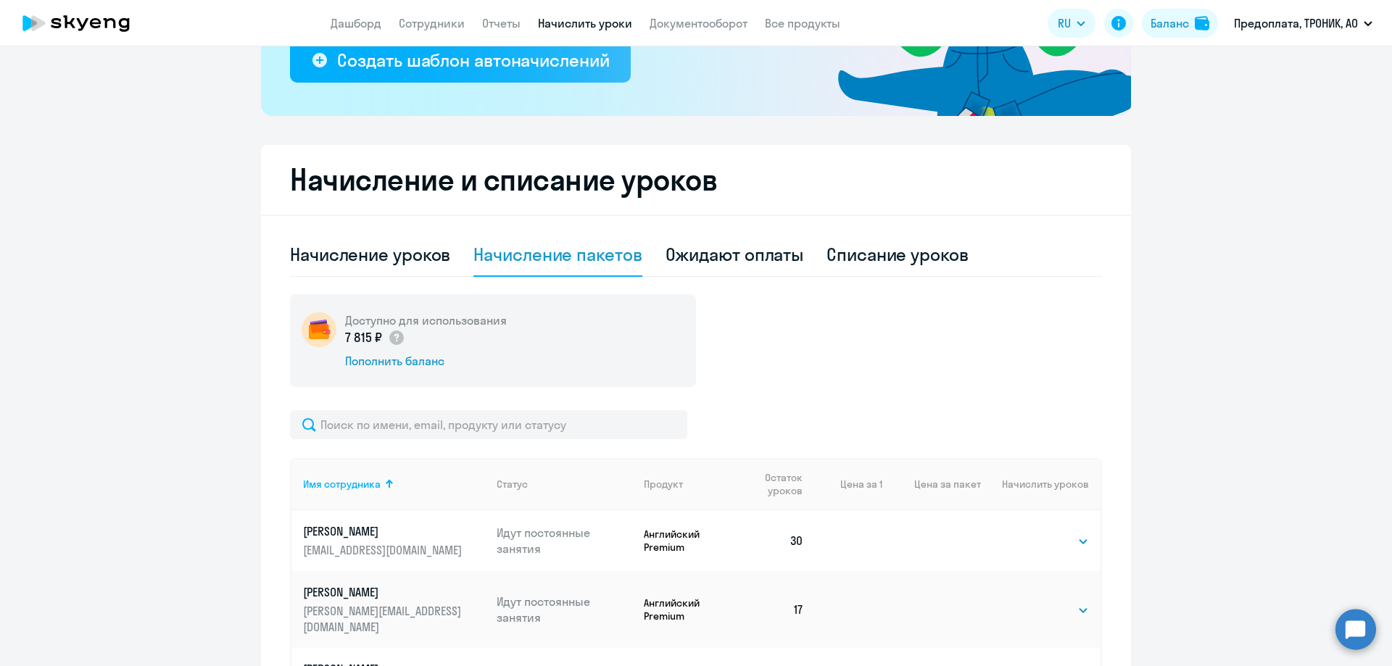
click at [513, 335] on div "Доступно для использования 7 815 ₽ Пополнить баланс" at bounding box center [493, 340] width 406 height 93
click at [917, 263] on div "Списание уроков" at bounding box center [898, 254] width 142 height 23
select select "10"
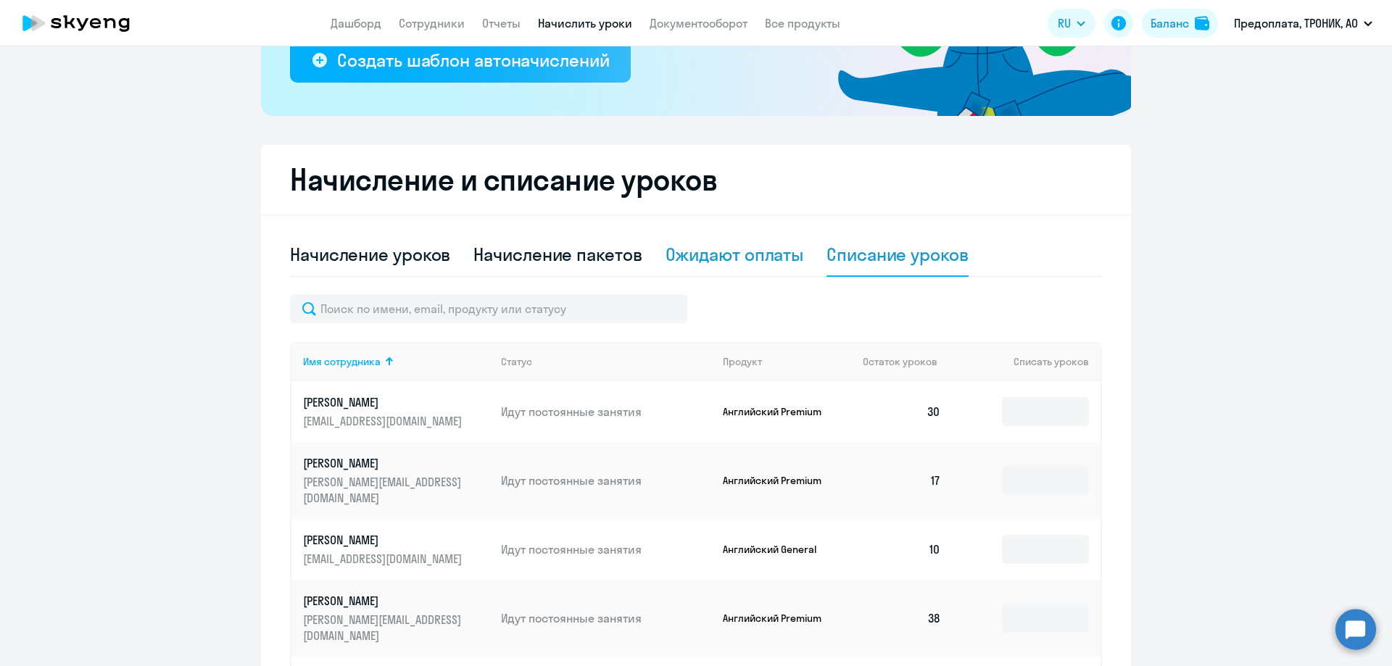
click at [748, 252] on div "Ожидают оплаты" at bounding box center [735, 254] width 139 height 23
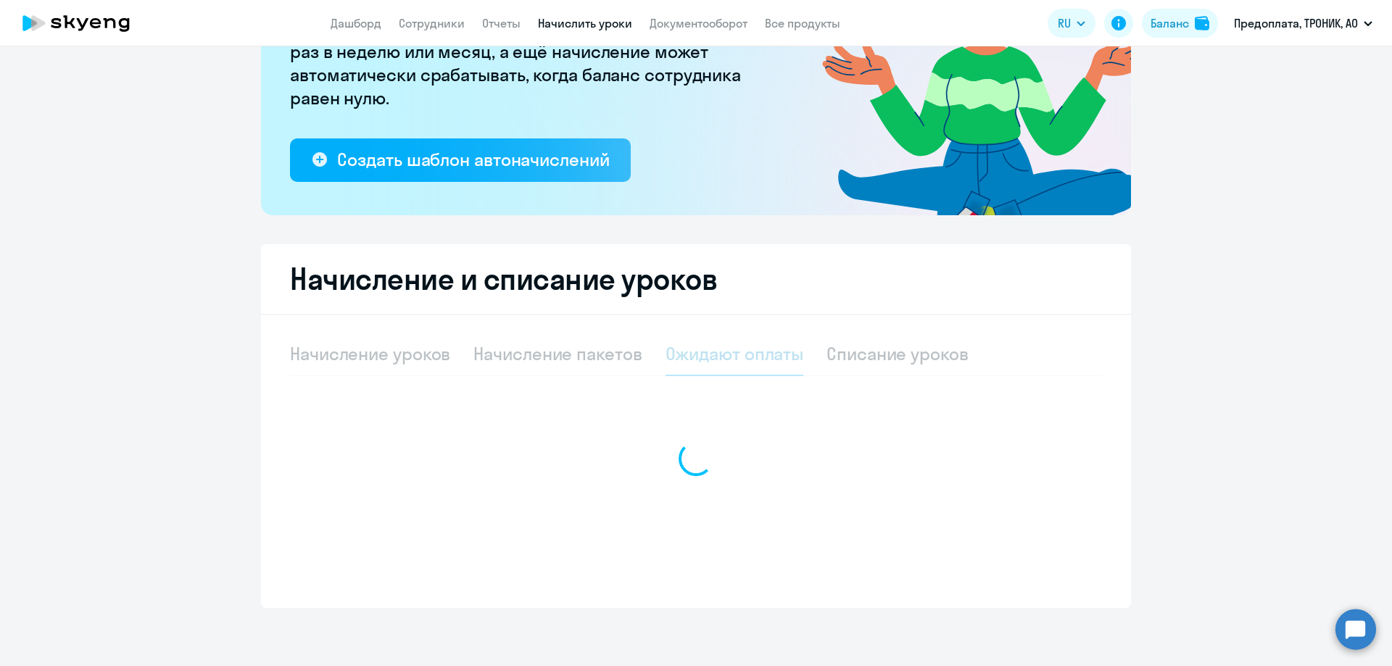
scroll to position [191, 0]
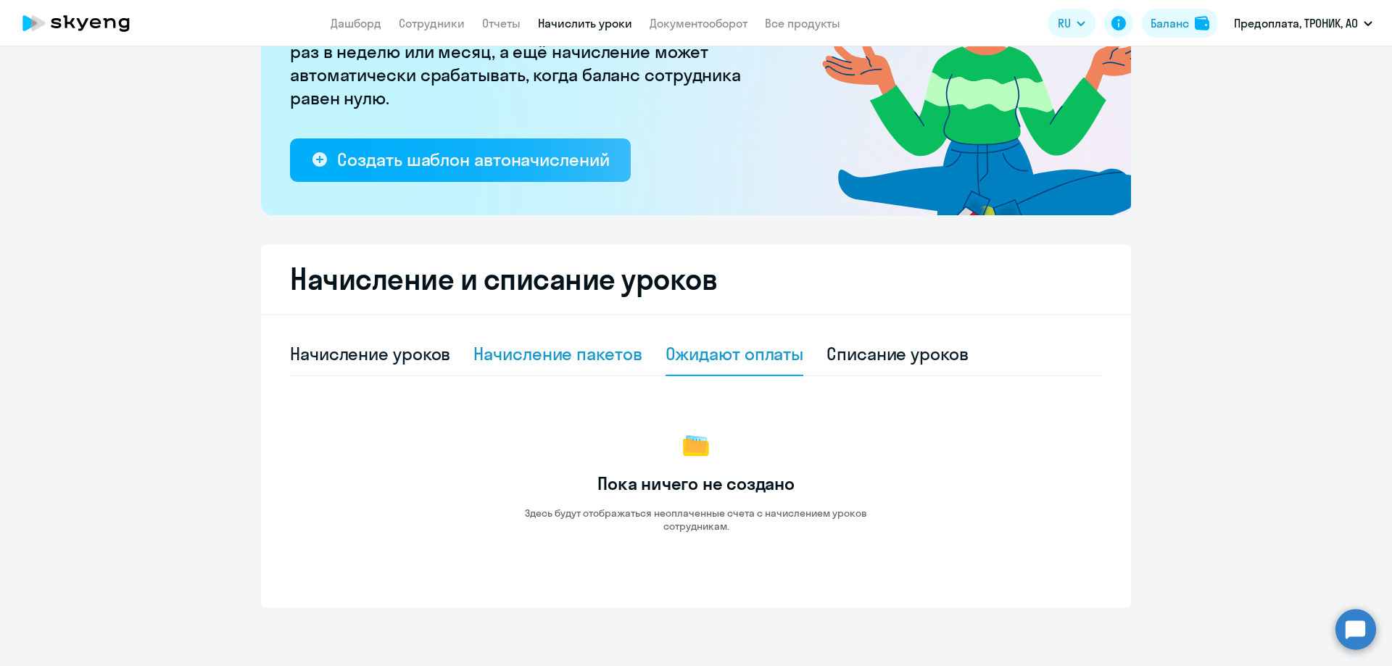
click at [522, 360] on div "Начисление пакетов" at bounding box center [558, 353] width 168 height 23
select select "10"
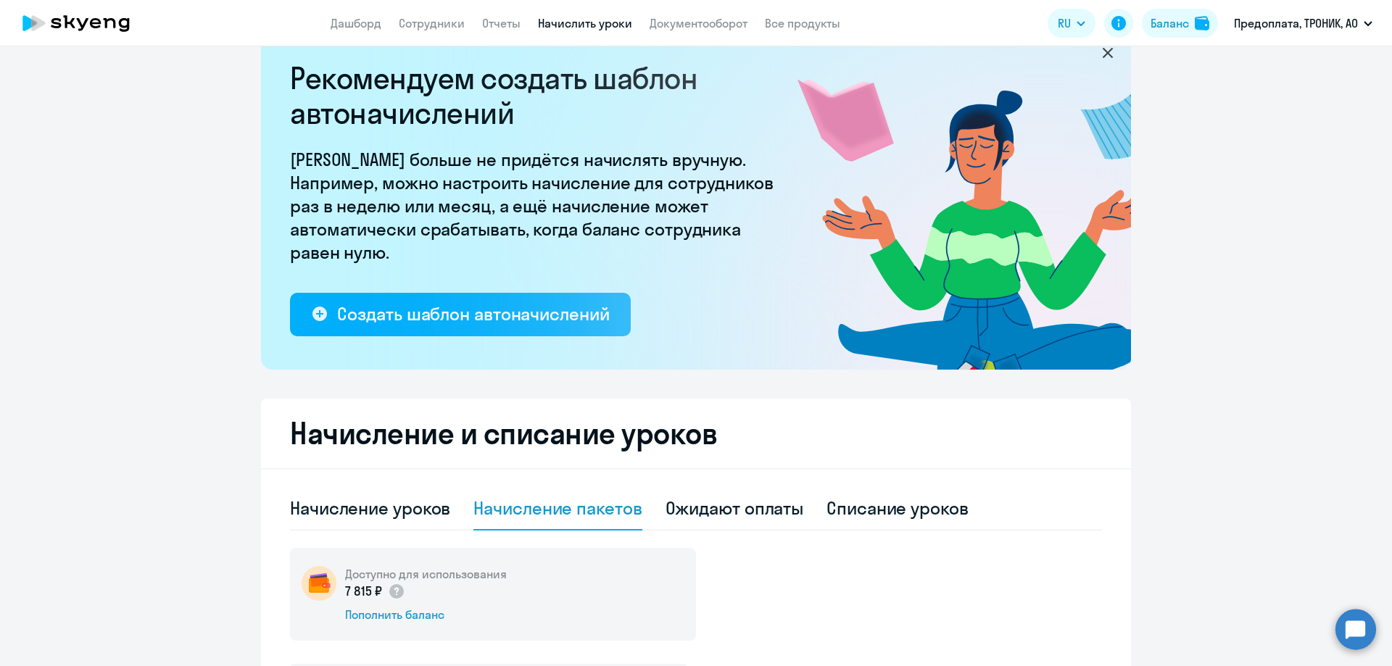
scroll to position [0, 0]
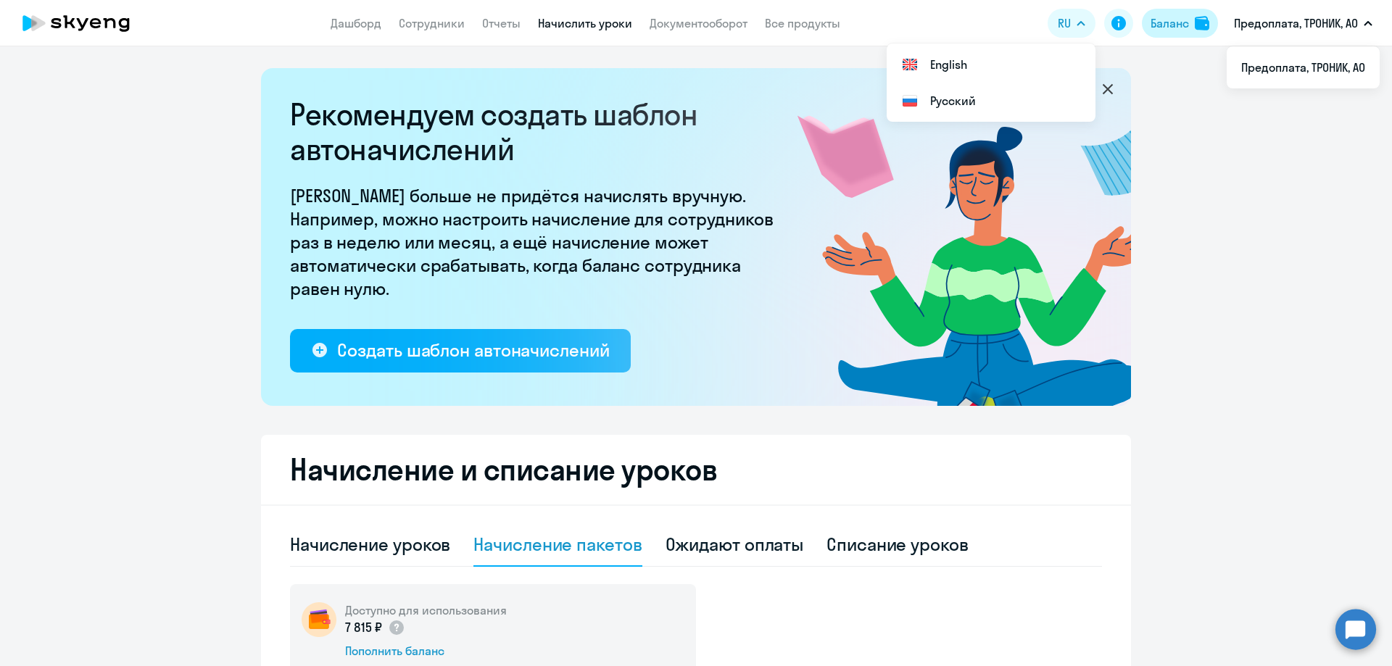
click at [1156, 23] on div "Баланс" at bounding box center [1170, 23] width 38 height 17
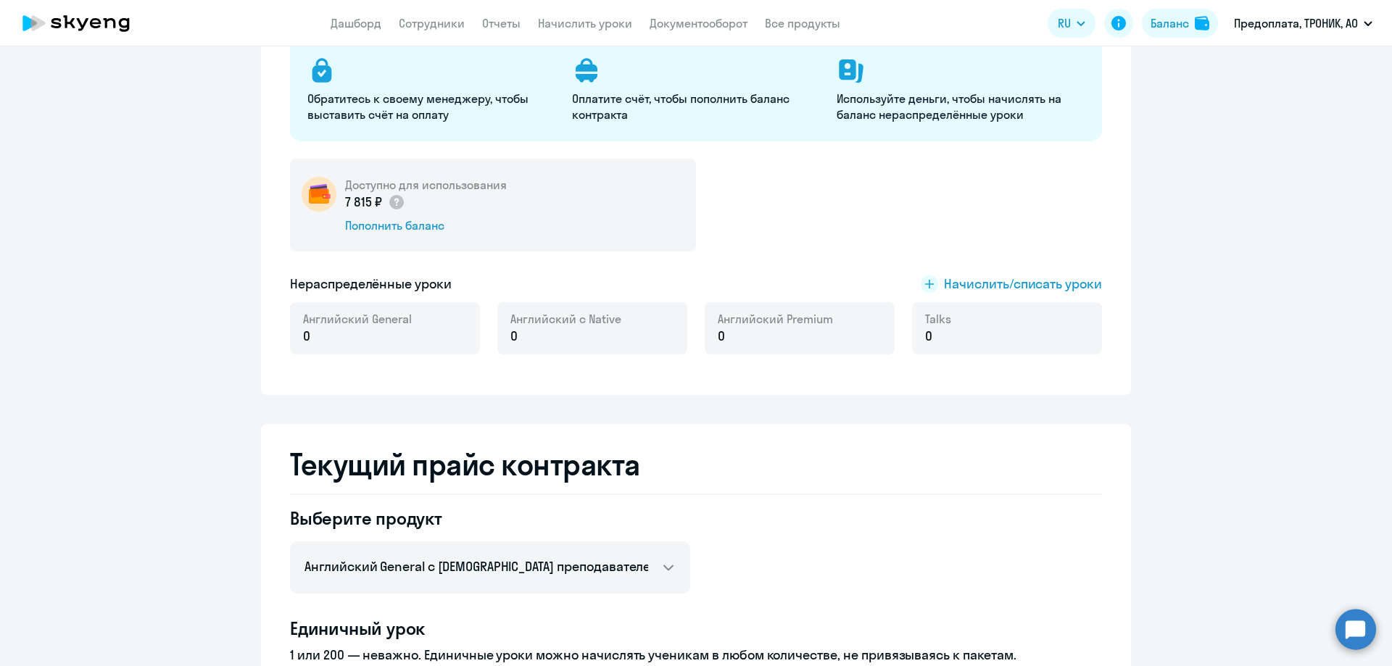
scroll to position [218, 0]
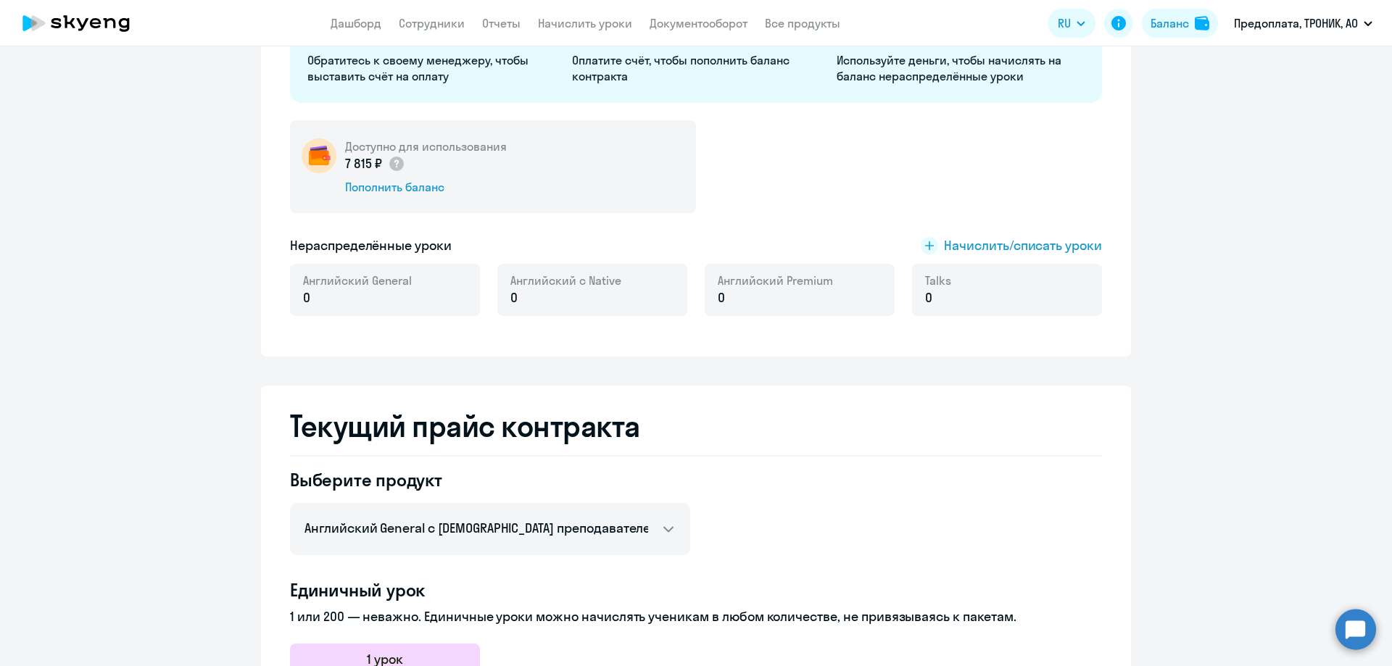
click at [529, 286] on span "Английский с Native" at bounding box center [566, 281] width 111 height 16
click at [543, 286] on span "Английский с Native" at bounding box center [566, 281] width 111 height 16
click at [556, 303] on p "0" at bounding box center [566, 298] width 111 height 19
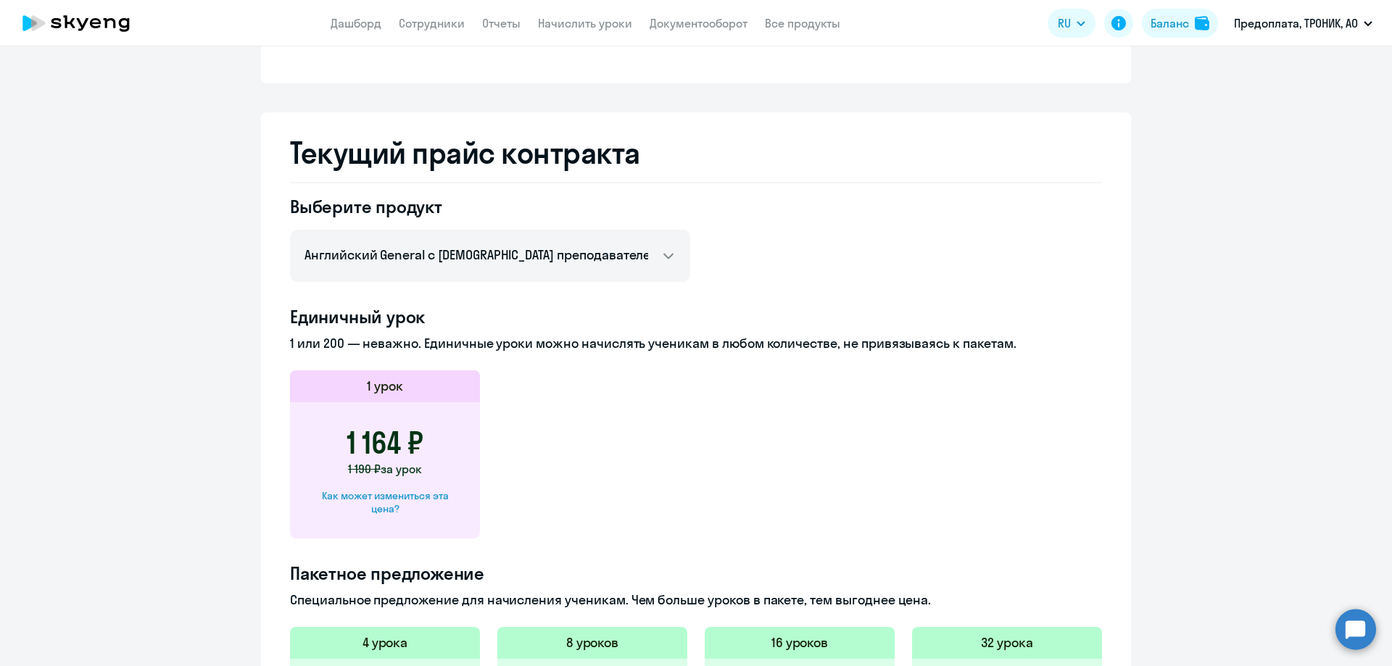
scroll to position [508, 0]
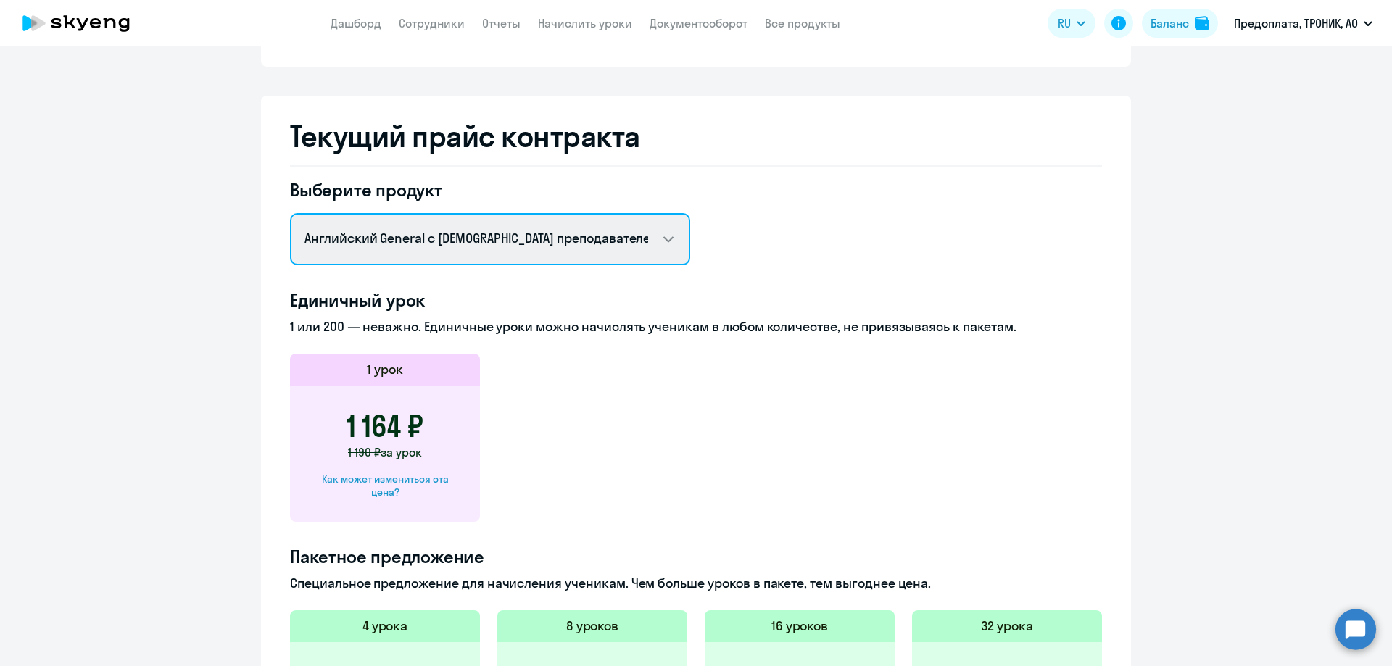
click at [669, 237] on select "Английский General с русскоговорящим преподавателем Английский General с [DEMOG…" at bounding box center [490, 239] width 400 height 52
select select "english_adult_native_speaker"
click at [290, 213] on select "Английский General с русскоговорящим преподавателем Английский General с [DEMOG…" at bounding box center [490, 239] width 400 height 52
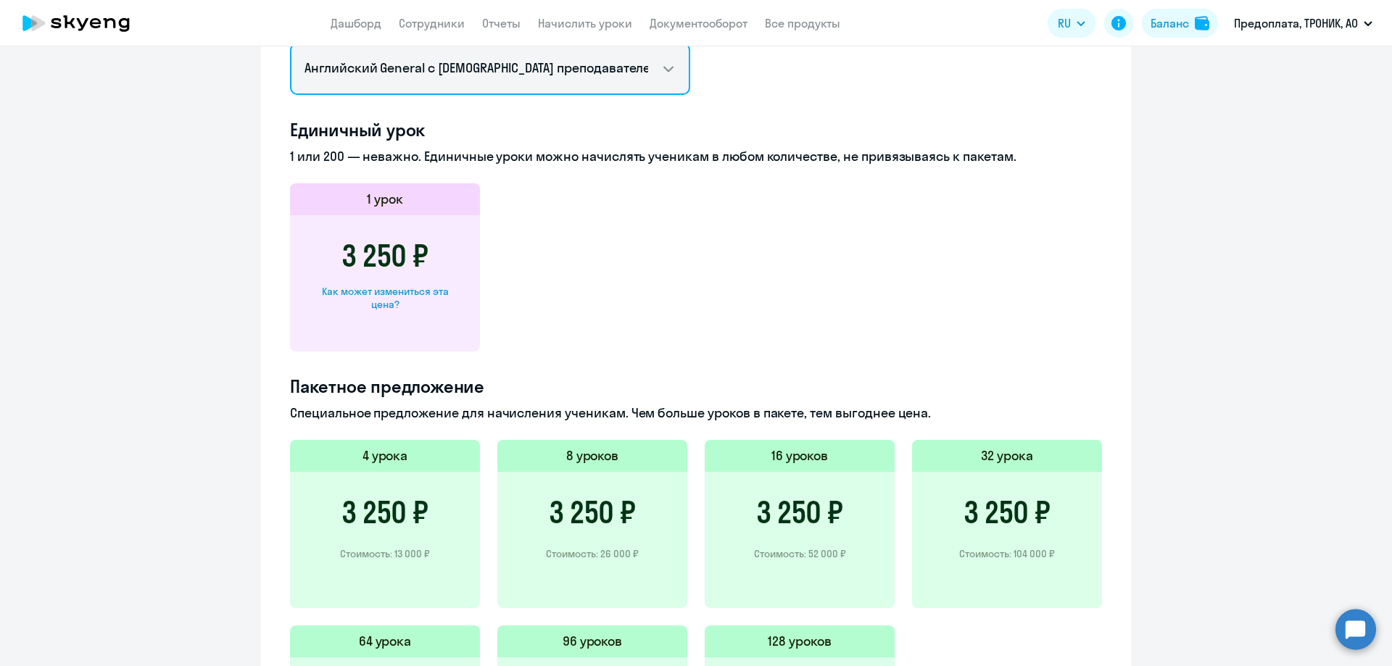
scroll to position [751, 0]
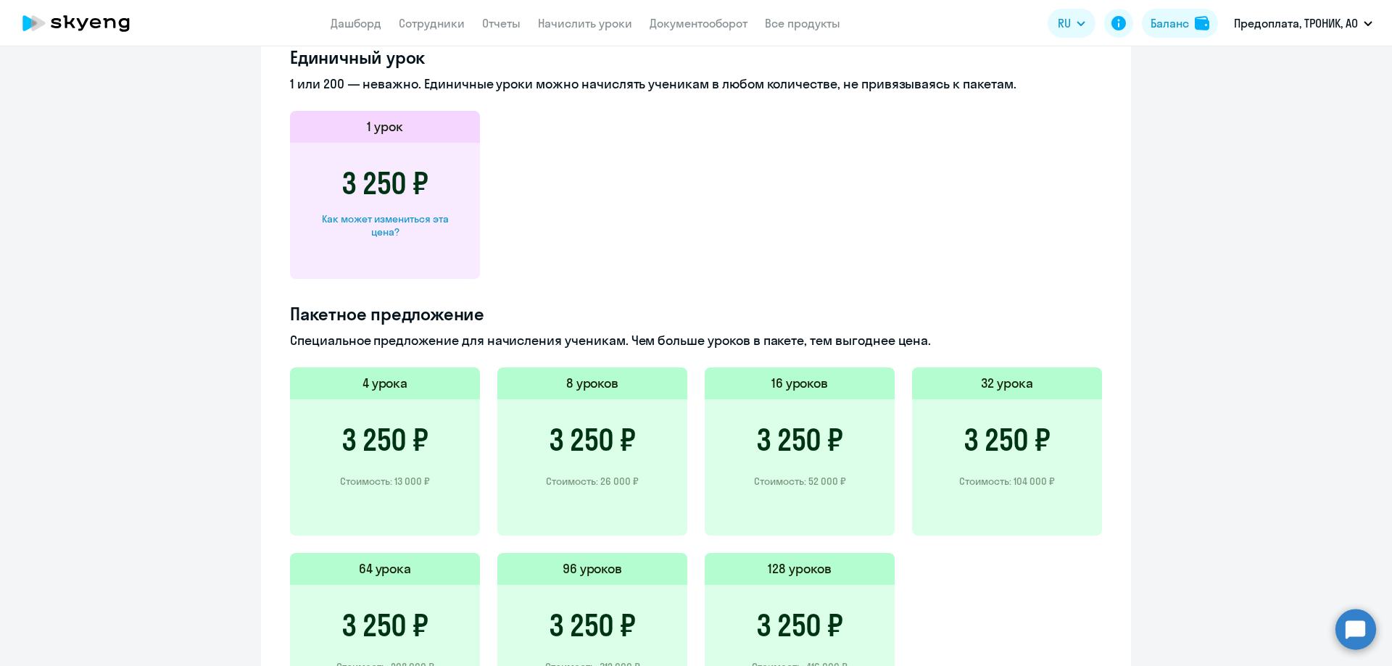
click at [389, 444] on h3 "3 250 ₽" at bounding box center [385, 440] width 87 height 35
click at [390, 376] on h5 "4 урока" at bounding box center [386, 383] width 46 height 19
click at [376, 436] on h3 "3 250 ₽" at bounding box center [385, 440] width 87 height 35
click at [381, 459] on div "3 250 ₽ Стоимость: 13 000 ₽" at bounding box center [385, 468] width 190 height 136
click at [367, 222] on div "Как может измениться эта цена?" at bounding box center [385, 225] width 144 height 26
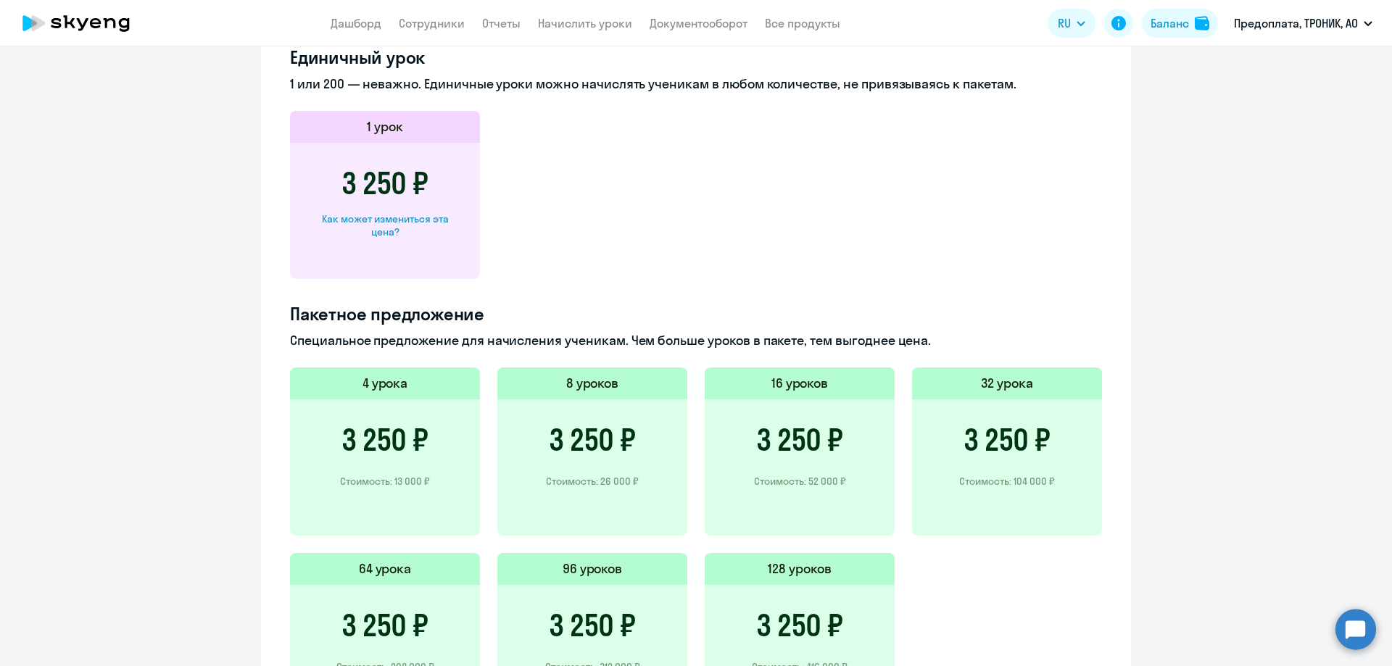
select select "english_adult_native_speaker"
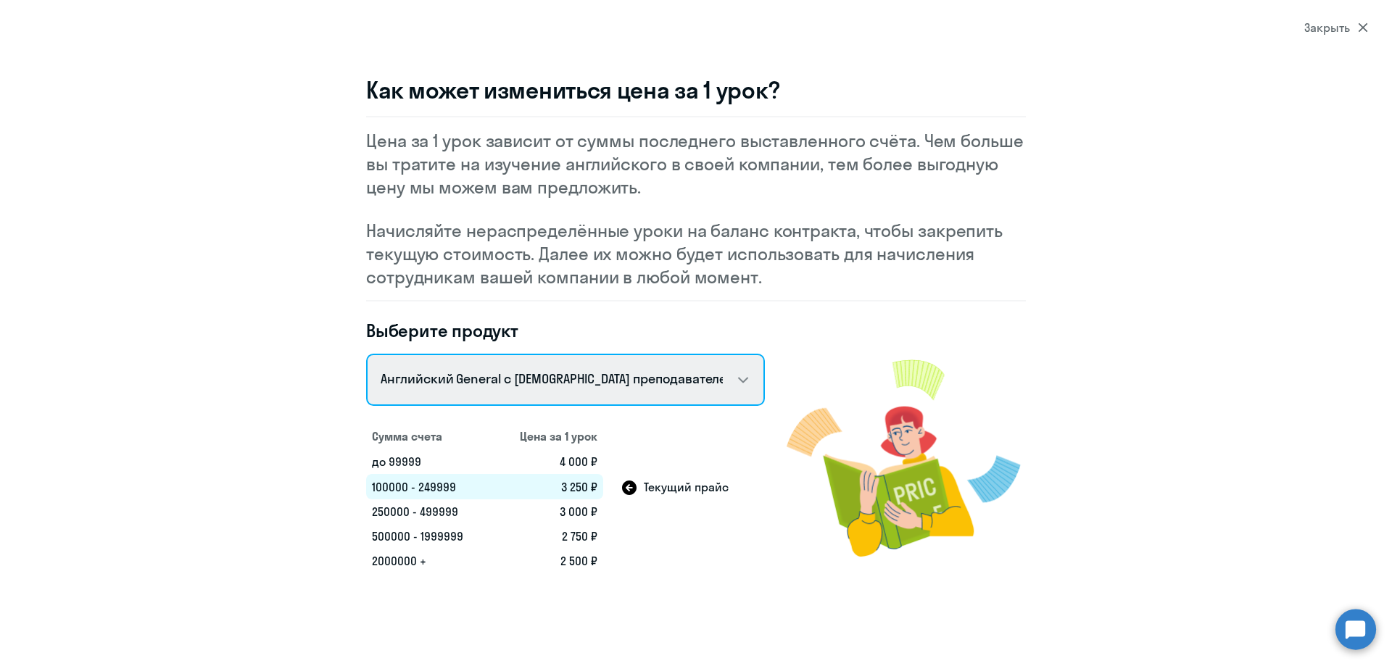
click at [715, 386] on select "Talks 15 минутные разговоры на английском Английский General с русскоговорящим …" at bounding box center [565, 380] width 399 height 52
click at [366, 354] on select "Talks 15 минутные разговоры на английском Английский General с русскоговорящим …" at bounding box center [565, 380] width 399 height 52
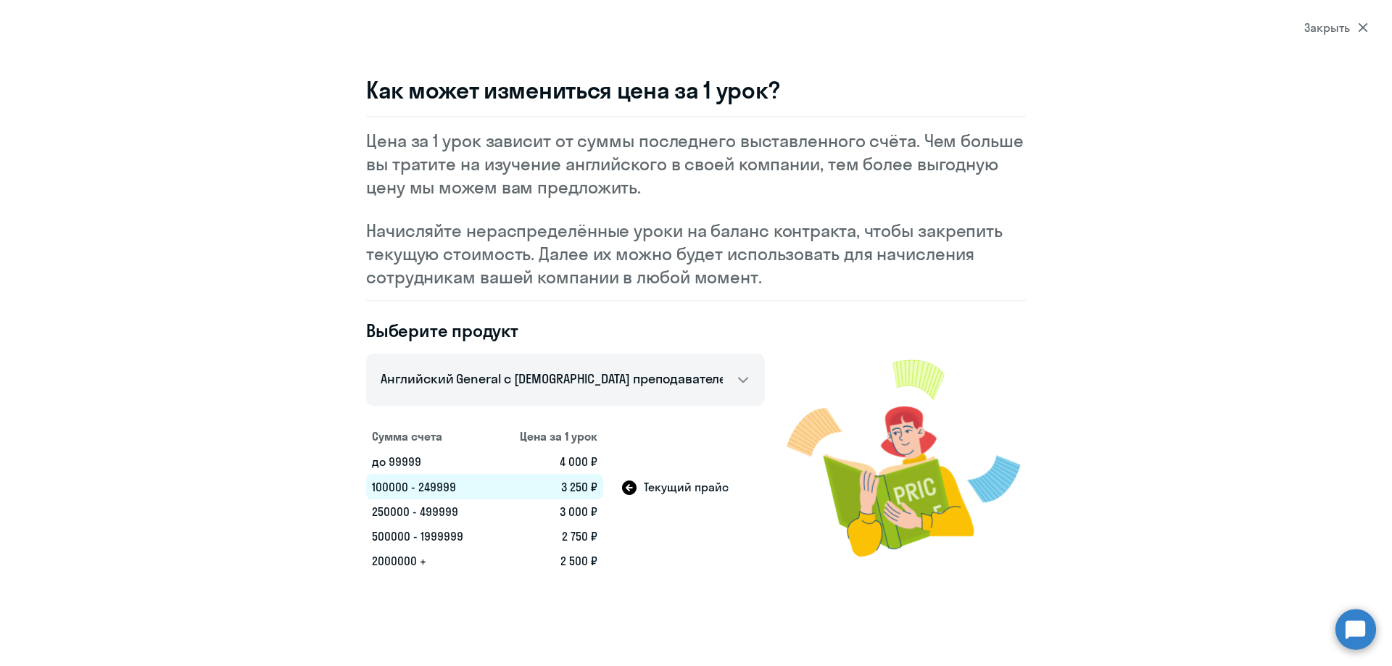
click at [1347, 17] on section "Закрыть Как может измениться цена за 1 урок? Цена за 1 урок зависит от суммы по…" at bounding box center [696, 333] width 1392 height 666
click at [1355, 26] on div "Закрыть" at bounding box center [1337, 27] width 64 height 17
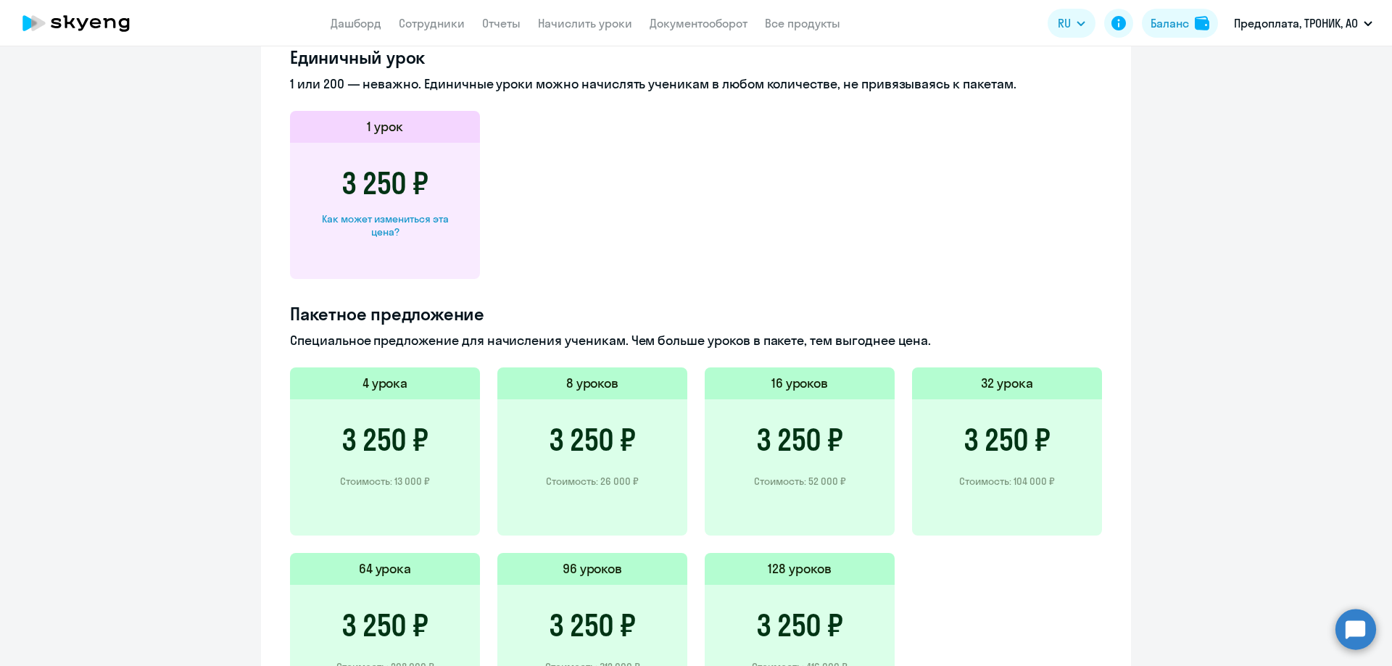
click at [384, 458] on div "3 250 ₽ Стоимость: 13 000 ₽" at bounding box center [385, 468] width 190 height 136
click at [377, 433] on h3 "3 250 ₽" at bounding box center [385, 440] width 87 height 35
click at [375, 404] on div "3 250 ₽ Стоимость: 13 000 ₽" at bounding box center [385, 468] width 190 height 136
click at [383, 387] on h5 "4 урока" at bounding box center [386, 383] width 46 height 19
click at [381, 433] on h3 "3 250 ₽" at bounding box center [385, 440] width 87 height 35
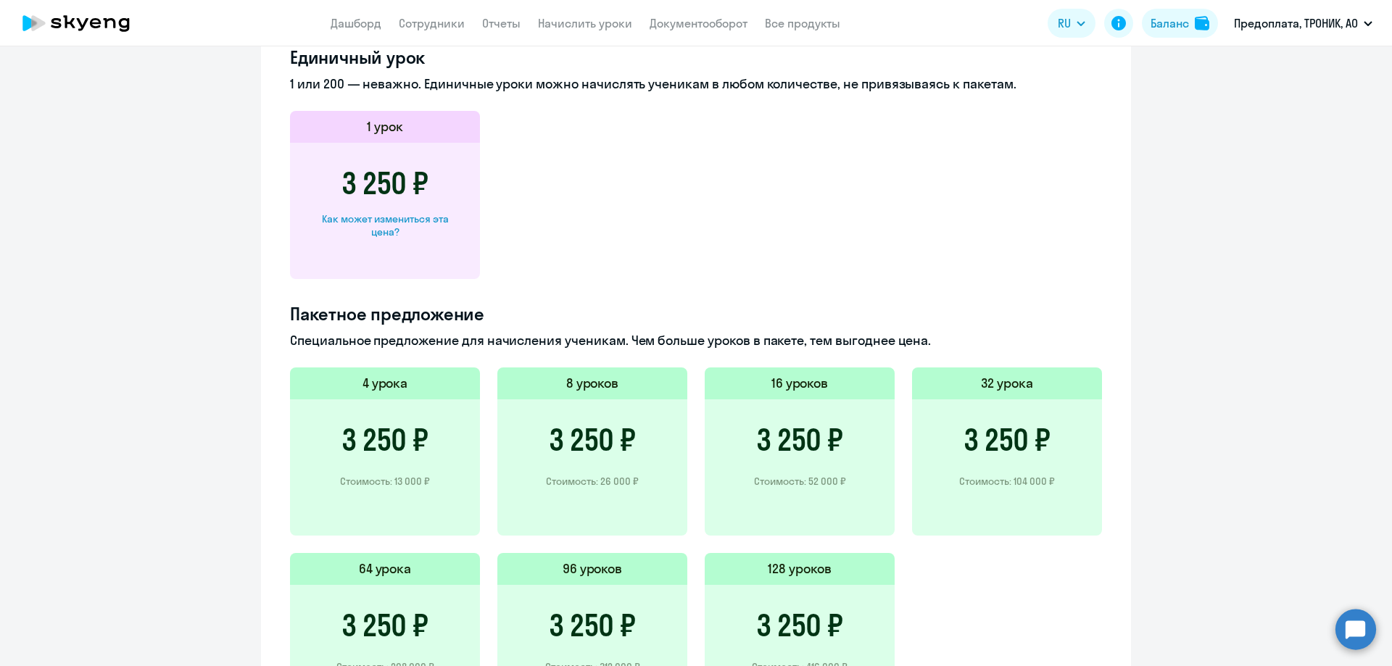
click at [366, 225] on div "Как может измениться эта цена?" at bounding box center [385, 225] width 144 height 26
select select "english_adult_native_speaker"
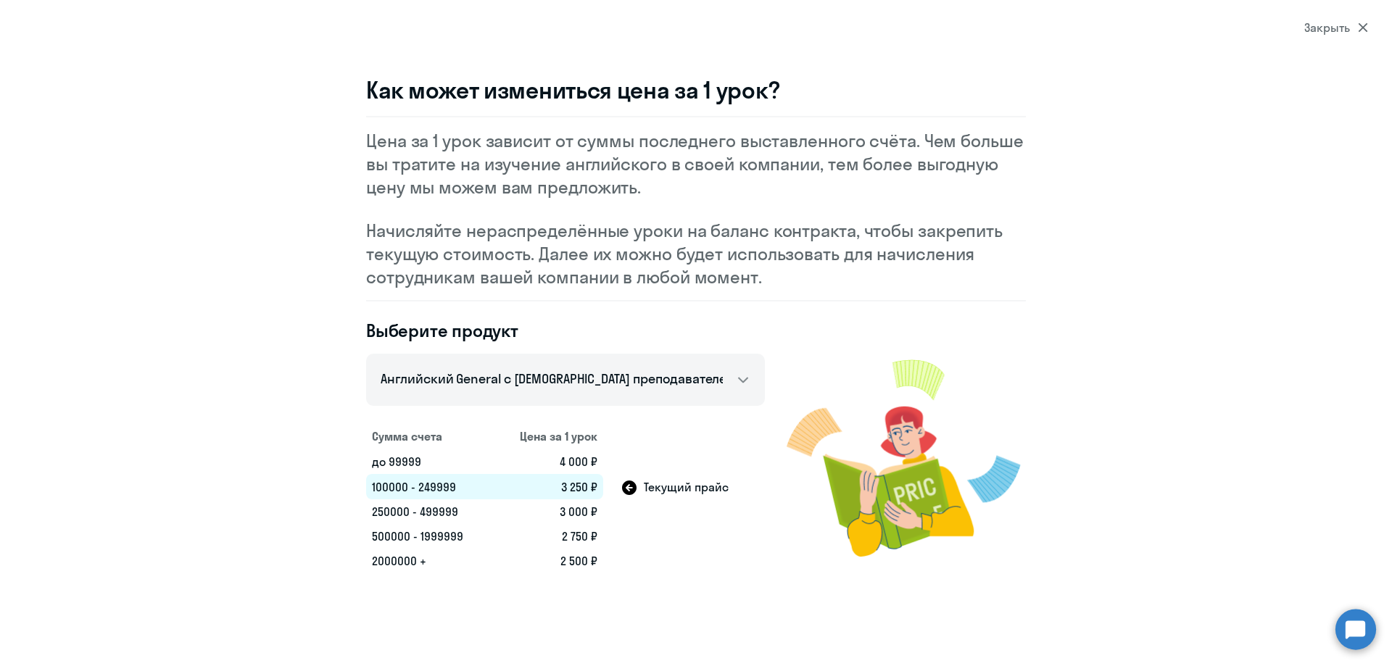
click at [1340, 30] on div "Закрыть" at bounding box center [1337, 27] width 64 height 17
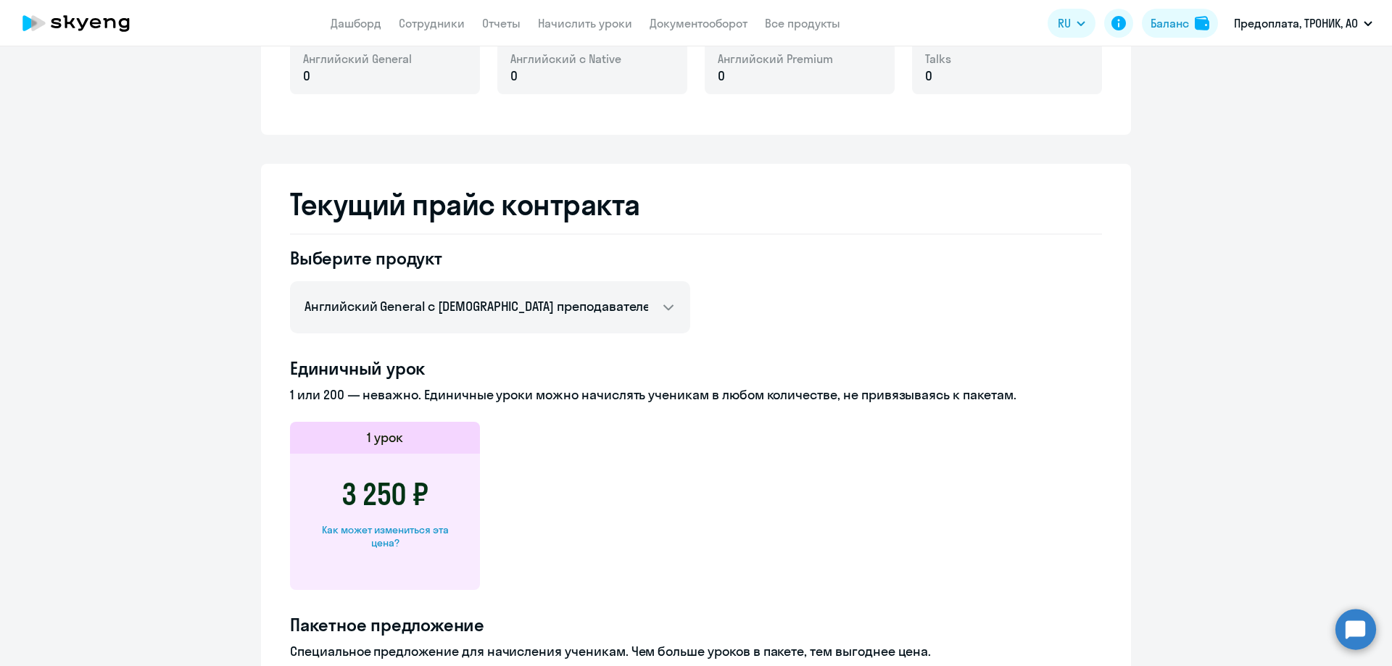
scroll to position [388, 0]
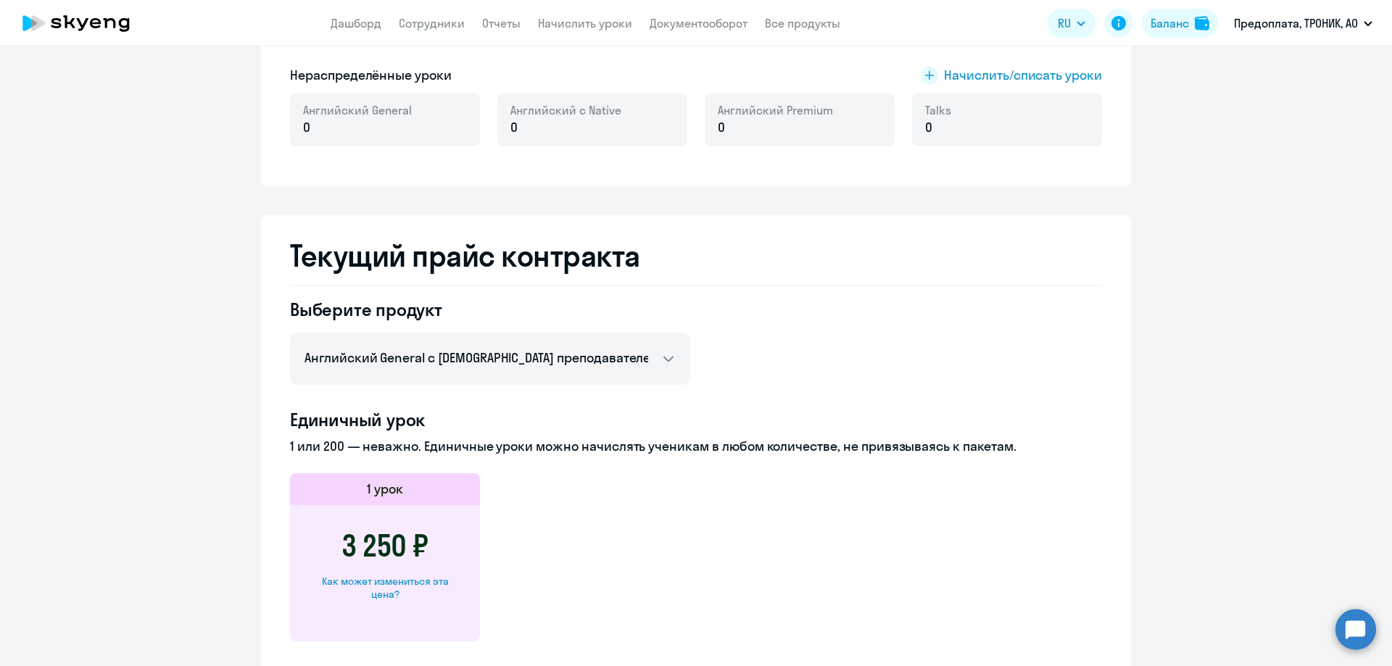
click at [516, 144] on div "Английский с Native 0" at bounding box center [592, 120] width 190 height 52
click at [545, 118] on p "0" at bounding box center [566, 127] width 111 height 19
click at [539, 125] on p "0" at bounding box center [566, 127] width 111 height 19
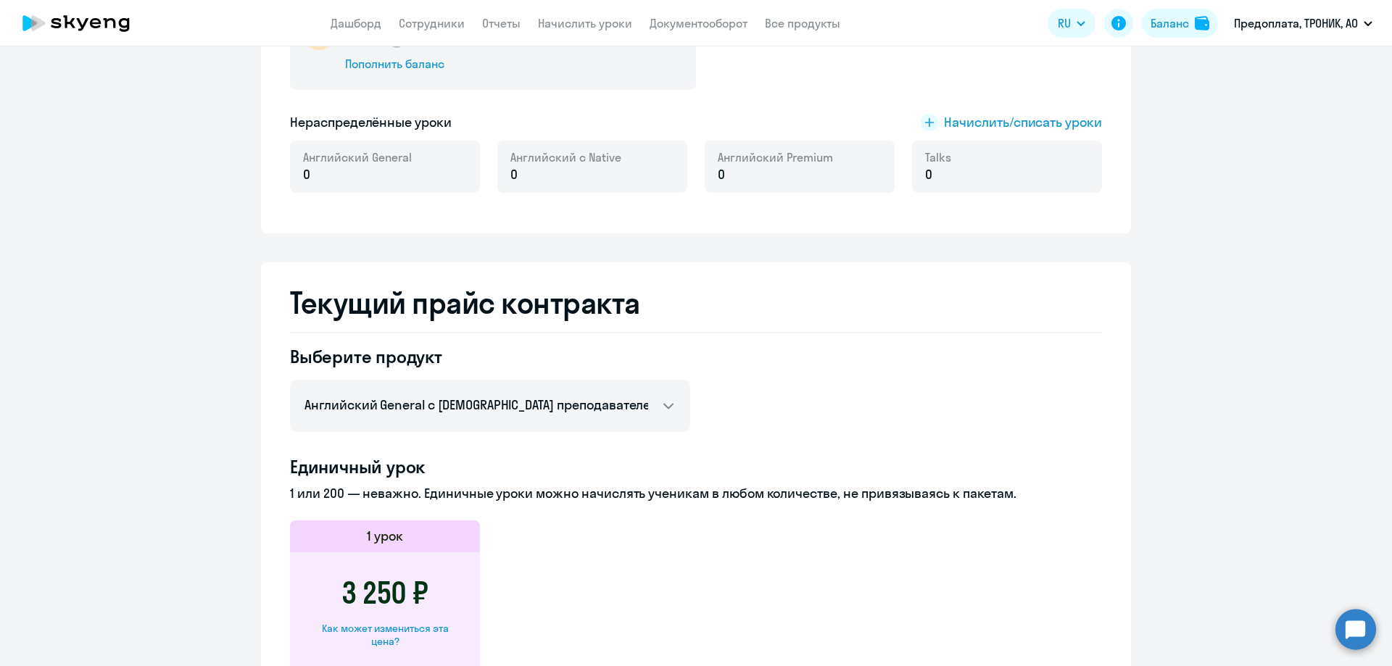
scroll to position [315, 0]
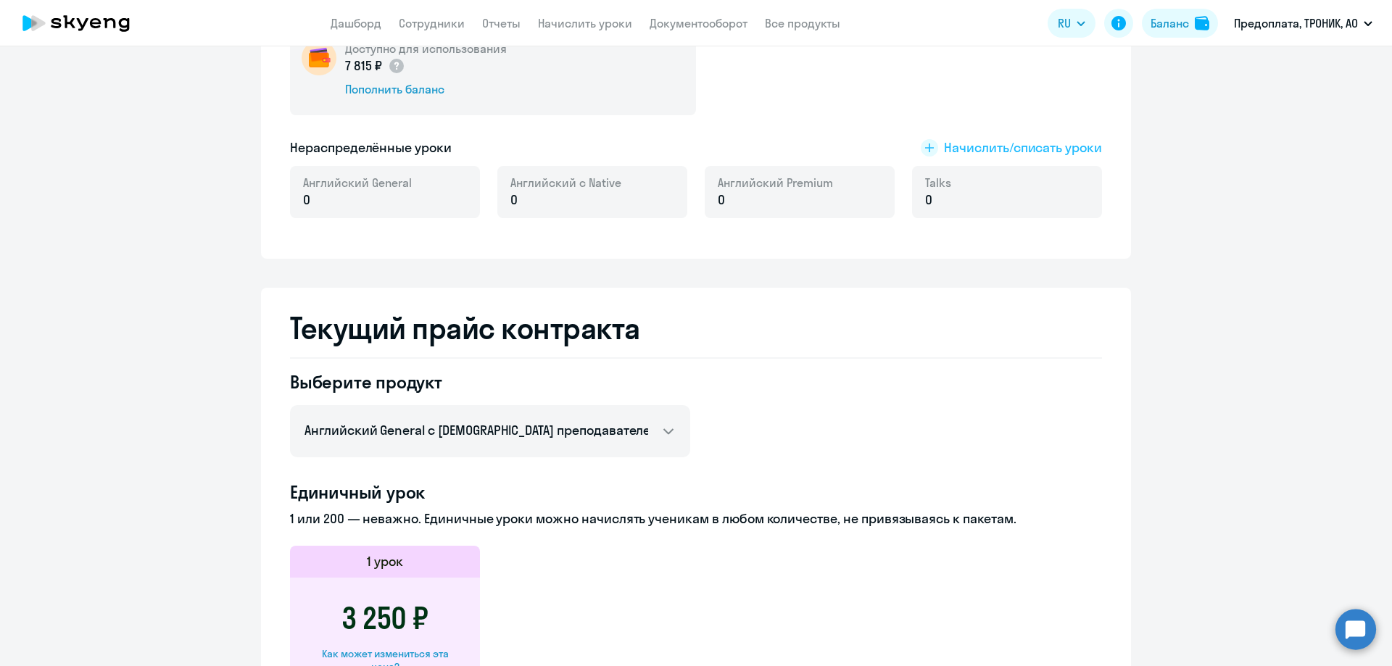
click at [923, 146] on rect at bounding box center [929, 147] width 17 height 17
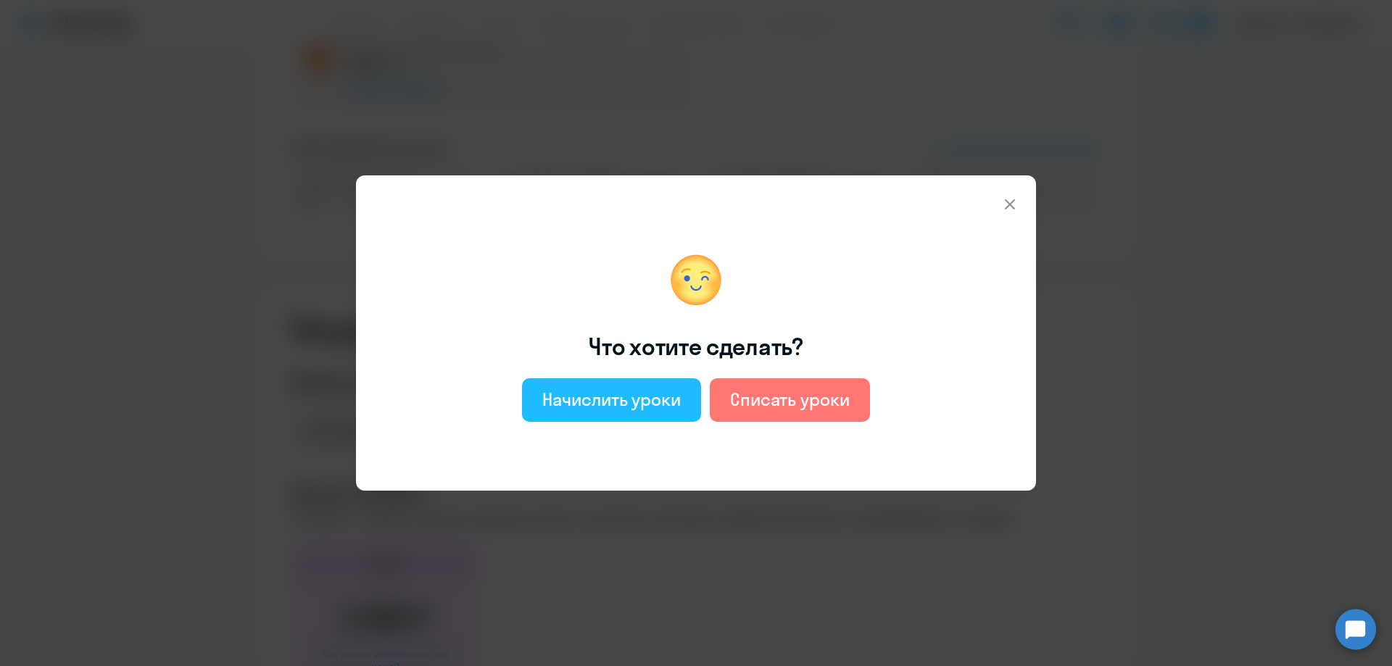
click at [636, 403] on div "Начислить уроки" at bounding box center [611, 399] width 139 height 23
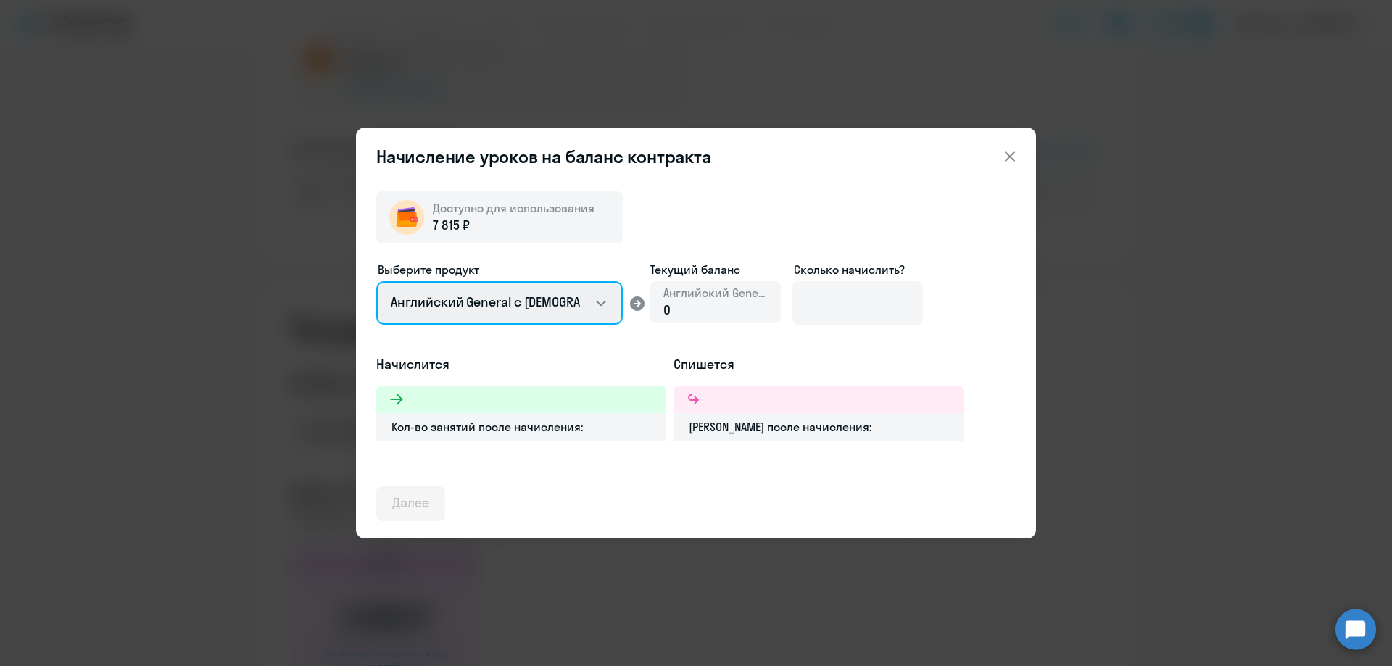
click at [608, 300] on select "Английский General с [DEMOGRAPHIC_DATA] преподавателем Английский General с [DE…" at bounding box center [499, 303] width 247 height 44
select select "english_adult_native_speaker"
click at [376, 281] on select "Английский General с [DEMOGRAPHIC_DATA] преподавателем Английский General с [DE…" at bounding box center [499, 303] width 247 height 44
click at [681, 308] on div "0" at bounding box center [716, 310] width 104 height 19
click at [661, 309] on div "Английский с Native 0" at bounding box center [716, 302] width 131 height 42
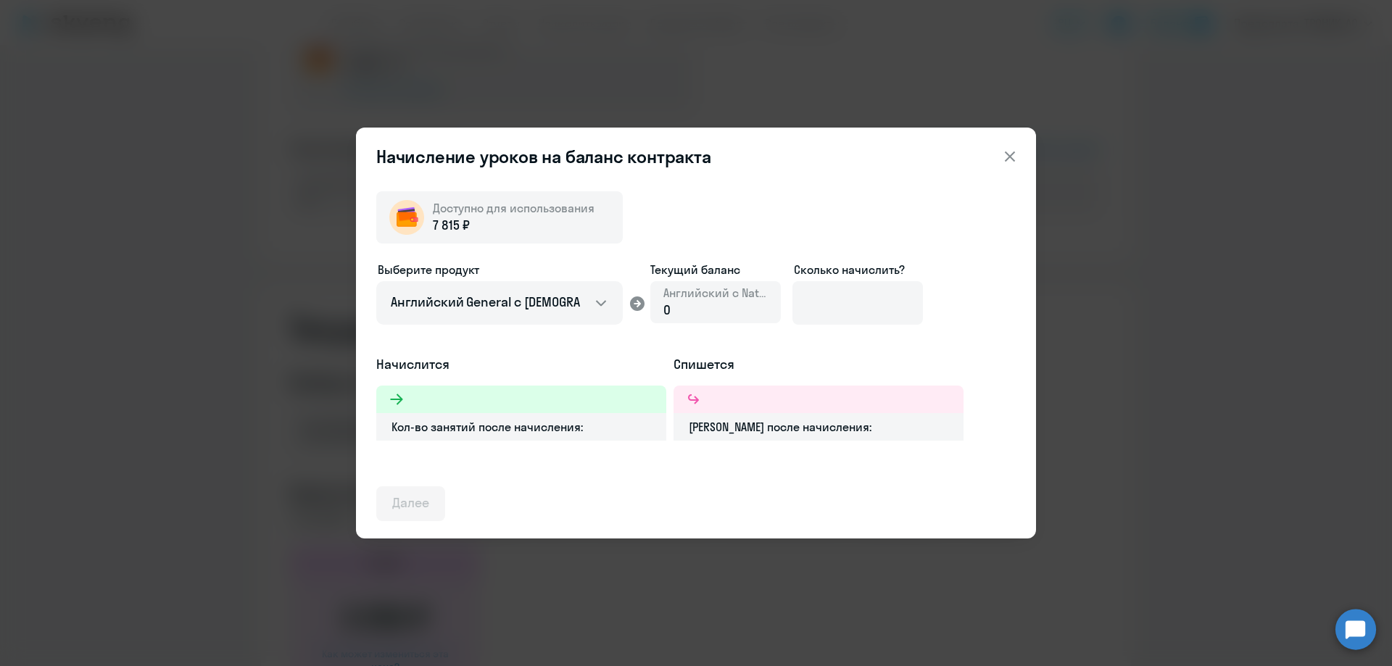
click at [680, 307] on div "0" at bounding box center [716, 310] width 104 height 19
click at [565, 307] on select "Английский General с [DEMOGRAPHIC_DATA] преподавателем Английский General с [DE…" at bounding box center [499, 303] width 247 height 44
click at [376, 281] on select "Английский General с [DEMOGRAPHIC_DATA] преподавателем Английский General с [DE…" at bounding box center [499, 303] width 247 height 44
click at [632, 307] on icon at bounding box center [637, 304] width 15 height 15
drag, startPoint x: 639, startPoint y: 305, endPoint x: 699, endPoint y: 305, distance: 60.2
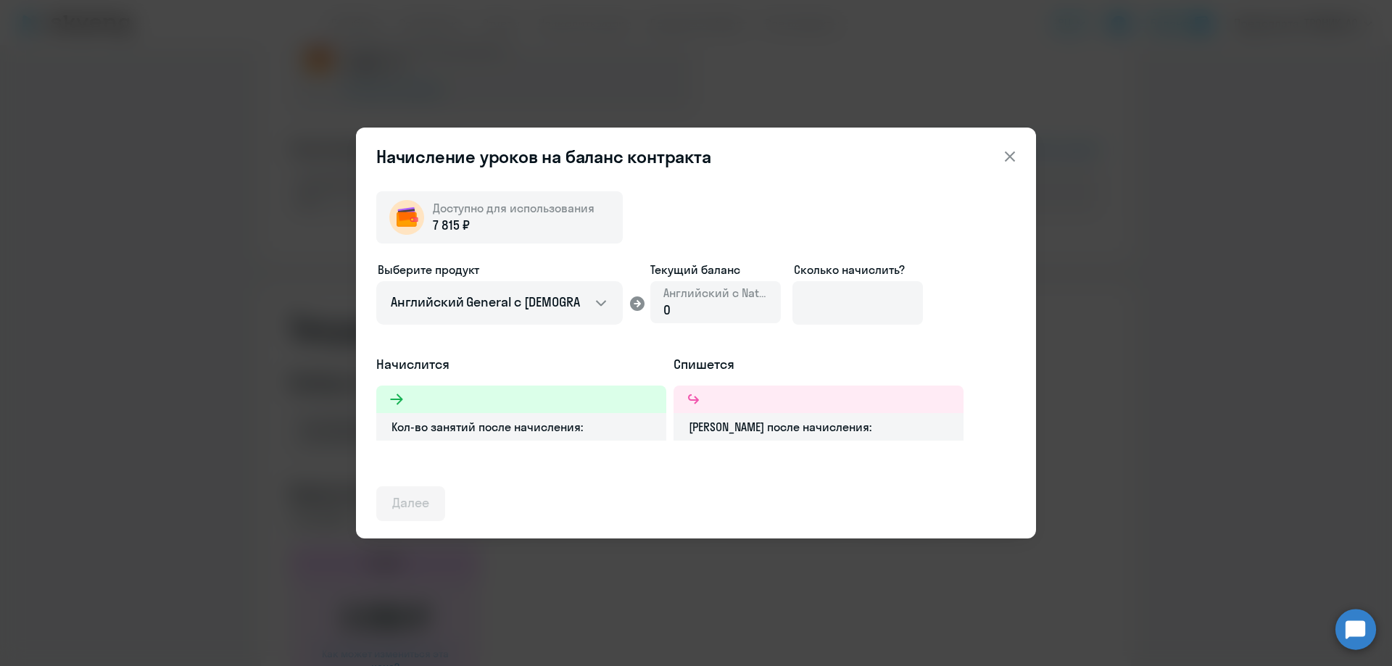
click at [640, 305] on icon at bounding box center [637, 303] width 17 height 17
drag, startPoint x: 715, startPoint y: 305, endPoint x: 733, endPoint y: 307, distance: 18.2
click at [716, 305] on div "0" at bounding box center [716, 310] width 104 height 19
click at [850, 305] on input at bounding box center [858, 303] width 131 height 44
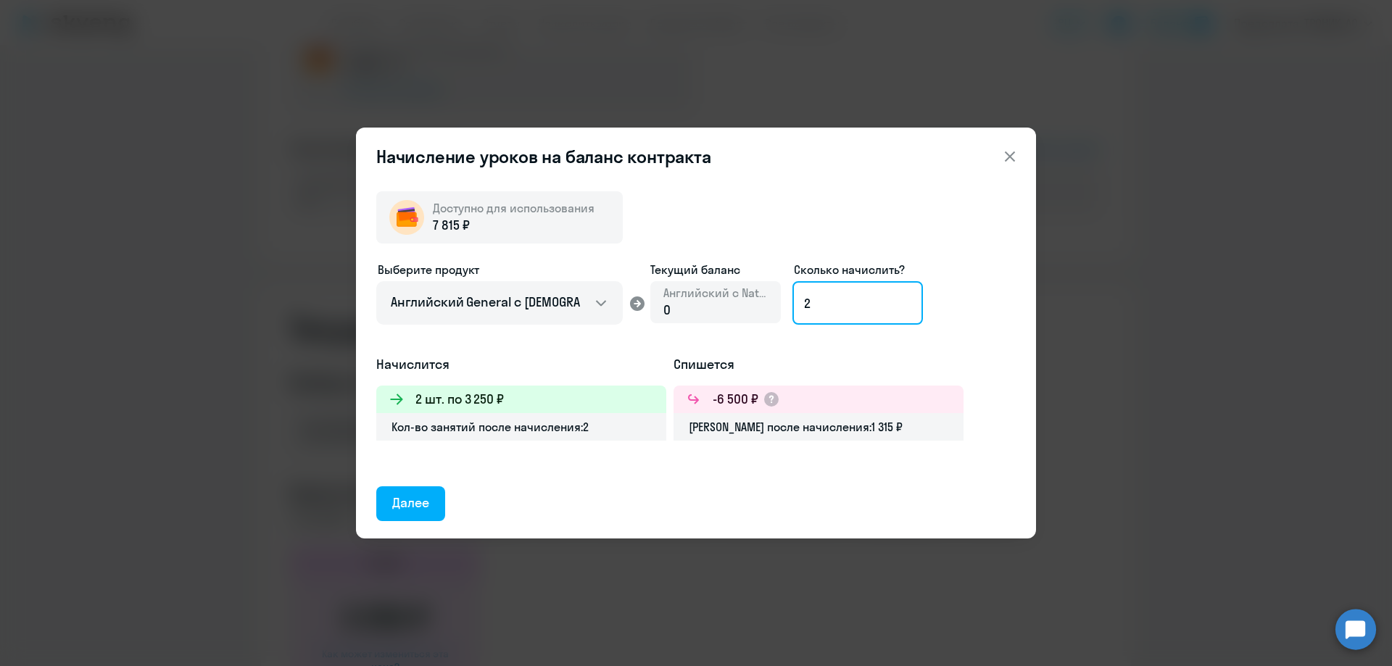
type input "2"
click at [1009, 157] on icon at bounding box center [1010, 157] width 10 height 10
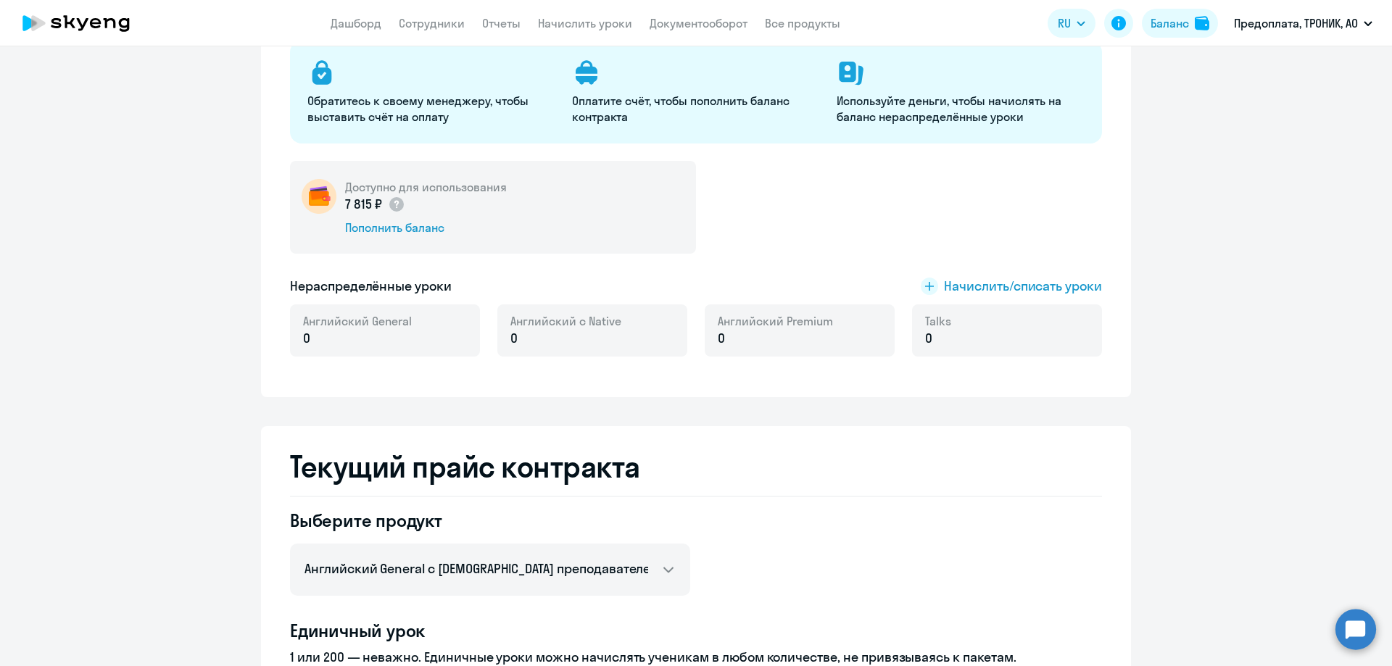
scroll to position [0, 0]
